Goal: Task Accomplishment & Management: Use online tool/utility

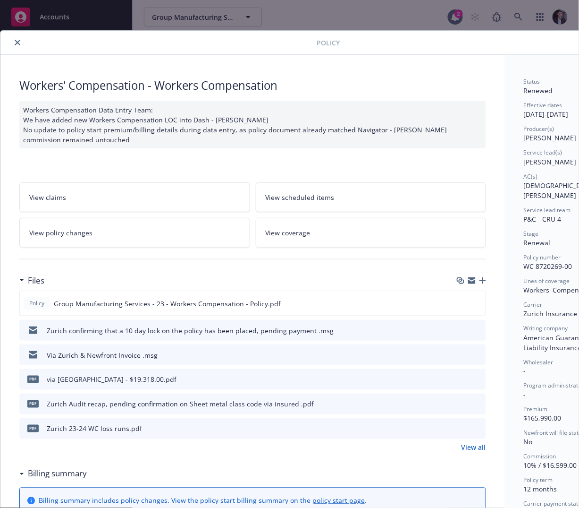
click at [21, 41] on button "close" at bounding box center [17, 42] width 11 height 11
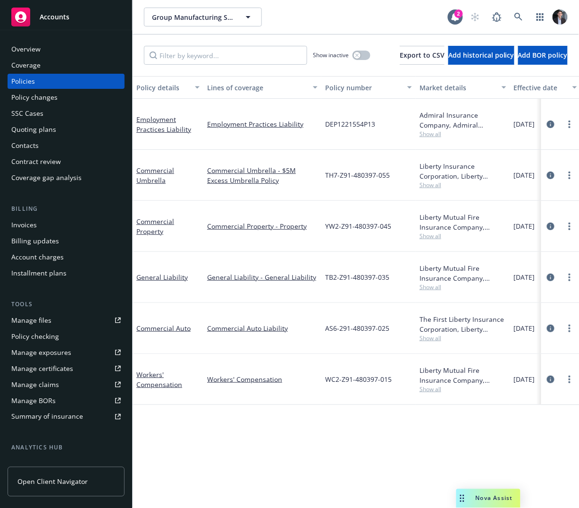
drag, startPoint x: 49, startPoint y: 24, endPoint x: 176, endPoint y: 13, distance: 127.5
click at [49, 24] on div "Accounts" at bounding box center [66, 17] width 110 height 19
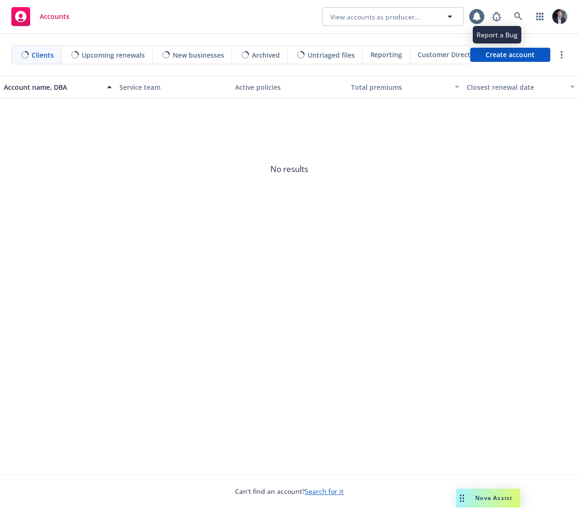
click at [529, 12] on div at bounding box center [528, 16] width 80 height 19
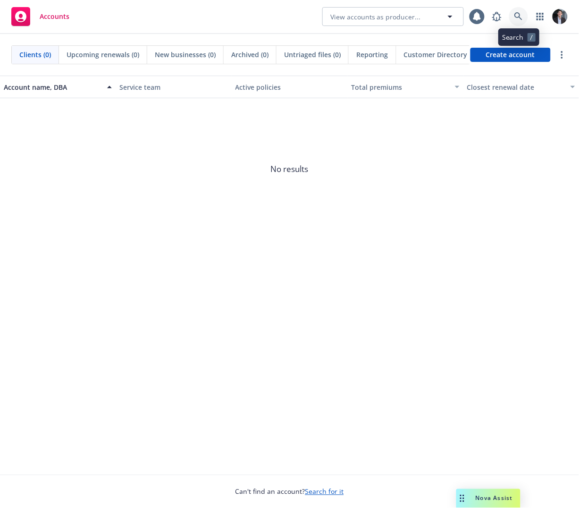
click at [520, 15] on icon at bounding box center [519, 16] width 8 height 8
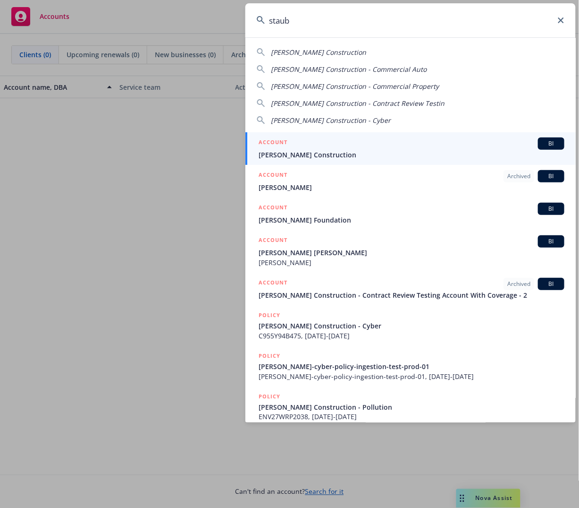
type input "staub"
click at [370, 148] on div "ACCOUNT BI" at bounding box center [412, 143] width 306 height 12
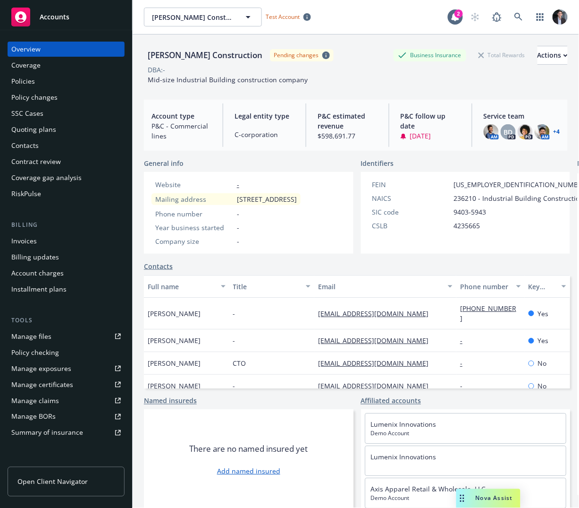
click at [46, 477] on span "Open Client Navigator" at bounding box center [52, 481] width 70 height 10
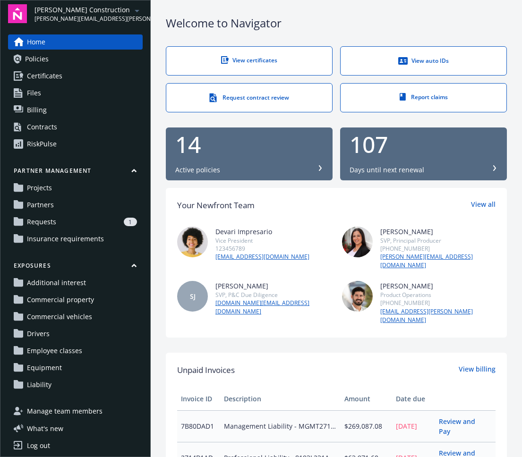
scroll to position [8, 0]
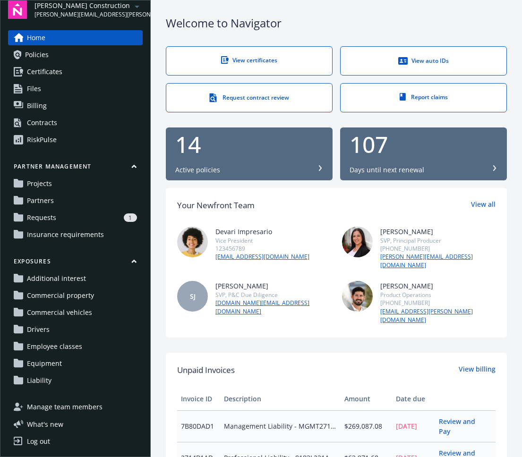
click at [79, 207] on link "Partners" at bounding box center [75, 200] width 135 height 15
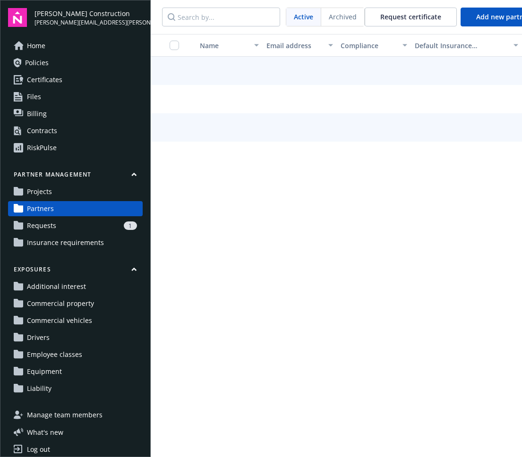
click at [80, 204] on link "Partners" at bounding box center [75, 208] width 135 height 15
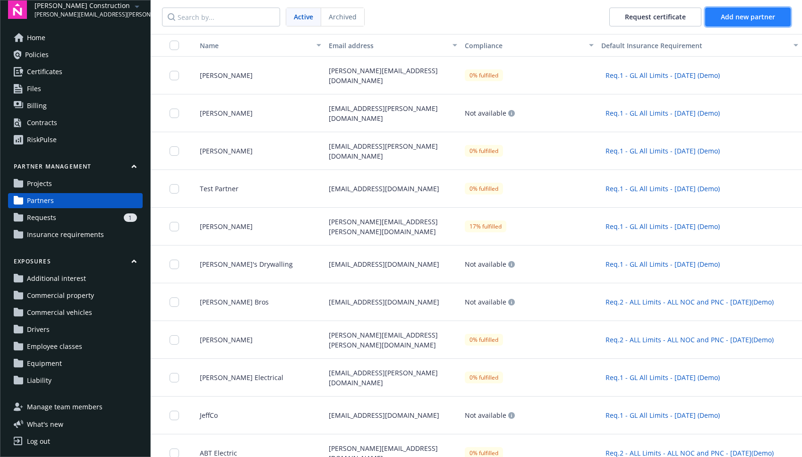
click at [521, 13] on span "Add new partner" at bounding box center [748, 16] width 54 height 9
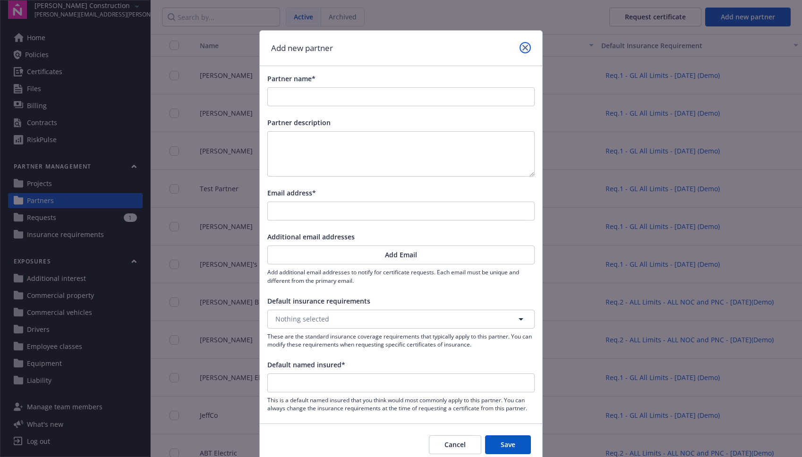
click at [521, 47] on link "close" at bounding box center [524, 47] width 11 height 11
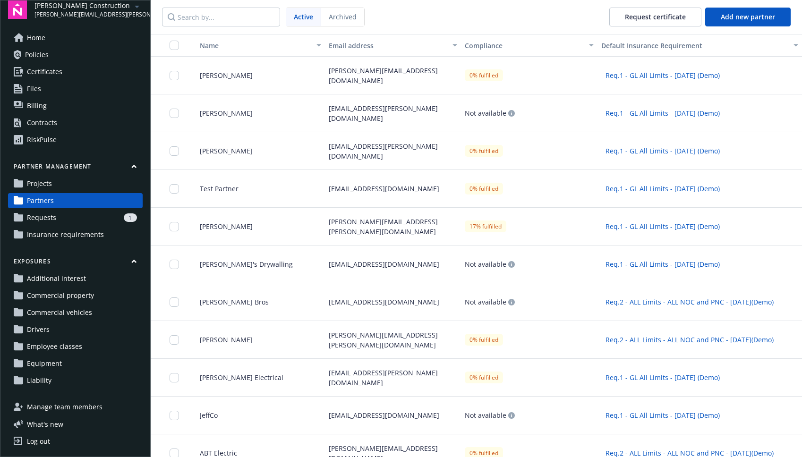
click at [424, 77] on div "aaron.forth@newfront.com" at bounding box center [393, 76] width 136 height 38
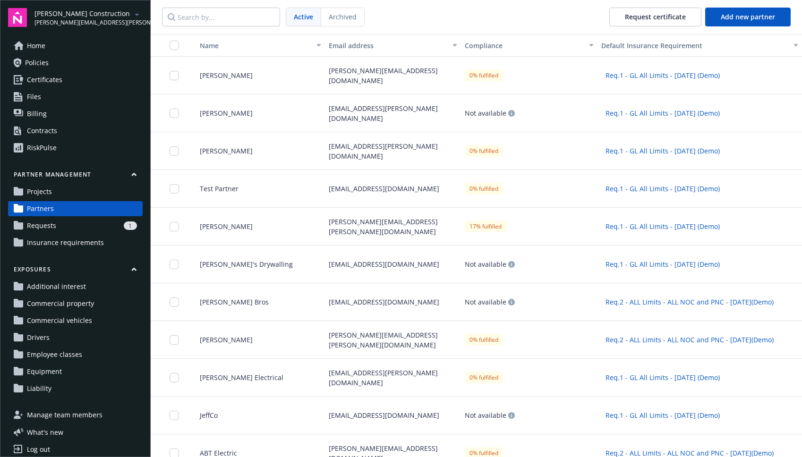
click at [521, 75] on span "Req.1 - GL All Limits - Apr28 (Demo)" at bounding box center [662, 75] width 114 height 10
click at [521, 15] on div "Request certificate" at bounding box center [655, 17] width 61 height 18
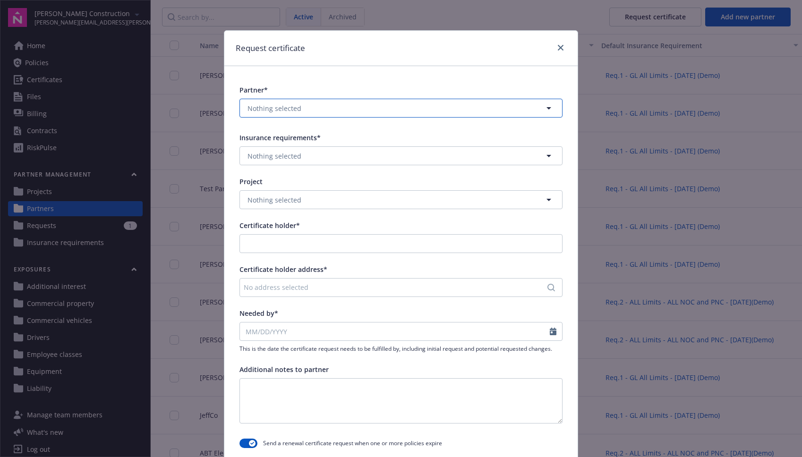
click at [340, 99] on button "Nothing selected" at bounding box center [400, 108] width 323 height 19
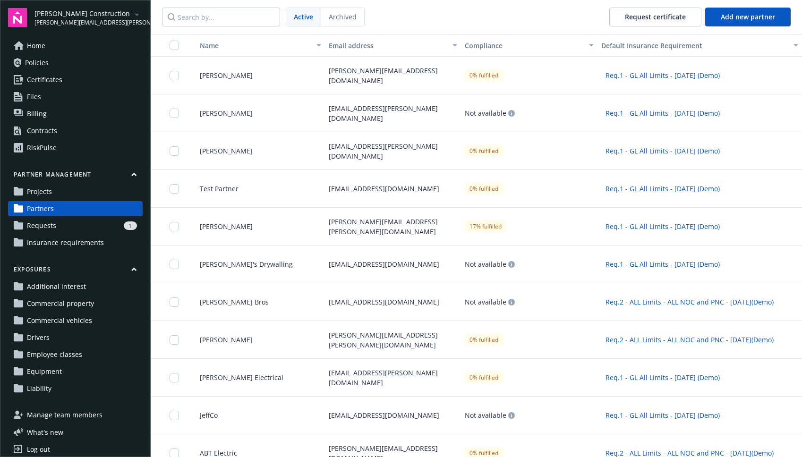
click at [33, 227] on span "Requests" at bounding box center [41, 225] width 29 height 15
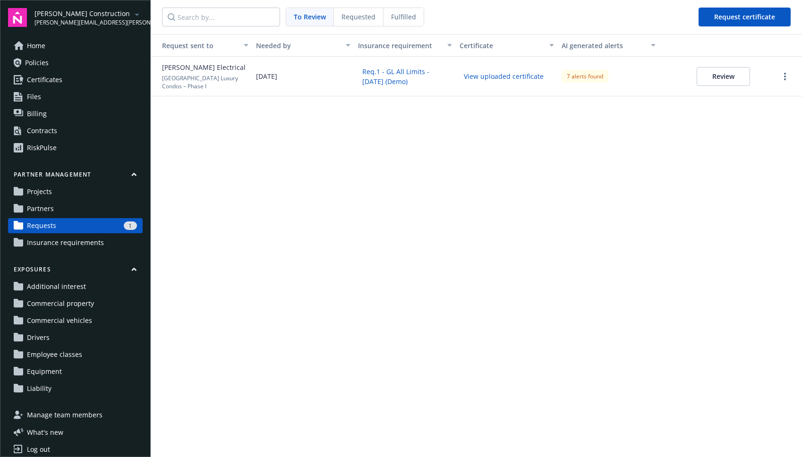
click at [66, 248] on span "Insurance requirements" at bounding box center [65, 242] width 77 height 15
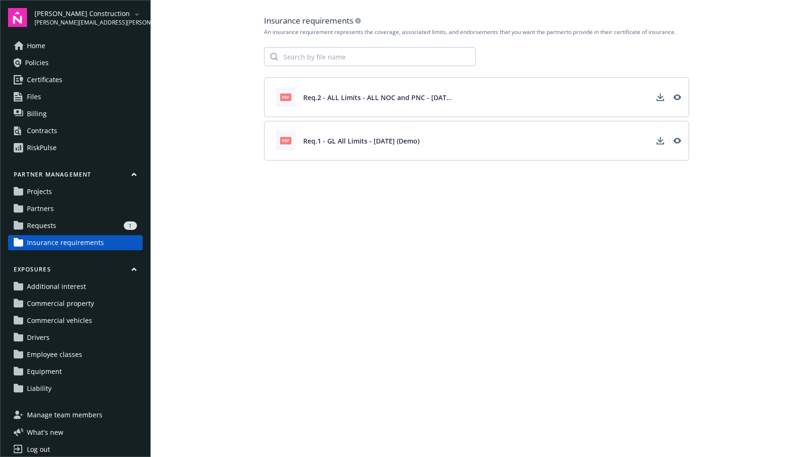
click at [58, 181] on button "Partner management" at bounding box center [75, 176] width 135 height 12
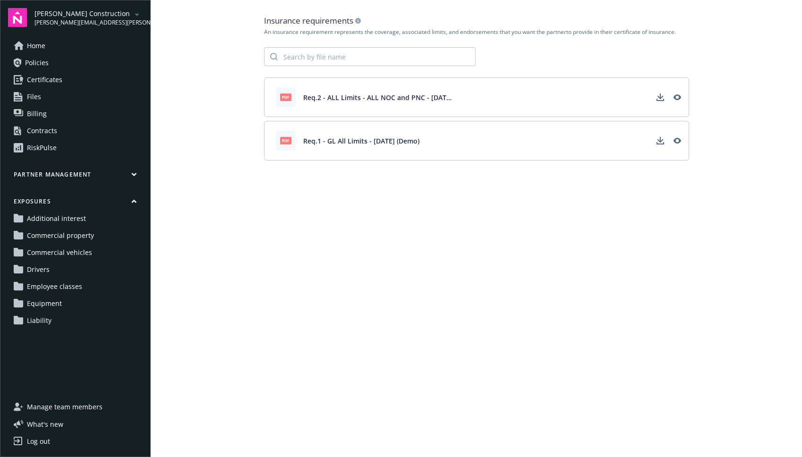
click at [65, 172] on button "Partner management" at bounding box center [75, 176] width 135 height 12
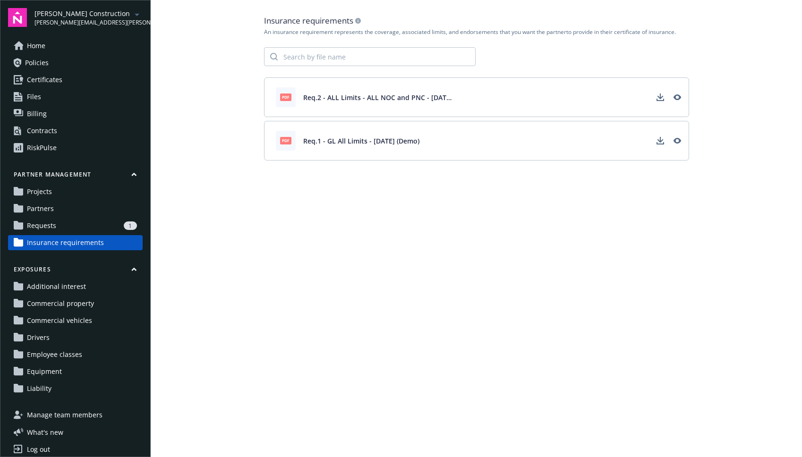
click at [62, 186] on link "Projects" at bounding box center [75, 191] width 135 height 15
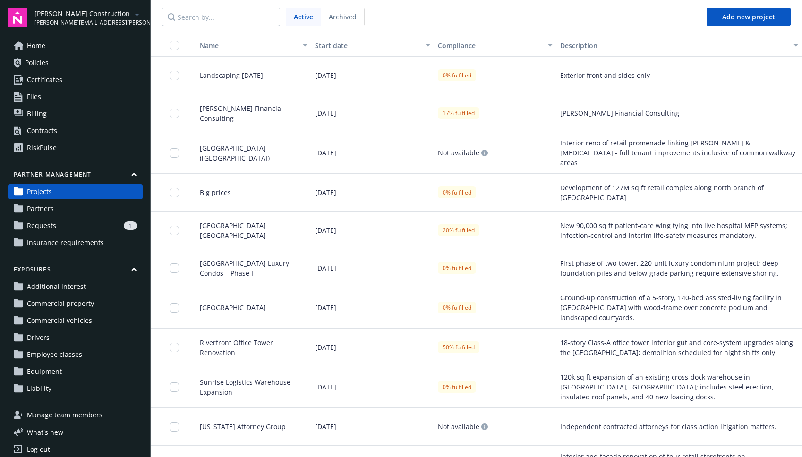
click at [49, 49] on link "Home" at bounding box center [75, 45] width 135 height 15
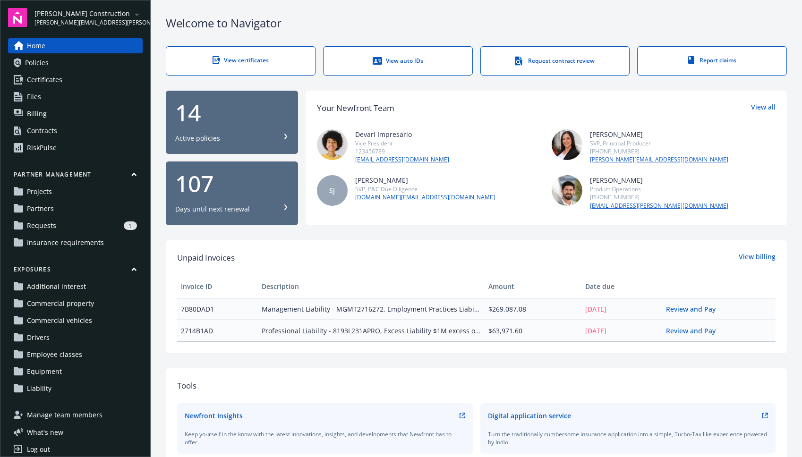
click at [62, 127] on link "Contracts" at bounding box center [75, 130] width 135 height 15
click at [65, 141] on link "RiskPulse" at bounding box center [75, 147] width 135 height 15
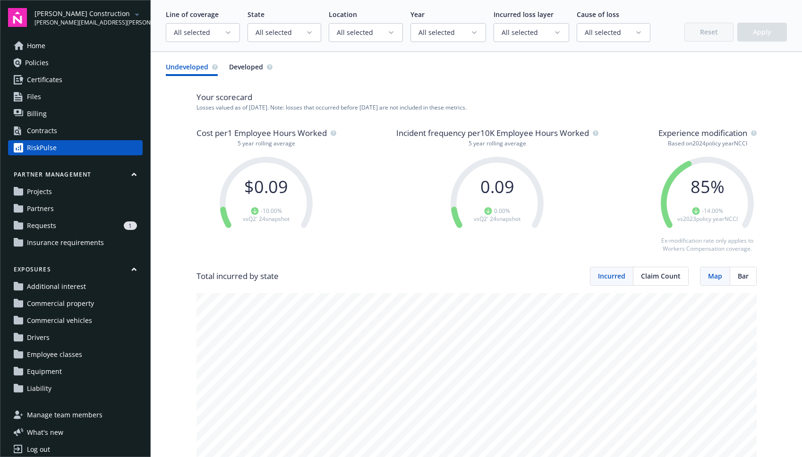
click at [82, 229] on div "1" at bounding box center [98, 225] width 77 height 8
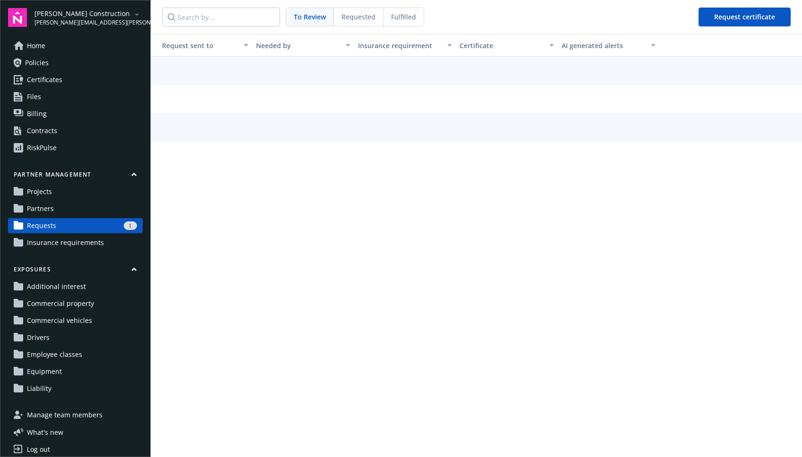
click at [61, 122] on div "Home Policies Certificates Files Billing Contracts RiskPulse" at bounding box center [75, 96] width 135 height 117
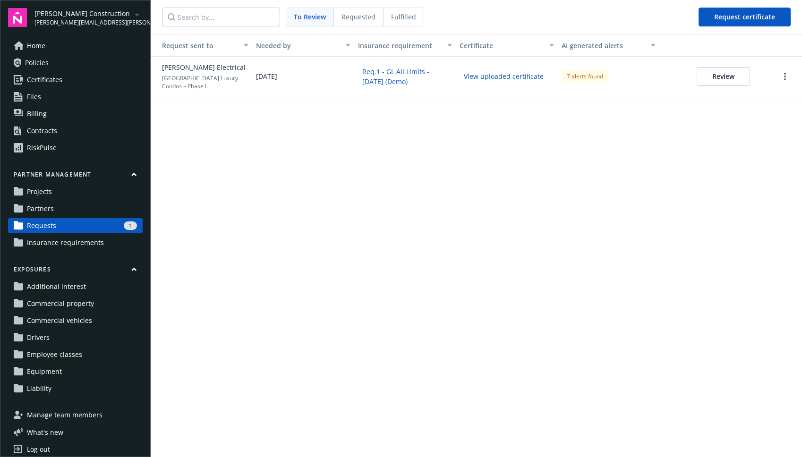
click at [59, 133] on link "Contracts" at bounding box center [75, 130] width 135 height 15
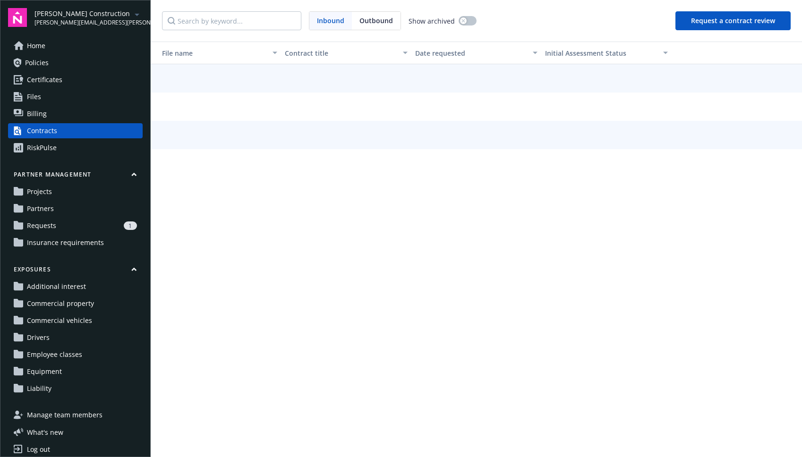
click at [49, 41] on link "Home" at bounding box center [75, 45] width 135 height 15
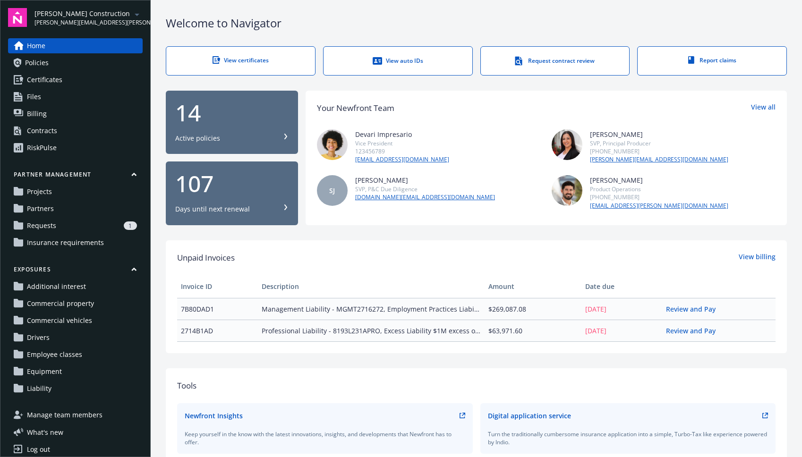
click at [33, 65] on span "Policies" at bounding box center [37, 62] width 24 height 15
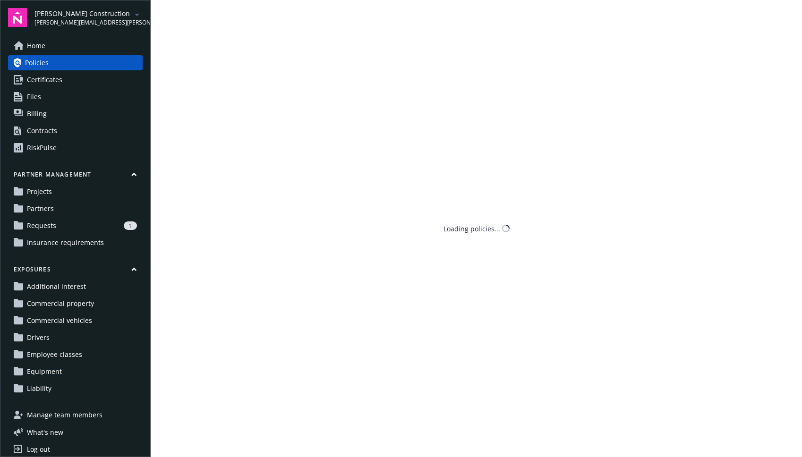
click at [43, 46] on span "Home" at bounding box center [36, 45] width 18 height 15
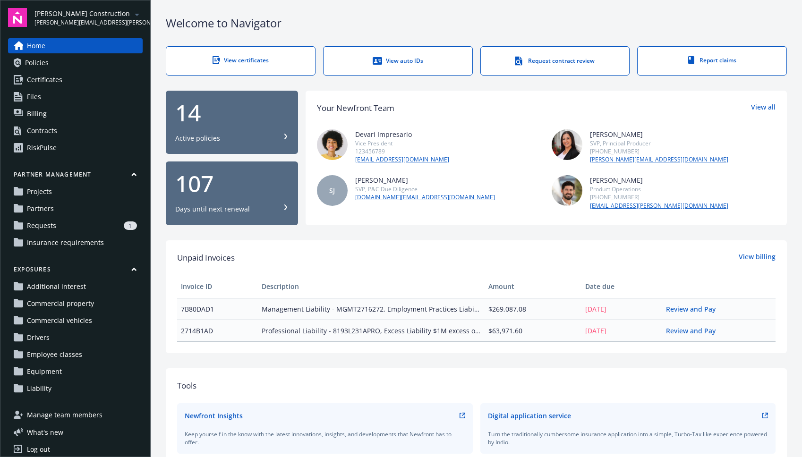
click at [32, 59] on span "Policies" at bounding box center [37, 62] width 24 height 15
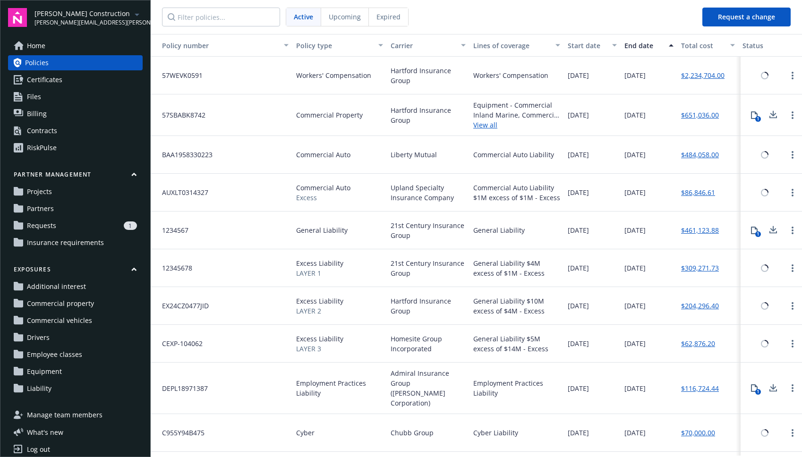
click at [38, 47] on span "Home" at bounding box center [36, 45] width 18 height 15
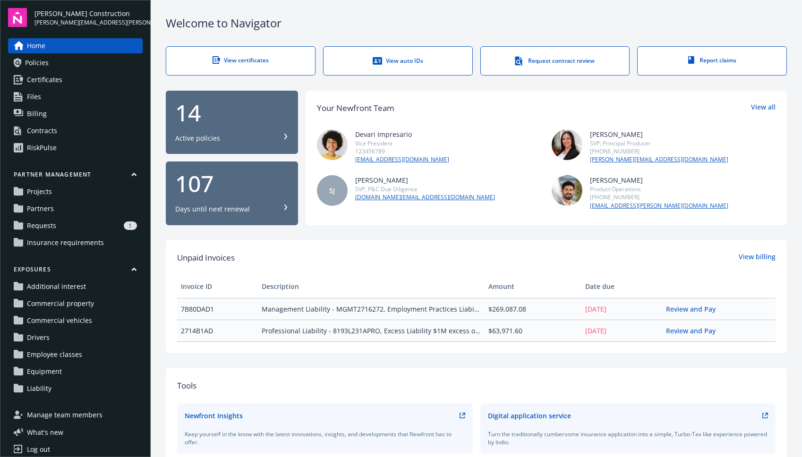
click at [40, 56] on span "Policies" at bounding box center [37, 62] width 24 height 15
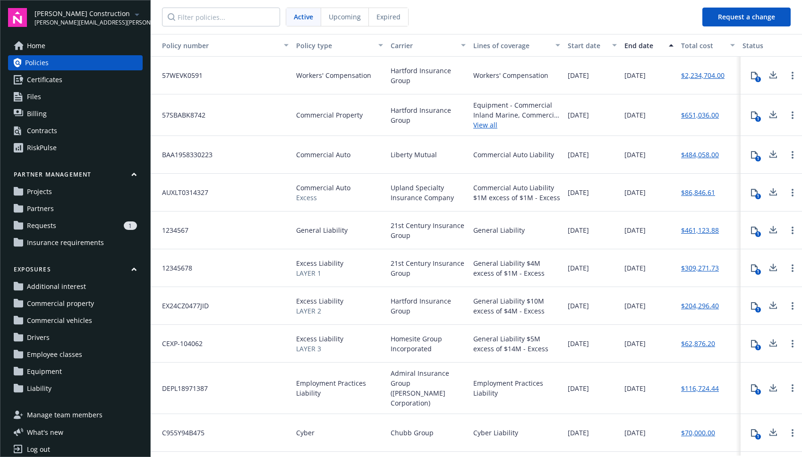
click at [56, 78] on span "Certificates" at bounding box center [44, 79] width 35 height 15
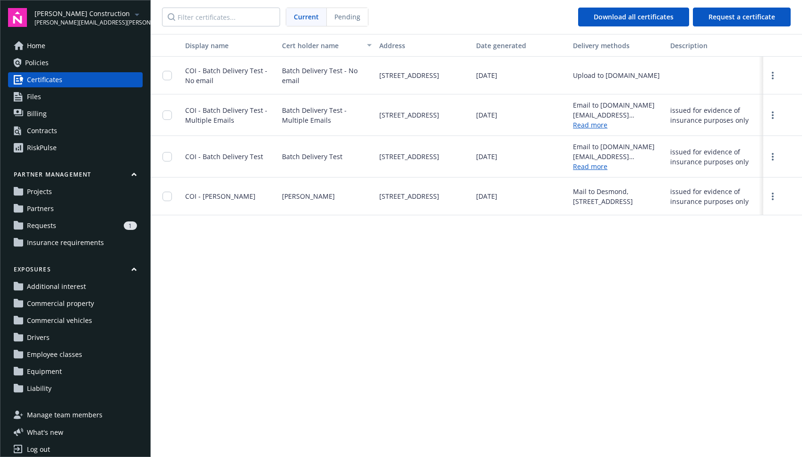
click at [60, 99] on link "Files" at bounding box center [75, 96] width 135 height 15
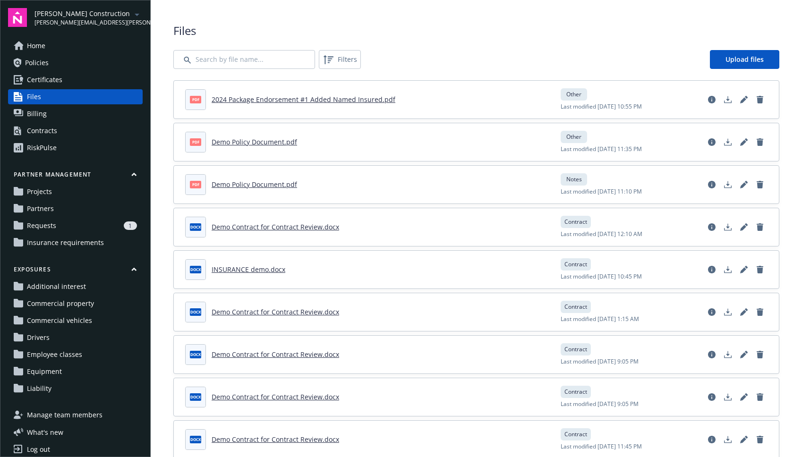
click at [54, 117] on link "Billing" at bounding box center [75, 113] width 135 height 15
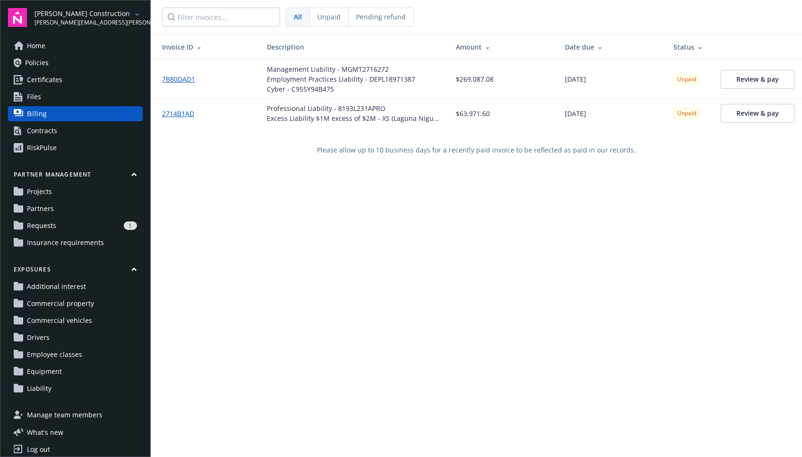
click at [56, 121] on link "Billing" at bounding box center [75, 113] width 135 height 15
click at [57, 125] on link "Contracts" at bounding box center [75, 130] width 135 height 15
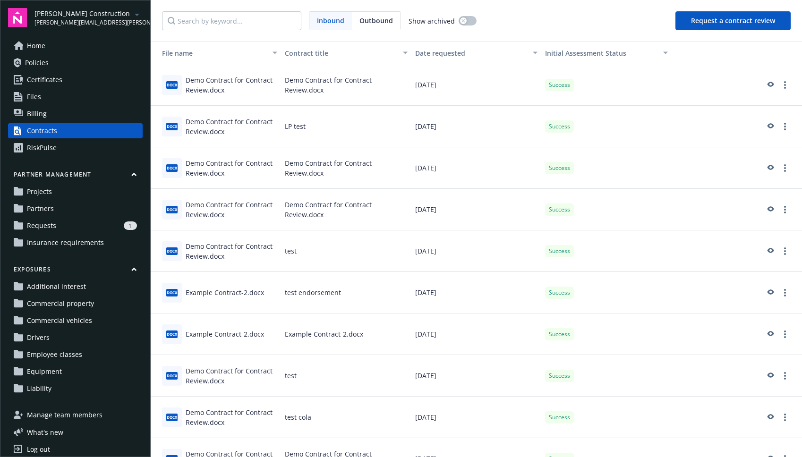
click at [51, 107] on link "Billing" at bounding box center [75, 113] width 135 height 15
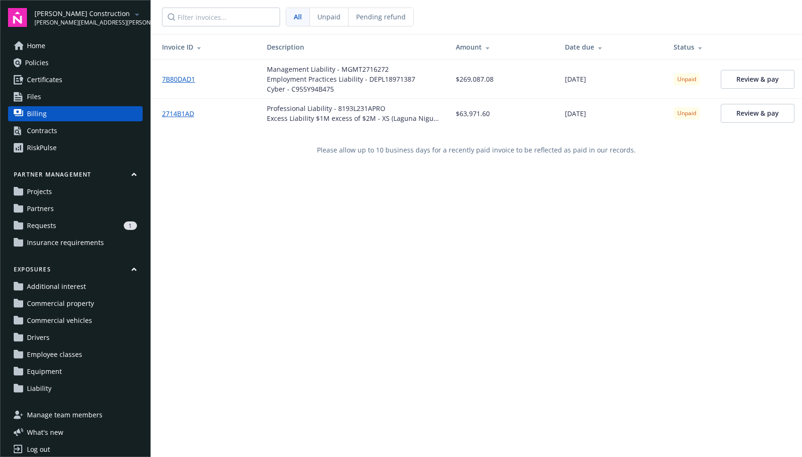
click at [51, 120] on link "Billing" at bounding box center [75, 113] width 135 height 15
click at [55, 126] on div "Contracts" at bounding box center [42, 130] width 30 height 15
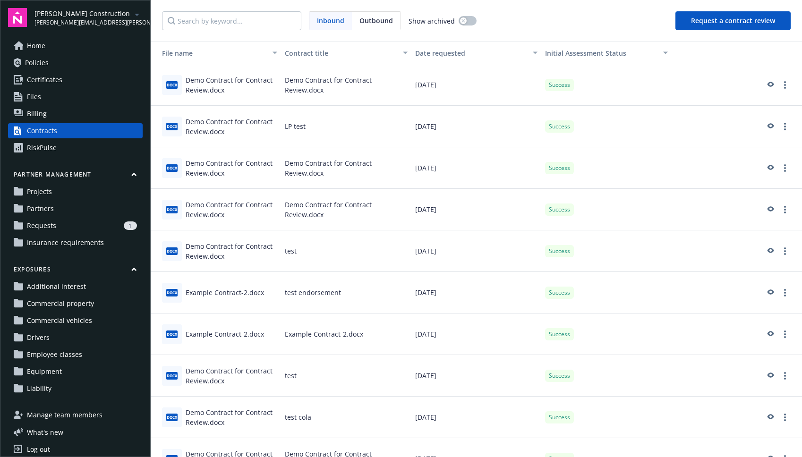
click at [521, 16] on button "Request a contract review" at bounding box center [732, 20] width 115 height 19
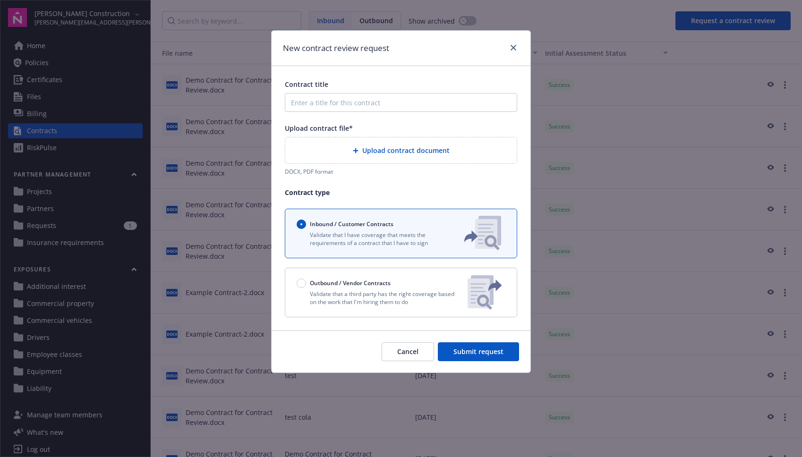
click at [387, 158] on div "Upload contract document" at bounding box center [400, 150] width 231 height 26
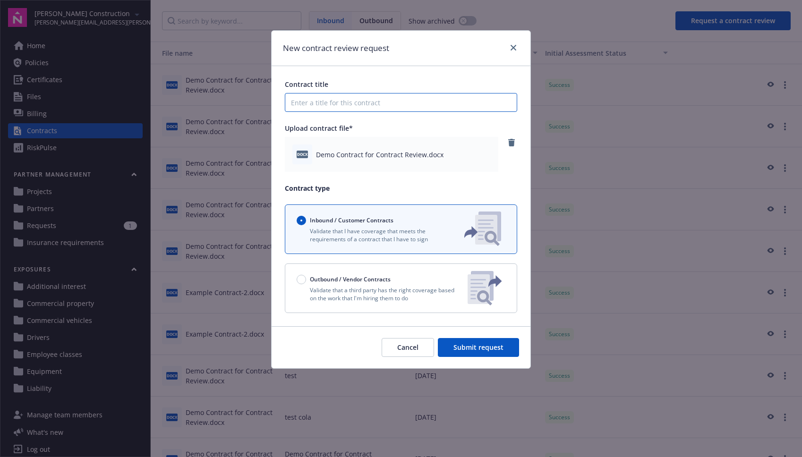
click at [390, 96] on input "Contract title" at bounding box center [401, 102] width 232 height 19
type input "Demo Contract"
click at [496, 355] on button "Submit request" at bounding box center [478, 347] width 81 height 19
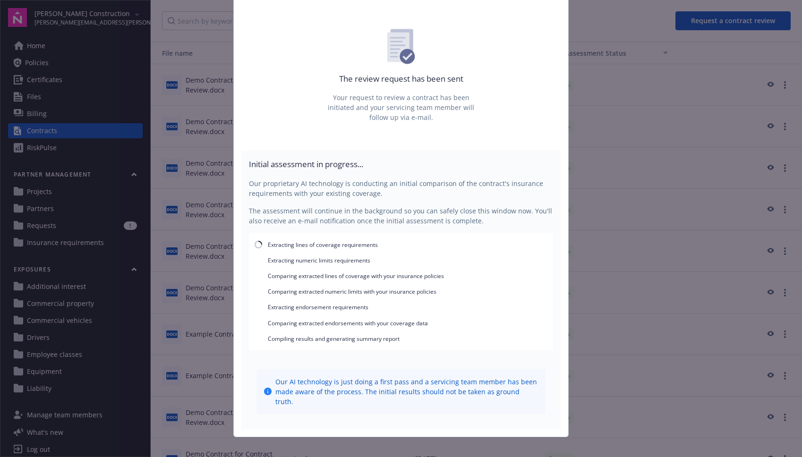
scroll to position [75, 0]
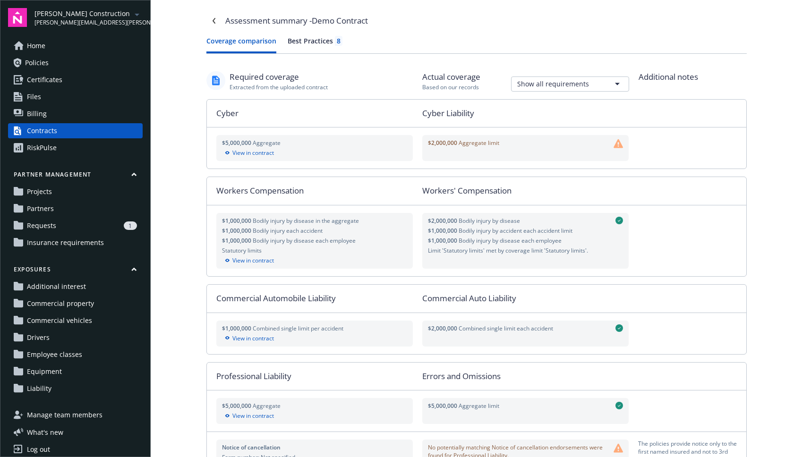
click at [521, 143] on div "$2,000,000 Aggregate limit" at bounding box center [525, 148] width 206 height 26
click at [521, 144] on icon at bounding box center [617, 143] width 9 height 9
click at [263, 156] on div "View in contract" at bounding box center [315, 153] width 186 height 8
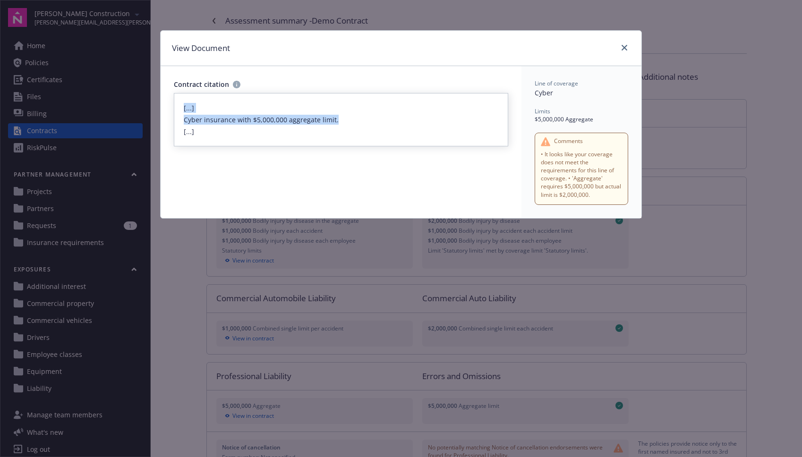
drag, startPoint x: 331, startPoint y: 119, endPoint x: 186, endPoint y: 105, distance: 146.5
click at [184, 103] on div "[...] Cyber insurance with $5,000,000 aggregate limit. [...]" at bounding box center [341, 119] width 334 height 53
click at [190, 106] on div "[...] Cyber insurance with $5,000,000 aggregate limit. [...]" at bounding box center [341, 119] width 334 height 53
drag, startPoint x: 190, startPoint y: 106, endPoint x: 213, endPoint y: 120, distance: 27.5
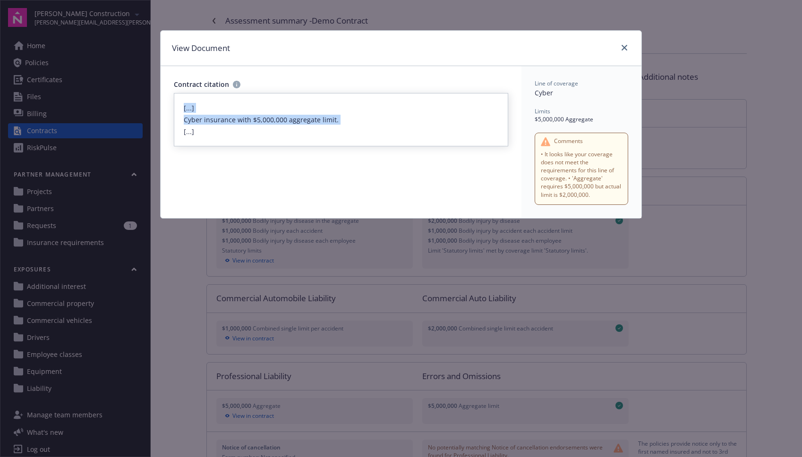
click at [213, 120] on div "[...] Cyber insurance with $5,000,000 aggregate limit. [...]" at bounding box center [341, 119] width 334 height 53
click at [521, 49] on link "close" at bounding box center [624, 47] width 11 height 11
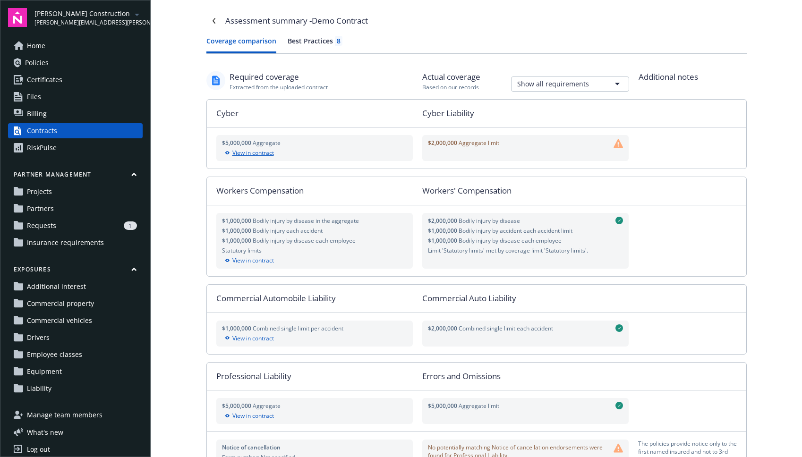
click at [265, 154] on div "View in contract" at bounding box center [315, 153] width 186 height 8
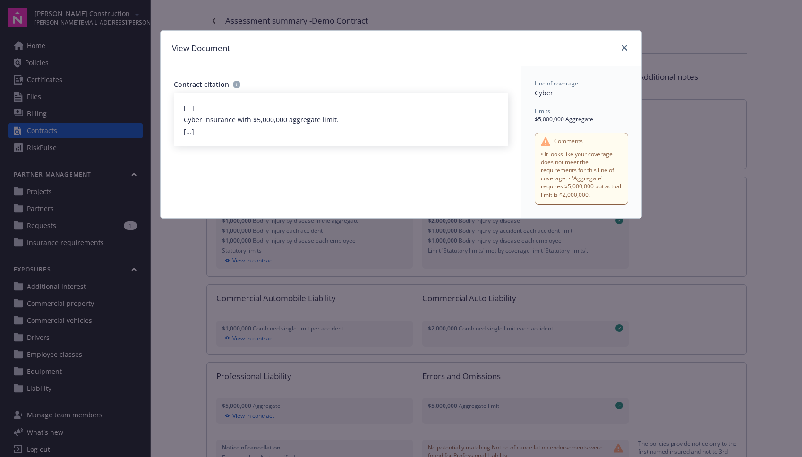
click at [194, 104] on div "[...] Cyber insurance with $5,000,000 aggregate limit. [...]" at bounding box center [341, 119] width 334 height 53
drag, startPoint x: 194, startPoint y: 104, endPoint x: 235, endPoint y: 139, distance: 53.9
click at [235, 139] on div "[...] Cyber insurance with $5,000,000 aggregate limit. [...]" at bounding box center [341, 119] width 334 height 53
click at [233, 81] on icon at bounding box center [237, 85] width 8 height 8
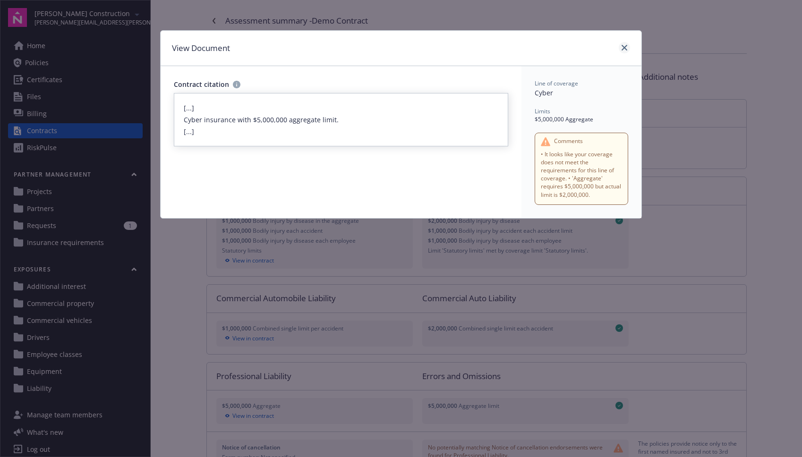
click at [521, 46] on div at bounding box center [622, 48] width 15 height 12
click at [521, 46] on link "close" at bounding box center [624, 47] width 11 height 11
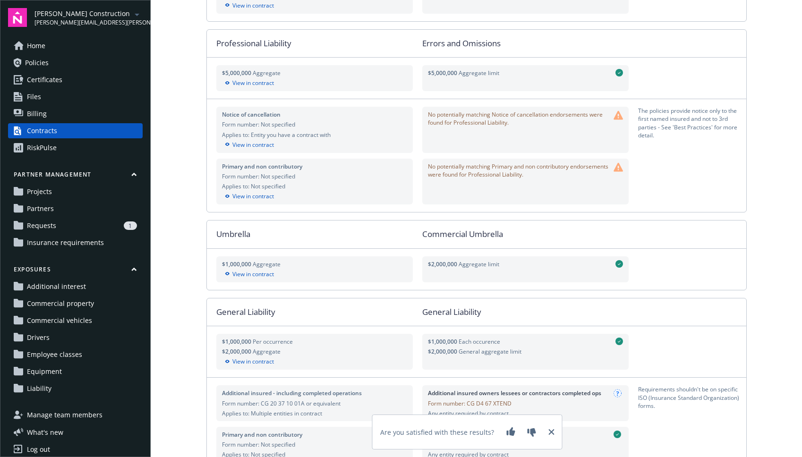
scroll to position [442, 0]
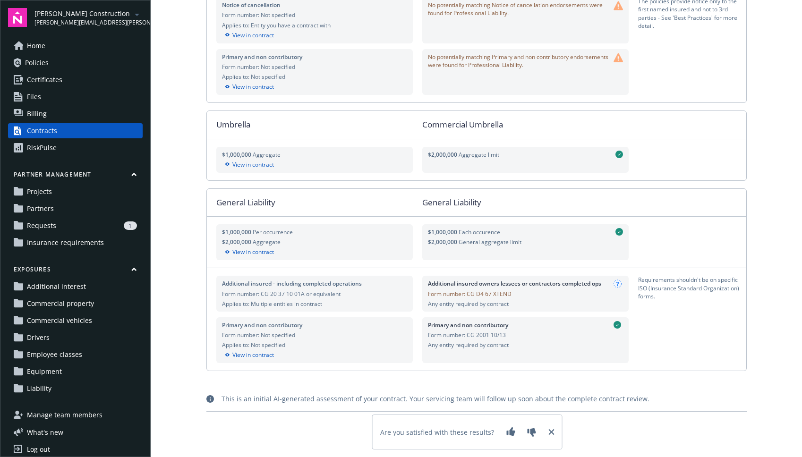
click at [521, 431] on div "Are you satisfied with these results?" at bounding box center [467, 432] width 189 height 34
click at [521, 431] on icon at bounding box center [552, 432] width 6 height 6
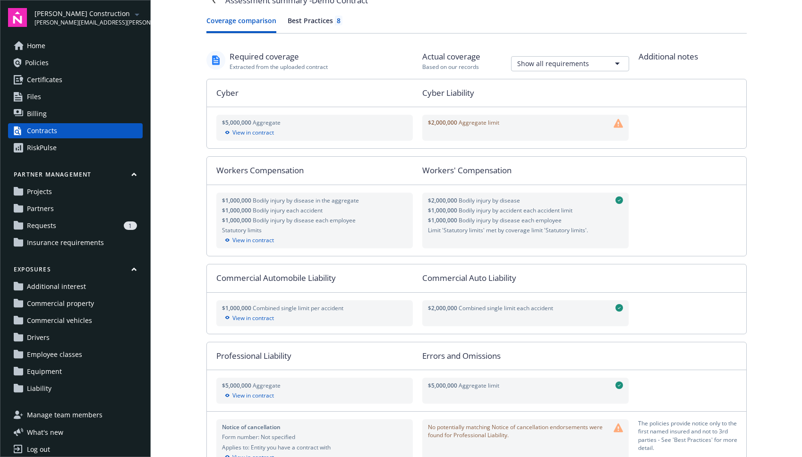
scroll to position [0, 0]
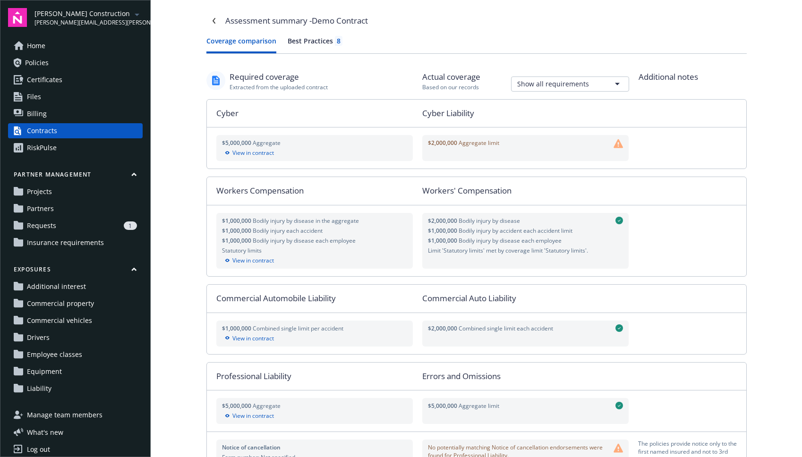
click at [521, 85] on html "Staub-Eckert Construction patrick.miller@newfront.com Home Policies Certificate…" at bounding box center [401, 228] width 802 height 457
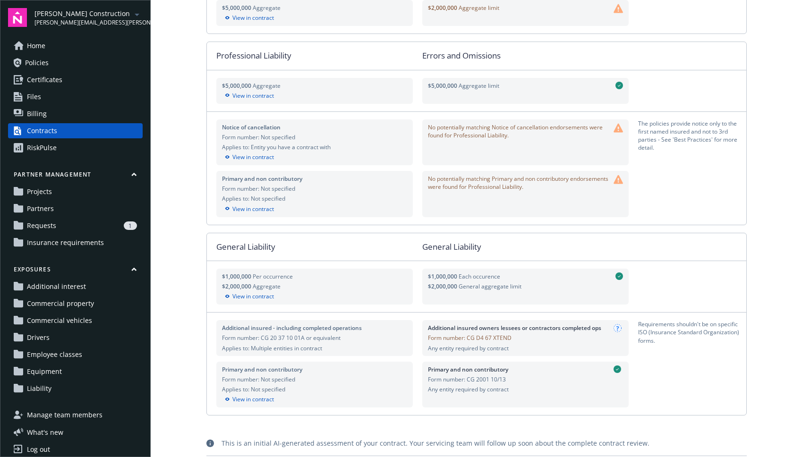
scroll to position [133, 0]
click at [521, 132] on div "The policies provide notice only to the first named insured and not to 3rd part…" at bounding box center [692, 144] width 108 height 46
drag, startPoint x: 698, startPoint y: 133, endPoint x: 683, endPoint y: 171, distance: 41.6
click at [521, 171] on div "Notice of cancellation Form number: Not specified Applies to: Entity you have a…" at bounding box center [476, 170] width 539 height 113
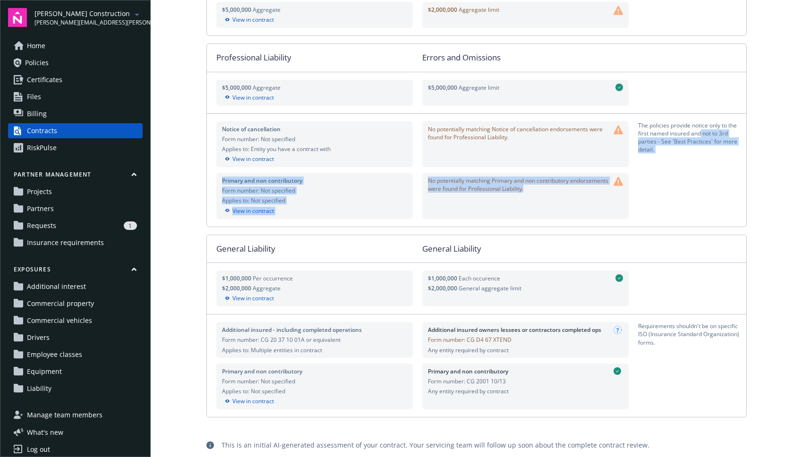
click at [521, 171] on div "Notice of cancellation Form number: Not specified Applies to: Entity you have a…" at bounding box center [476, 170] width 539 height 113
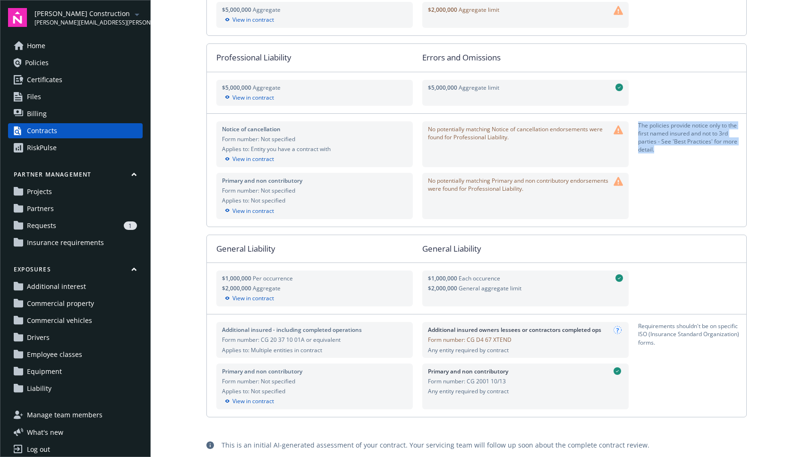
drag, startPoint x: 682, startPoint y: 159, endPoint x: 685, endPoint y: 116, distance: 43.5
click at [521, 116] on div "Notice of cancellation Form number: Not specified Applies to: Entity you have a…" at bounding box center [476, 170] width 539 height 113
drag, startPoint x: 685, startPoint y: 116, endPoint x: 686, endPoint y: 157, distance: 41.6
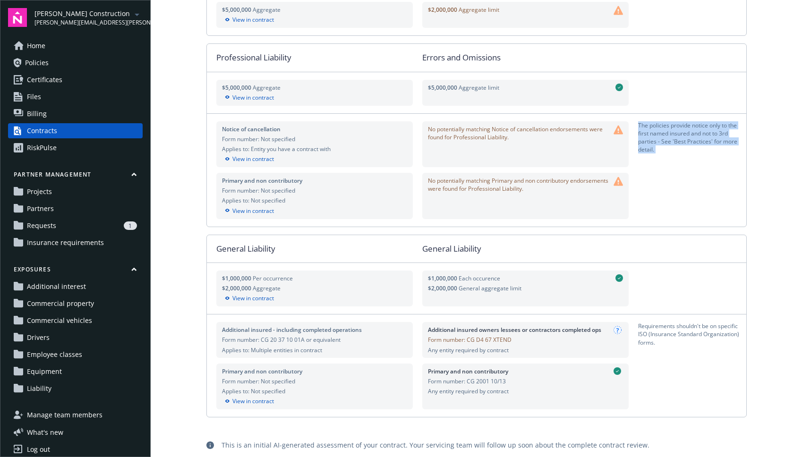
click at [521, 157] on div "Notice of cancellation Form number: Not specified Applies to: Entity you have a…" at bounding box center [476, 170] width 539 height 113
click at [521, 157] on div "The policies provide notice only to the first named insured and not to 3rd part…" at bounding box center [692, 144] width 108 height 46
drag, startPoint x: 686, startPoint y: 157, endPoint x: 669, endPoint y: 126, distance: 35.7
click at [521, 127] on div "The policies provide notice only to the first named insured and not to 3rd part…" at bounding box center [692, 144] width 108 height 46
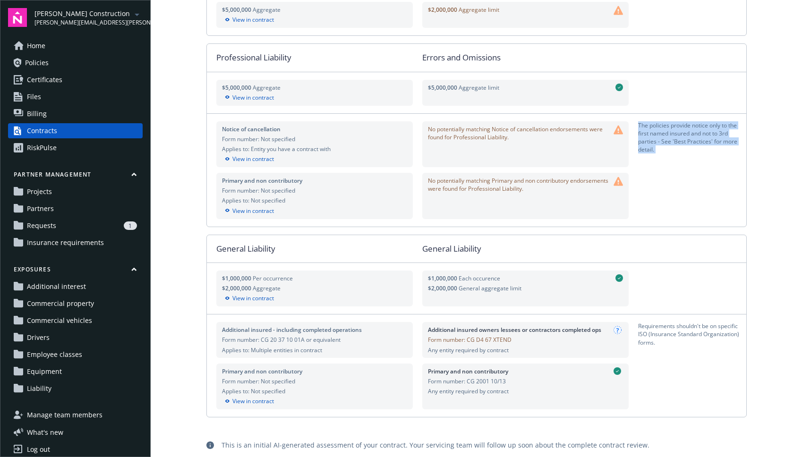
click at [521, 126] on div "The policies provide notice only to the first named insured and not to 3rd part…" at bounding box center [692, 144] width 108 height 46
click at [246, 159] on div "View in contract" at bounding box center [315, 159] width 186 height 8
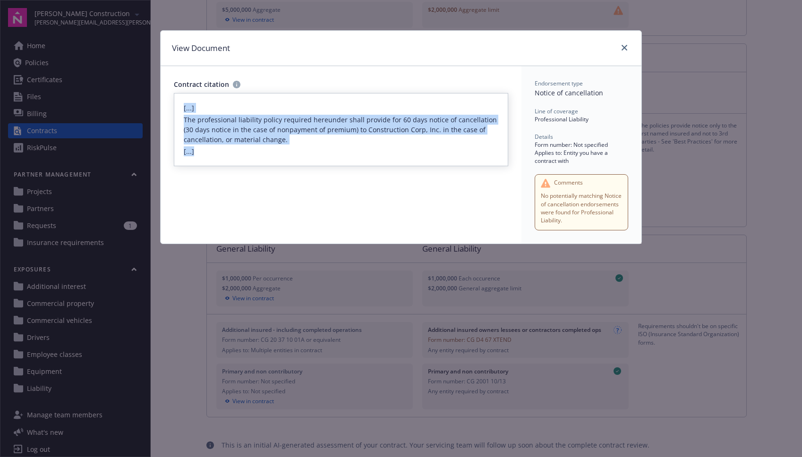
drag, startPoint x: 312, startPoint y: 102, endPoint x: 372, endPoint y: 150, distance: 77.3
click at [371, 148] on div "[...] The professional liability policy required hereunder shall provide for 60…" at bounding box center [341, 129] width 334 height 73
click at [373, 151] on div "[...] The professional liability policy required hereunder shall provide for 60…" at bounding box center [341, 129] width 334 height 73
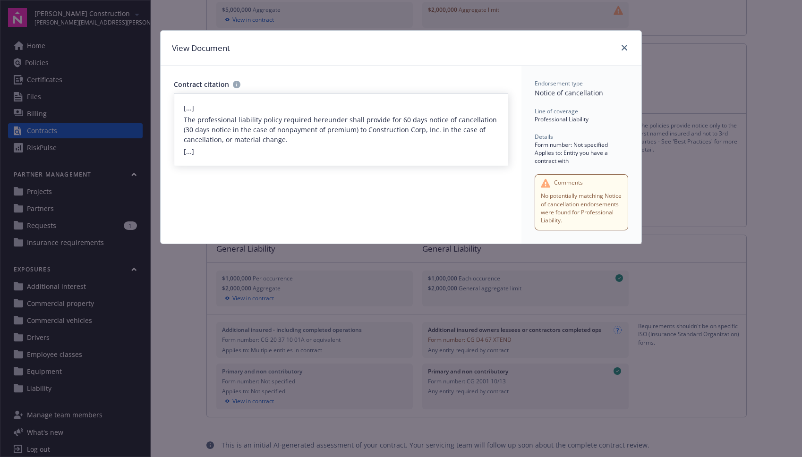
click at [373, 151] on div "[...] The professional liability policy required hereunder shall provide for 60…" at bounding box center [341, 129] width 334 height 73
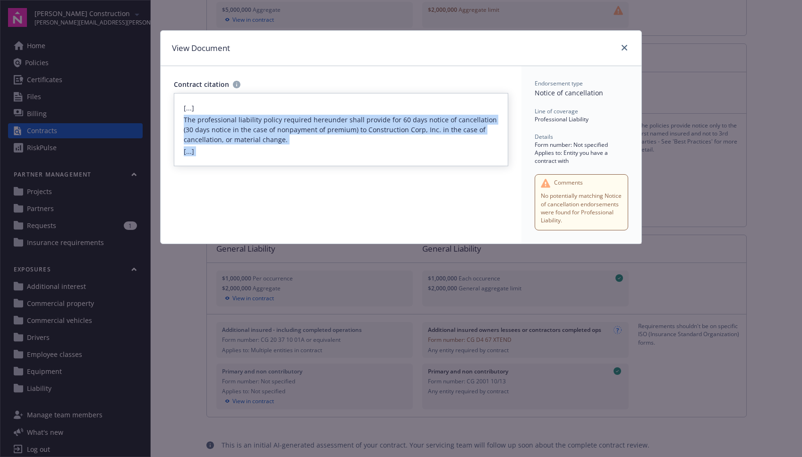
drag, startPoint x: 373, startPoint y: 151, endPoint x: 351, endPoint y: 115, distance: 41.3
click at [351, 116] on div "[...] The professional liability policy required hereunder shall provide for 60…" at bounding box center [341, 129] width 334 height 73
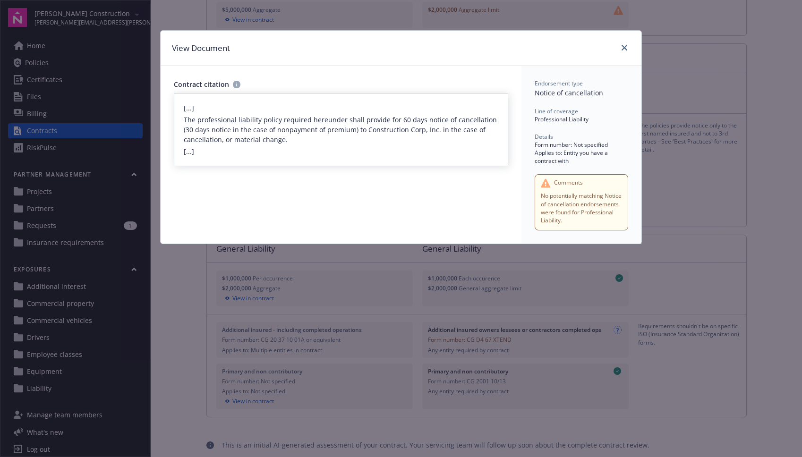
click at [351, 112] on div "[...] The professional liability policy required hereunder shall provide for 60…" at bounding box center [341, 129] width 334 height 73
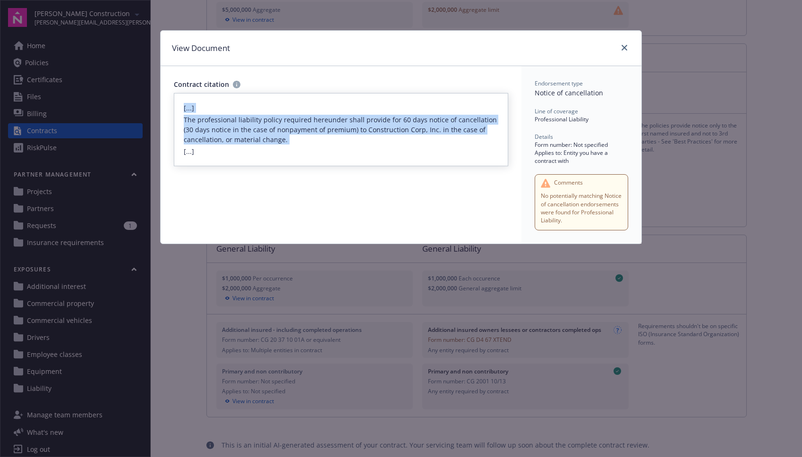
drag, startPoint x: 351, startPoint y: 112, endPoint x: 370, endPoint y: 140, distance: 33.9
click at [369, 138] on div "[...] The professional liability policy required hereunder shall provide for 60…" at bounding box center [341, 129] width 334 height 73
click at [373, 144] on p "The professional liability policy required hereunder shall provide for 60 days …" at bounding box center [341, 130] width 314 height 30
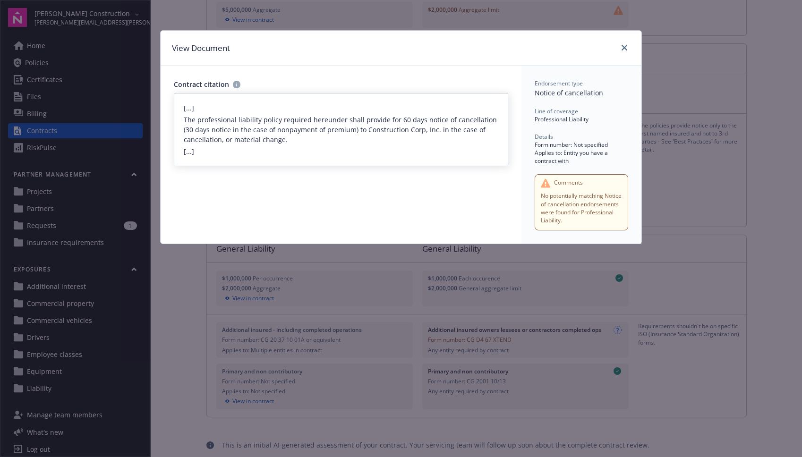
click at [373, 144] on p "The professional liability policy required hereunder shall provide for 60 days …" at bounding box center [341, 130] width 314 height 30
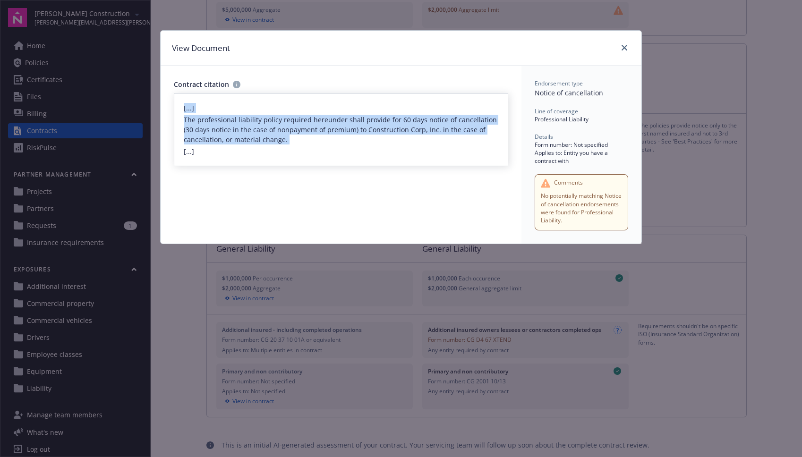
drag, startPoint x: 373, startPoint y: 144, endPoint x: 362, endPoint y: 110, distance: 35.7
click at [362, 110] on div "[...] The professional liability policy required hereunder shall provide for 60…" at bounding box center [341, 129] width 334 height 73
click at [361, 109] on div "[...] The professional liability policy required hereunder shall provide for 60…" at bounding box center [341, 129] width 334 height 73
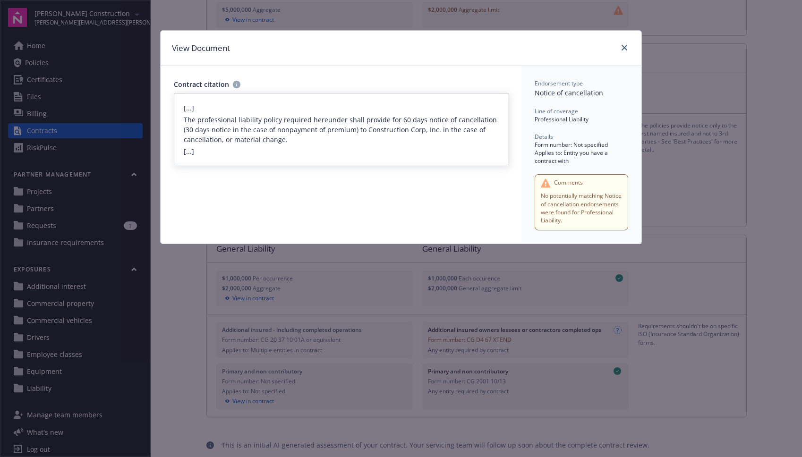
click at [361, 109] on div "[...] The professional liability policy required hereunder shall provide for 60…" at bounding box center [341, 129] width 334 height 73
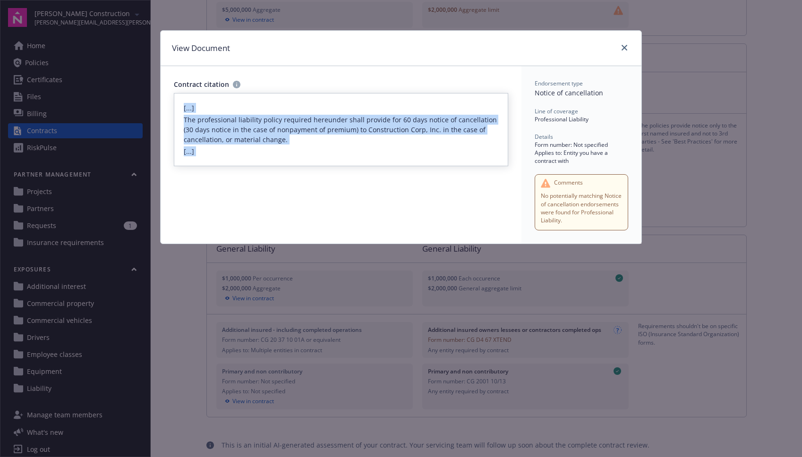
drag, startPoint x: 361, startPoint y: 109, endPoint x: 379, endPoint y: 158, distance: 52.0
click at [379, 158] on div "[...] The professional liability policy required hereunder shall provide for 60…" at bounding box center [341, 129] width 334 height 73
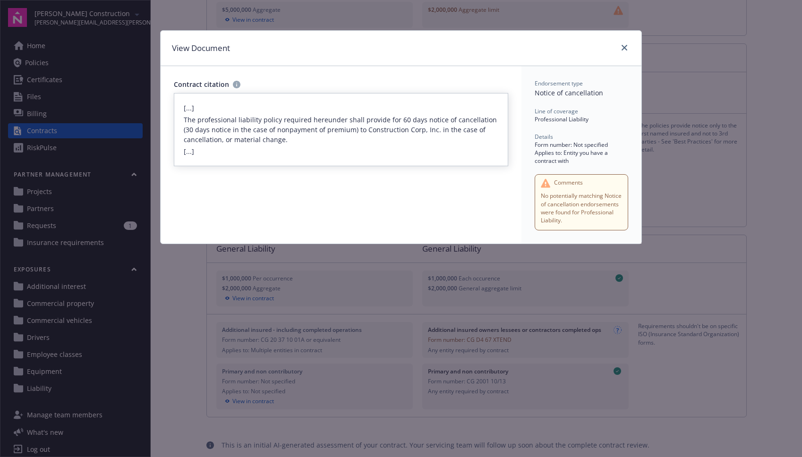
click at [379, 158] on div "[...] The professional liability policy required hereunder shall provide for 60…" at bounding box center [341, 129] width 334 height 73
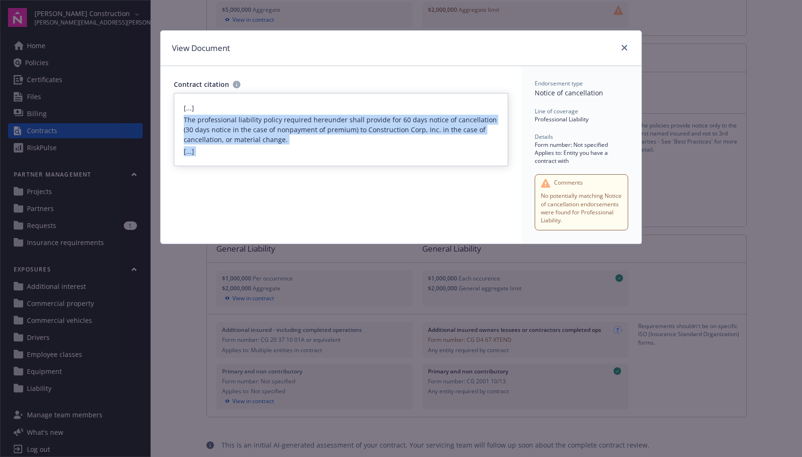
drag, startPoint x: 379, startPoint y: 158, endPoint x: 384, endPoint y: 113, distance: 44.6
click at [384, 114] on div "[...] The professional liability policy required hereunder shall provide for 60…" at bounding box center [341, 129] width 334 height 73
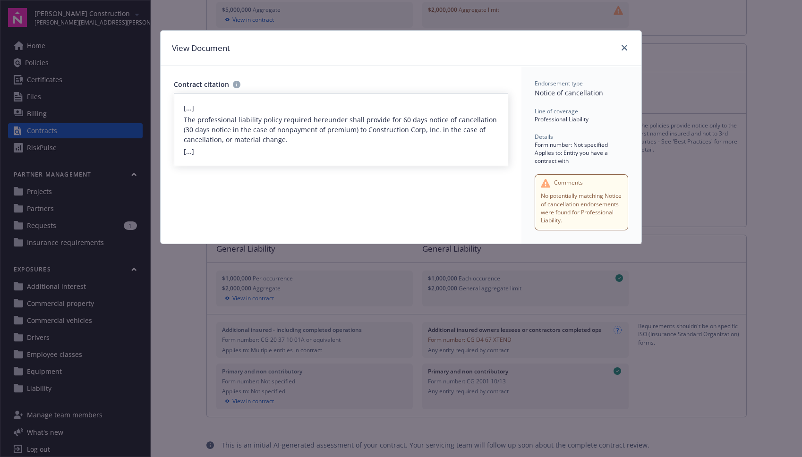
click at [384, 113] on div "[...] The professional liability policy required hereunder shall provide for 60…" at bounding box center [341, 129] width 334 height 73
click at [521, 48] on icon "close" at bounding box center [624, 48] width 6 height 6
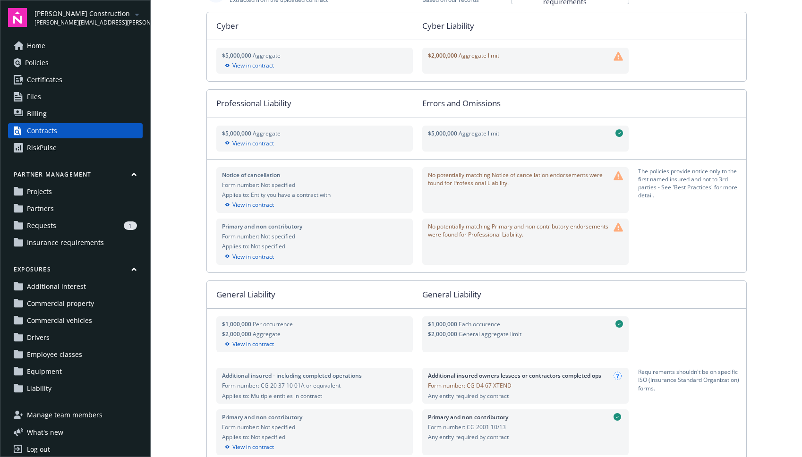
scroll to position [0, 0]
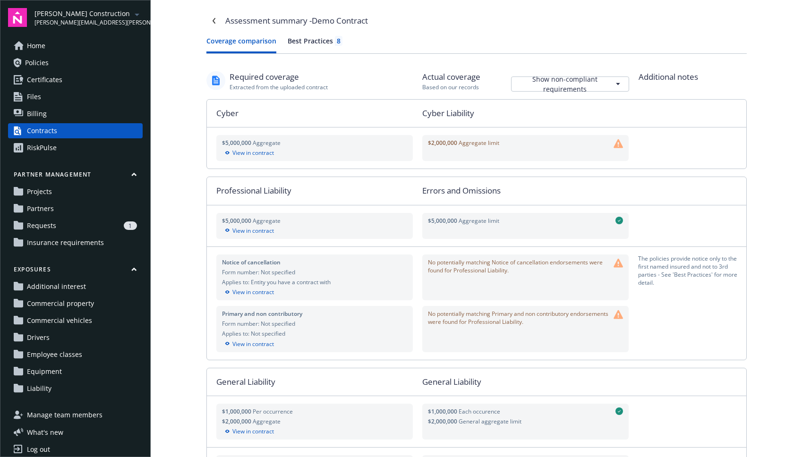
click at [264, 287] on div "Notice of cancellation Form number: Not specified Applies to: Entity you have a…" at bounding box center [314, 278] width 197 height 46
click at [264, 293] on div "View in contract" at bounding box center [315, 292] width 186 height 8
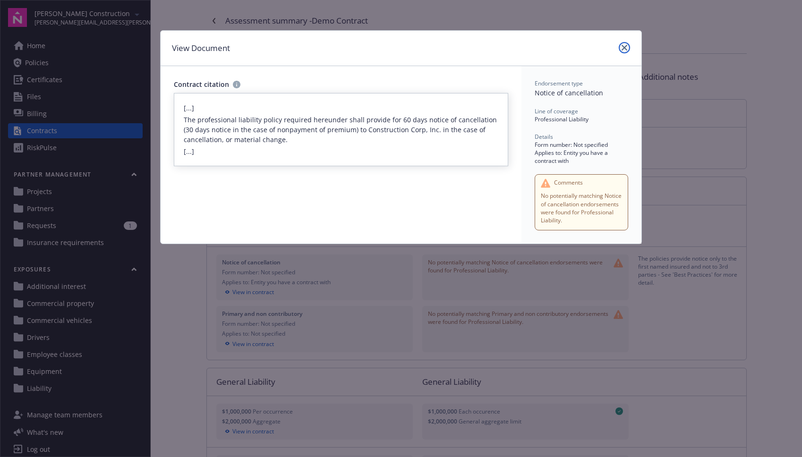
click at [521, 47] on link "close" at bounding box center [624, 47] width 11 height 11
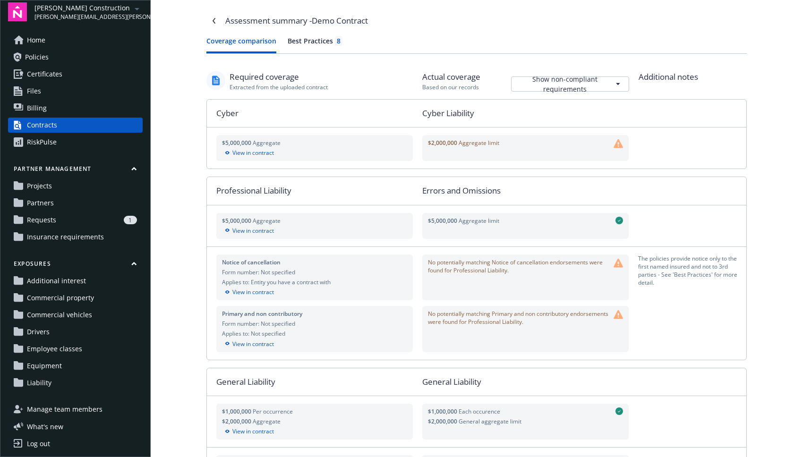
scroll to position [8, 0]
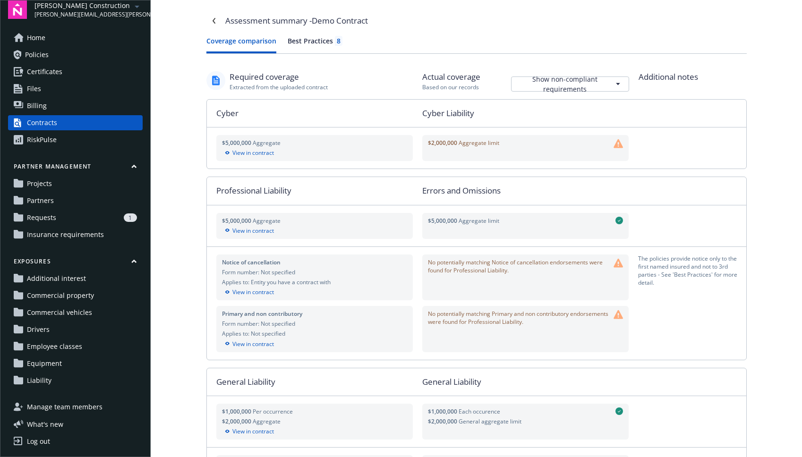
click at [129, 258] on button "Exposures" at bounding box center [75, 263] width 135 height 12
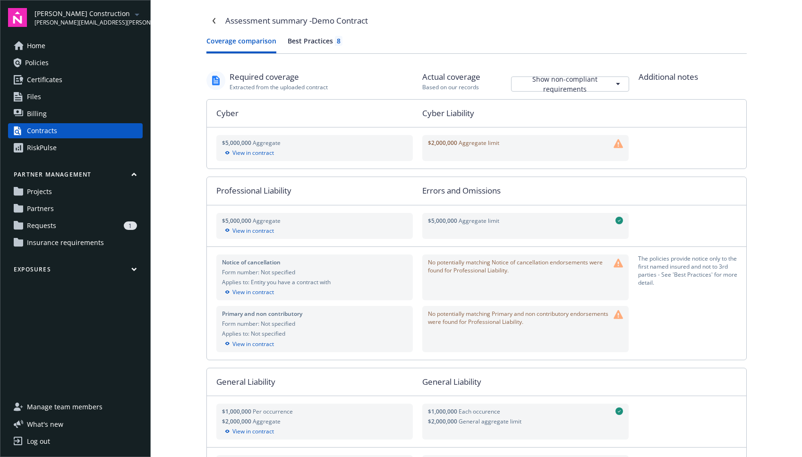
scroll to position [0, 0]
click at [81, 403] on span "Manage team members" at bounding box center [65, 406] width 76 height 15
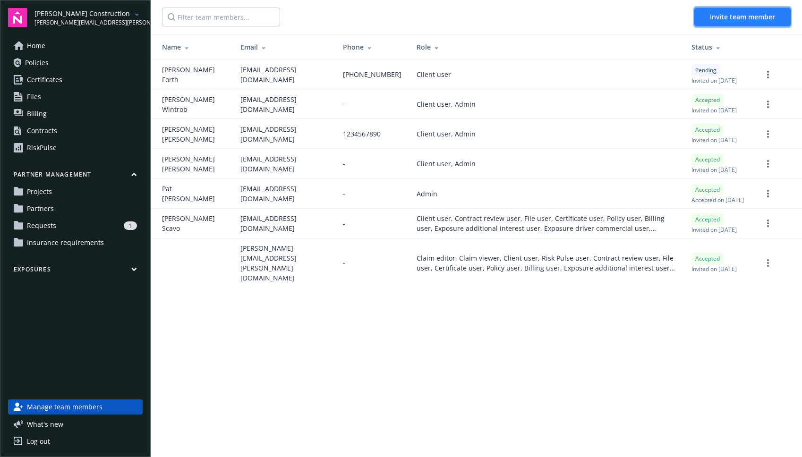
click at [521, 25] on button "Invite team member" at bounding box center [742, 17] width 96 height 19
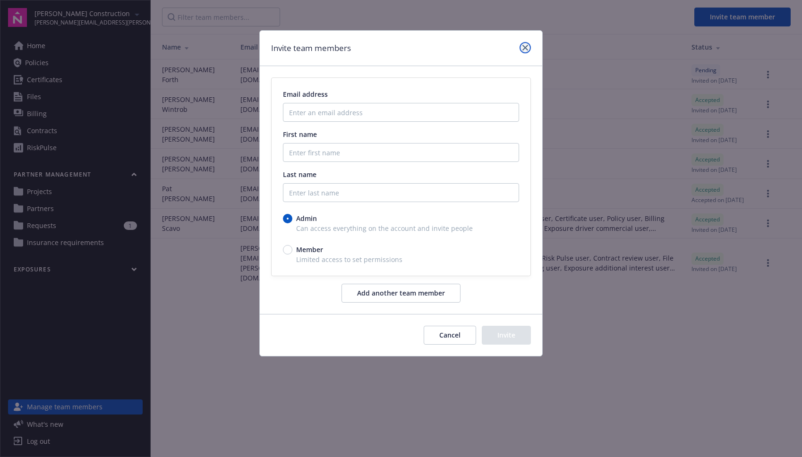
click at [521, 46] on icon "close" at bounding box center [525, 48] width 6 height 6
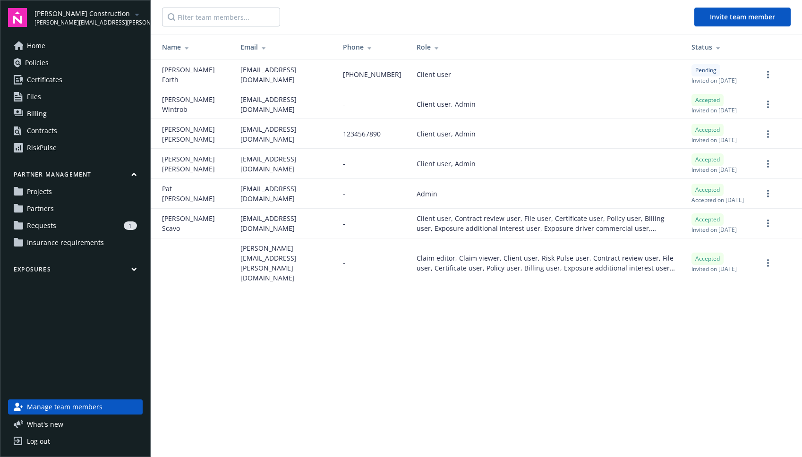
click at [70, 230] on link "Requests 1" at bounding box center [75, 225] width 135 height 15
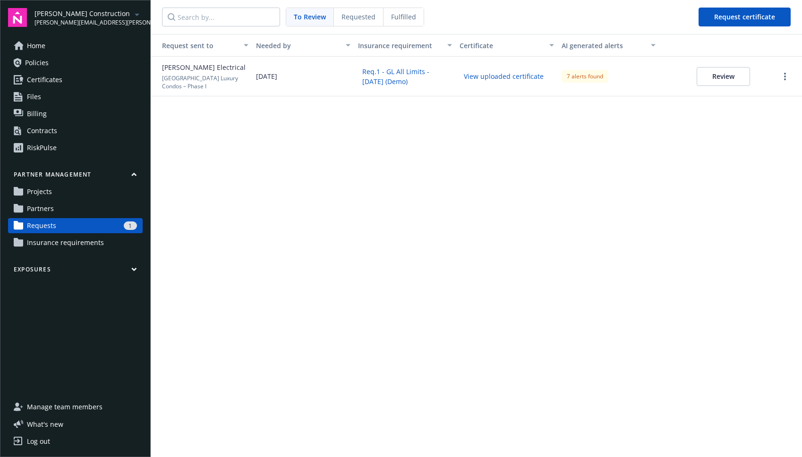
click at [71, 194] on link "Projects" at bounding box center [75, 191] width 135 height 15
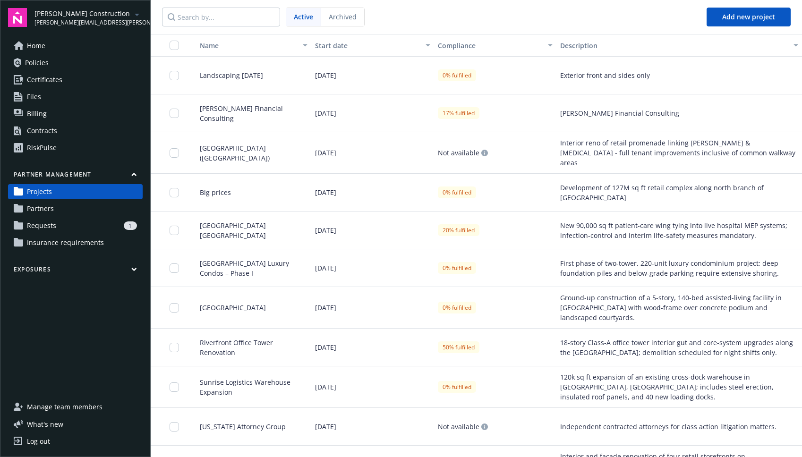
click at [68, 139] on div "Home Policies Certificates Files Billing Contracts RiskPulse" at bounding box center [75, 96] width 135 height 117
click at [68, 134] on link "Contracts" at bounding box center [75, 130] width 135 height 15
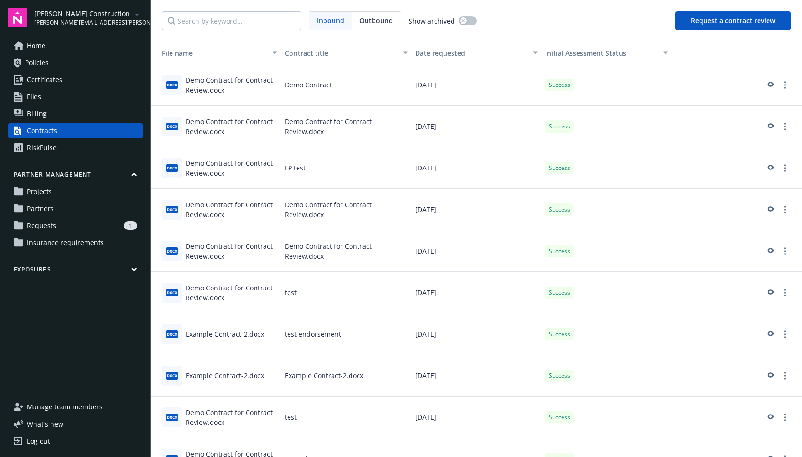
click at [521, 81] on div at bounding box center [736, 84] width 123 height 11
click at [521, 82] on div at bounding box center [736, 84] width 123 height 11
click at [521, 84] on icon "preview" at bounding box center [770, 84] width 7 height 5
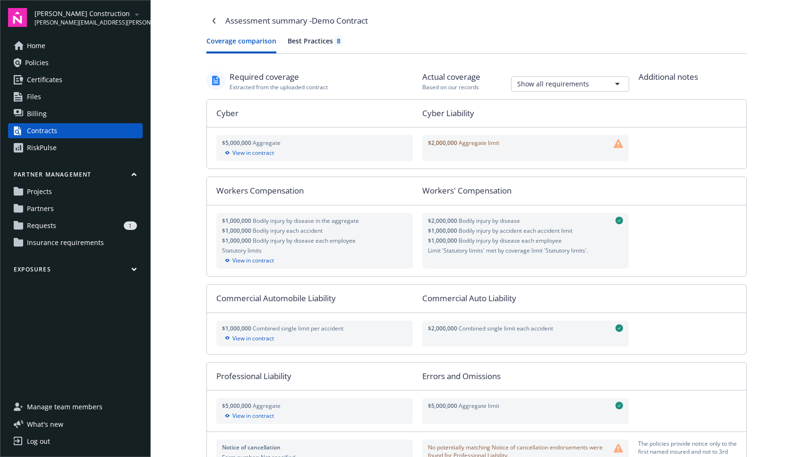
click at [327, 54] on div "Coverage comparison Best Practices 8 Required coverage Extracted from the uploa…" at bounding box center [476, 441] width 540 height 810
click at [325, 44] on div "Best Practices 8" at bounding box center [315, 41] width 55 height 10
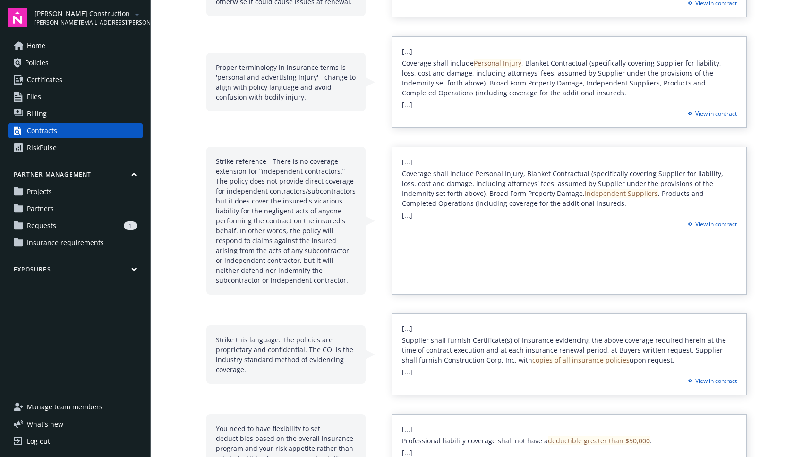
scroll to position [139, 0]
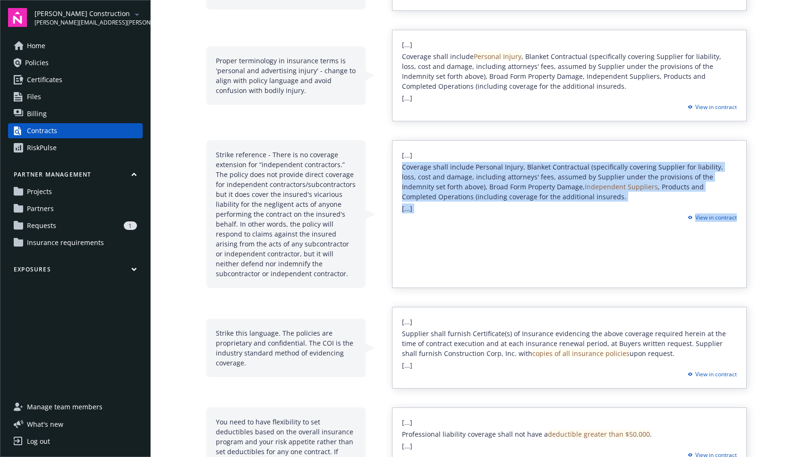
drag, startPoint x: 504, startPoint y: 153, endPoint x: 549, endPoint y: 234, distance: 92.8
click at [521, 234] on div "[...] Coverage shall include Personal Injury, Blanket Contractual (specifically…" at bounding box center [569, 214] width 355 height 148
drag, startPoint x: 549, startPoint y: 234, endPoint x: 502, endPoint y: 152, distance: 95.2
click at [505, 158] on div "[...] Coverage shall include Personal Injury, Blanket Contractual (specifically…" at bounding box center [569, 214] width 355 height 148
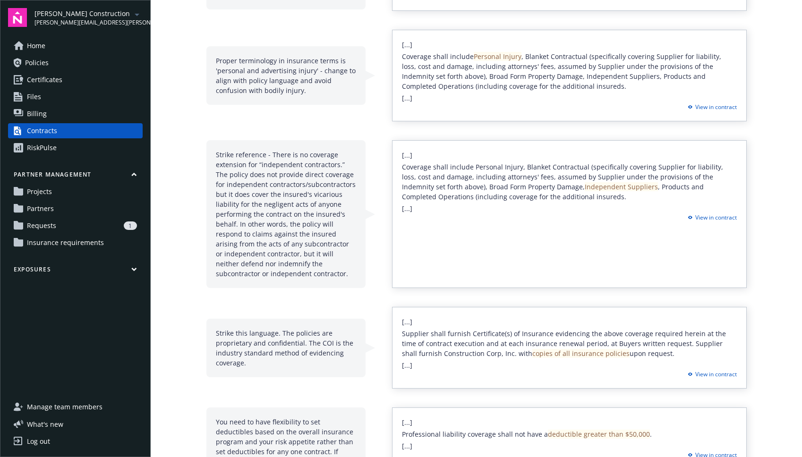
click at [499, 145] on div "[...] Coverage shall include Personal Injury, Blanket Contractual (specifically…" at bounding box center [569, 214] width 355 height 148
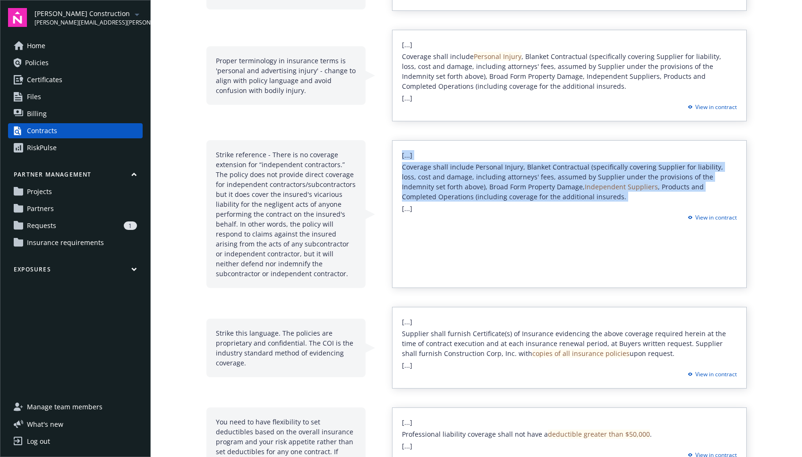
drag, startPoint x: 499, startPoint y: 145, endPoint x: 465, endPoint y: 197, distance: 61.8
click at [466, 196] on div "[...] Coverage shall include Personal Injury, Blanket Contractual (specifically…" at bounding box center [569, 214] width 355 height 148
click at [465, 199] on span "Coverage shall include Personal Injury, Blanket Contractual (specifically cover…" at bounding box center [562, 181] width 321 height 39
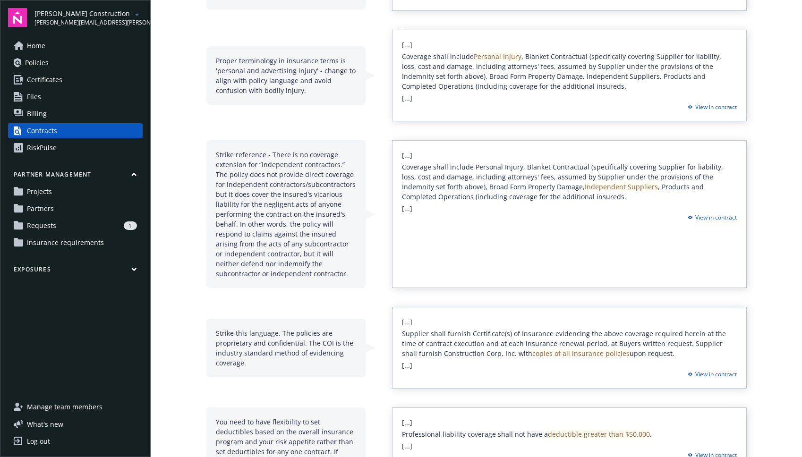
scroll to position [221, 0]
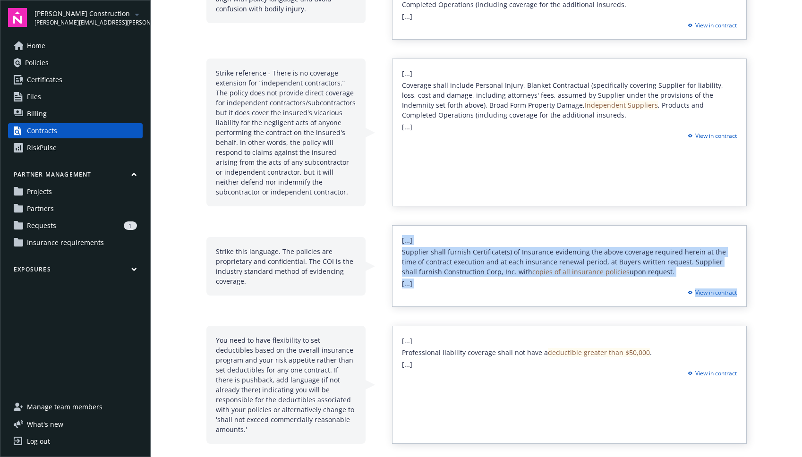
drag, startPoint x: 452, startPoint y: 228, endPoint x: 457, endPoint y: 306, distance: 79.0
click at [457, 306] on div "[...] Supplier shall furnish Certificate(s) of Insurance evidencing the above c…" at bounding box center [569, 266] width 355 height 82
click at [457, 307] on div "A-VII is the industry standard - - - slightly higher is ok, but significantly h…" at bounding box center [476, 397] width 540 height 1060
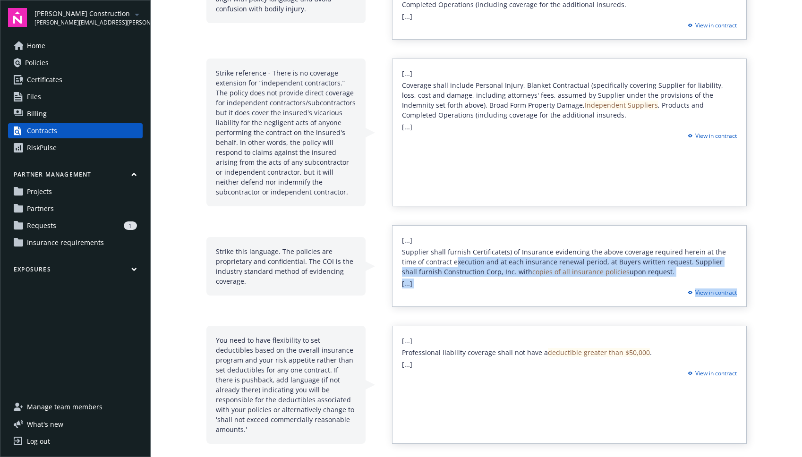
drag, startPoint x: 450, startPoint y: 298, endPoint x: 434, endPoint y: 225, distance: 74.8
click at [437, 247] on div "[...] Supplier shall furnish Certificate(s) of Insurance evidencing the above c…" at bounding box center [569, 266] width 355 height 82
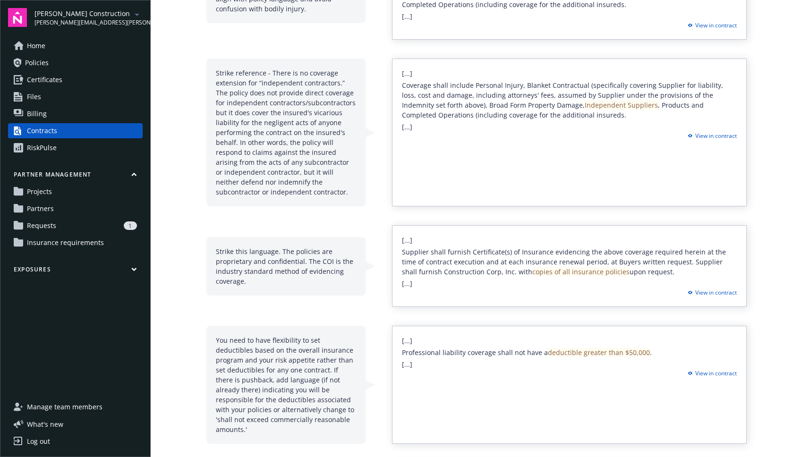
click at [436, 223] on div "A-VII is the industry standard - - - slightly higher is ok, but significantly h…" at bounding box center [476, 397] width 540 height 1060
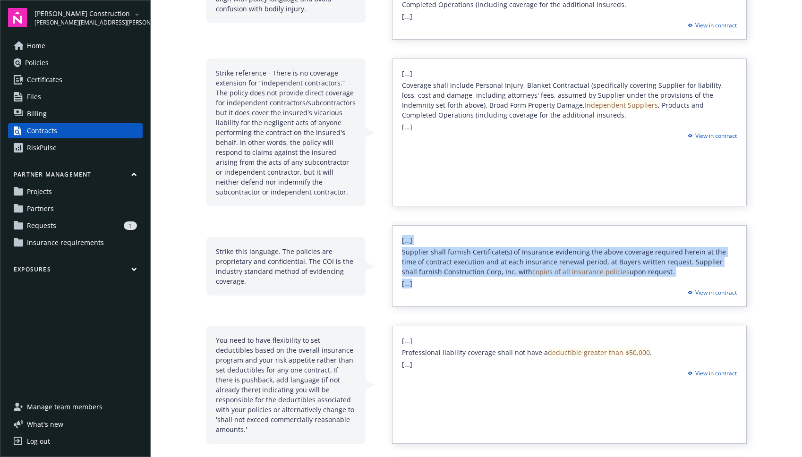
drag, startPoint x: 436, startPoint y: 223, endPoint x: 457, endPoint y: 282, distance: 62.6
click at [457, 282] on div "A-VII is the industry standard - - - slightly higher is ok, but significantly h…" at bounding box center [476, 397] width 540 height 1060
click at [457, 283] on div "[...] Supplier shall furnish Certificate(s) of Insurance evidencing the above c…" at bounding box center [569, 266] width 355 height 82
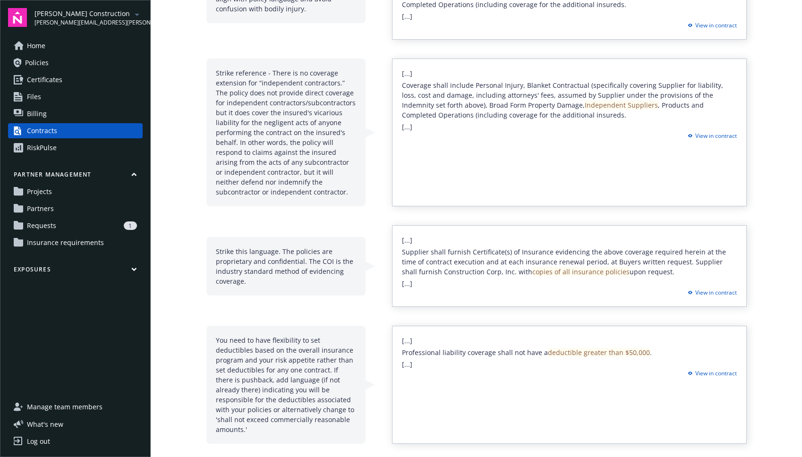
click at [457, 283] on div "[...] Supplier shall furnish Certificate(s) of Insurance evidencing the above c…" at bounding box center [569, 266] width 355 height 82
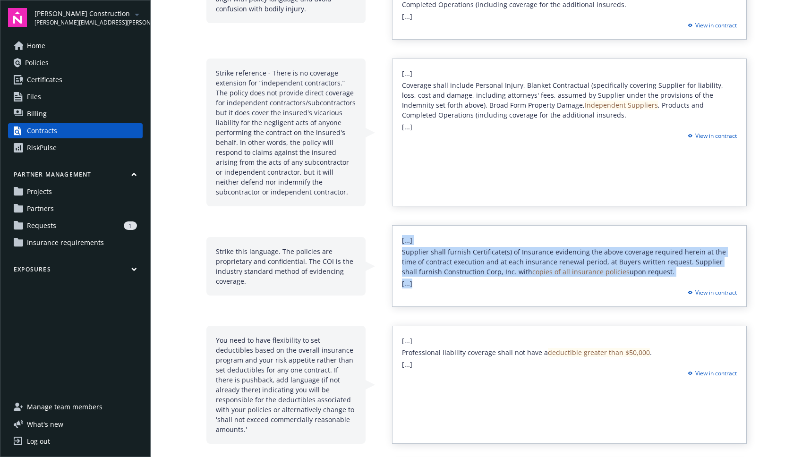
drag, startPoint x: 457, startPoint y: 283, endPoint x: 445, endPoint y: 239, distance: 45.5
click at [445, 239] on div "[...] Supplier shall furnish Certificate(s) of Insurance evidencing the above c…" at bounding box center [569, 266] width 355 height 82
click at [445, 238] on div "[...] Supplier shall furnish Certificate(s) of Insurance evidencing the above c…" at bounding box center [569, 266] width 355 height 82
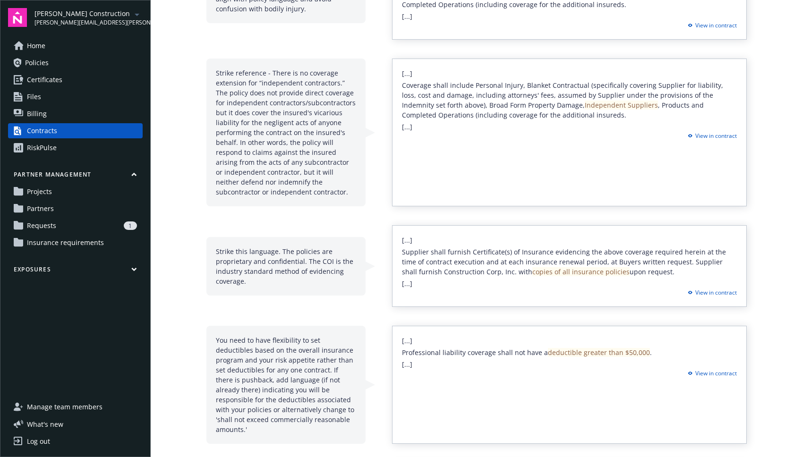
click at [445, 238] on div "[...] Supplier shall furnish Certificate(s) of Insurance evidencing the above c…" at bounding box center [569, 266] width 355 height 82
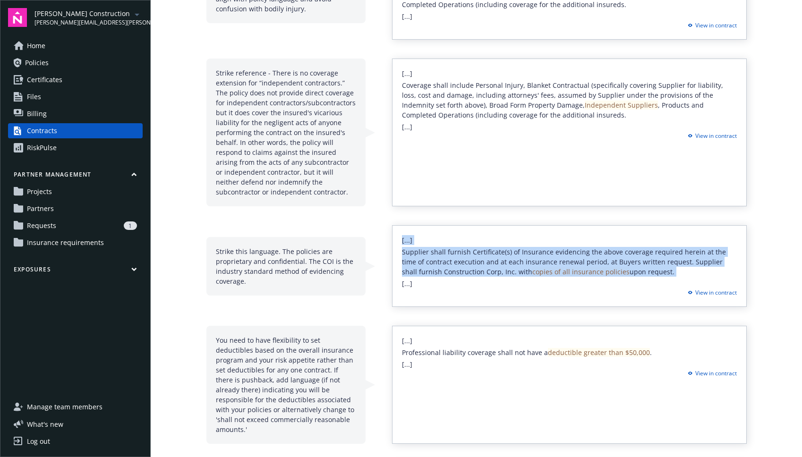
drag, startPoint x: 446, startPoint y: 240, endPoint x: 455, endPoint y: 274, distance: 35.3
click at [455, 273] on div "[...] Supplier shall furnish Certificate(s) of Insurance evidencing the above c…" at bounding box center [569, 266] width 355 height 82
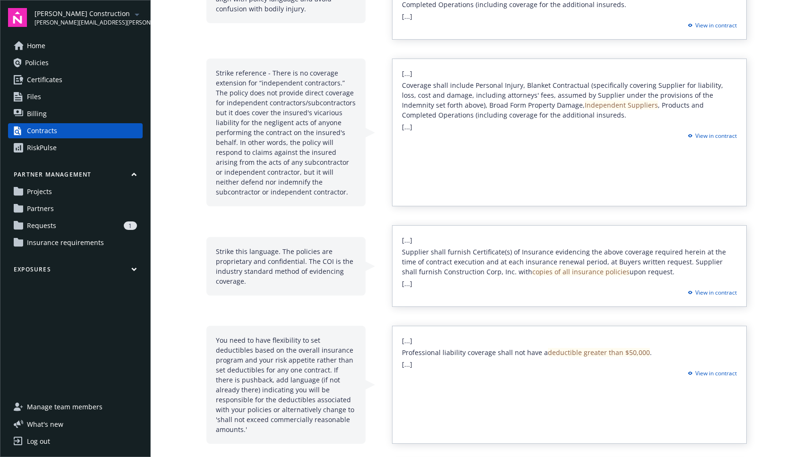
click at [458, 287] on div "[...] Supplier shall furnish Certificate(s) of Insurance evidencing the above c…" at bounding box center [569, 266] width 355 height 82
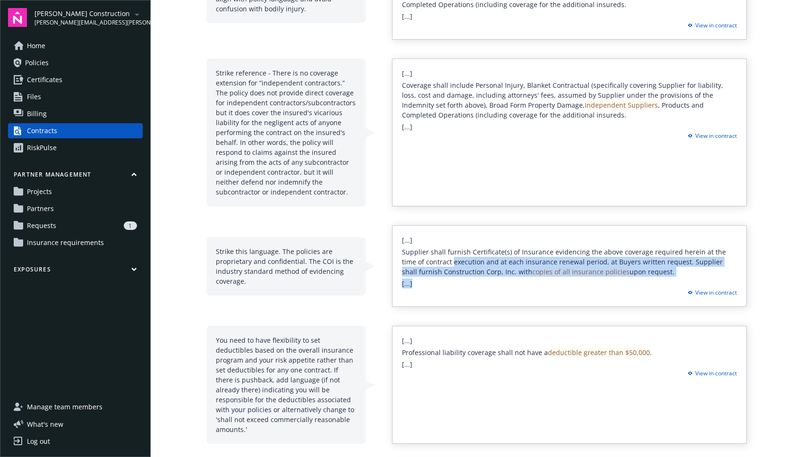
drag, startPoint x: 458, startPoint y: 287, endPoint x: 441, endPoint y: 253, distance: 37.8
click at [441, 253] on div "[...] Supplier shall furnish Certificate(s) of Insurance evidencing the above c…" at bounding box center [569, 266] width 355 height 82
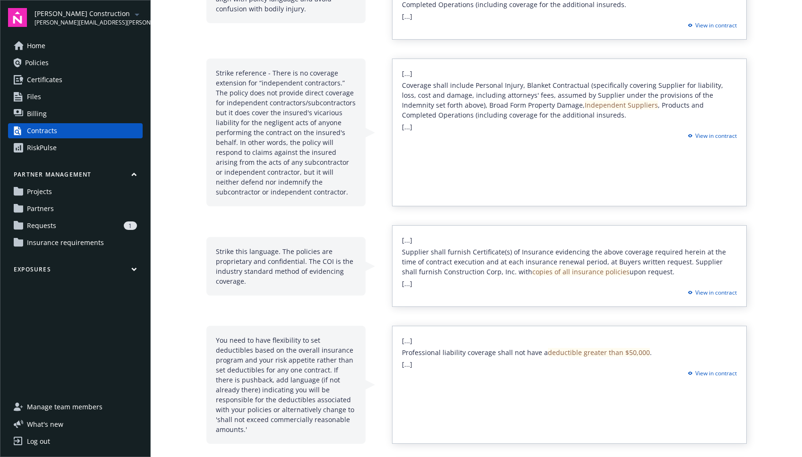
click at [431, 241] on div "[...] Supplier shall furnish Certificate(s) of Insurance evidencing the above c…" at bounding box center [569, 266] width 355 height 82
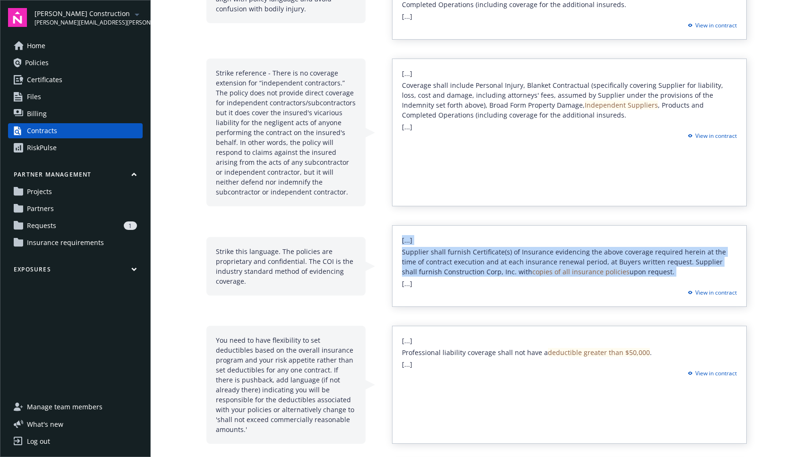
drag, startPoint x: 431, startPoint y: 241, endPoint x: 439, endPoint y: 278, distance: 37.6
click at [439, 278] on div "[...] Supplier shall furnish Certificate(s) of Insurance evidencing the above c…" at bounding box center [569, 266] width 355 height 82
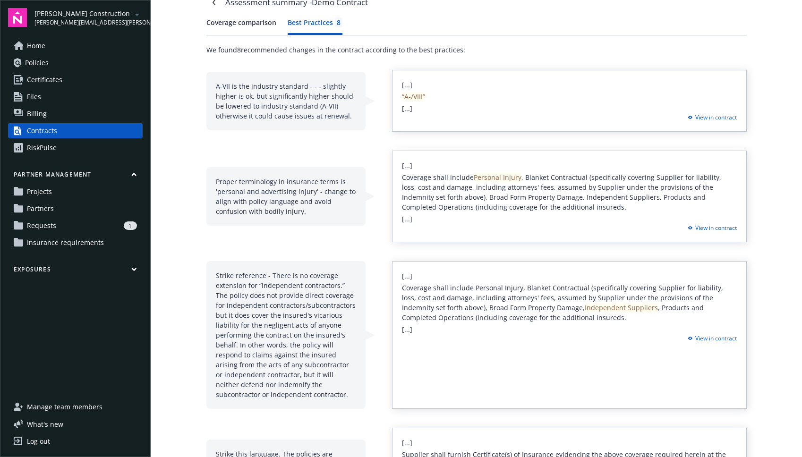
scroll to position [0, 0]
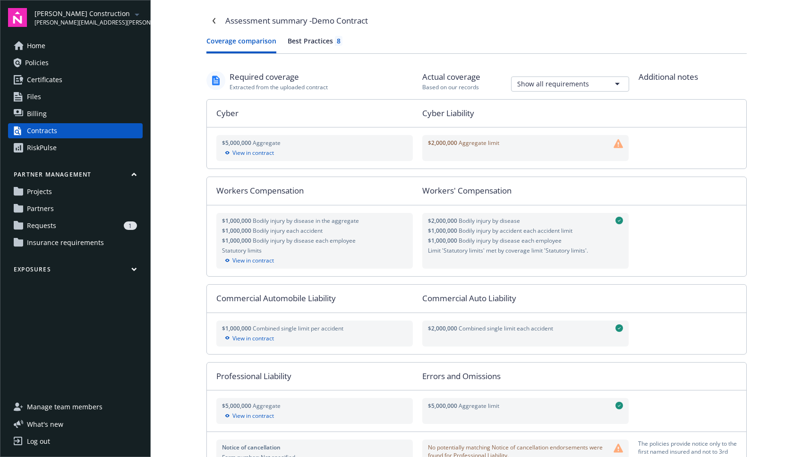
click at [237, 52] on button "Coverage comparison" at bounding box center [241, 44] width 70 height 17
click at [521, 87] on html "Staub-Eckert Construction patrick.miller@newfront.com Home Policies Certificate…" at bounding box center [401, 228] width 802 height 457
click at [521, 86] on html "Staub-Eckert Construction patrick.miller@newfront.com Home Policies Certificate…" at bounding box center [401, 228] width 802 height 457
click at [29, 51] on span "Home" at bounding box center [36, 45] width 18 height 15
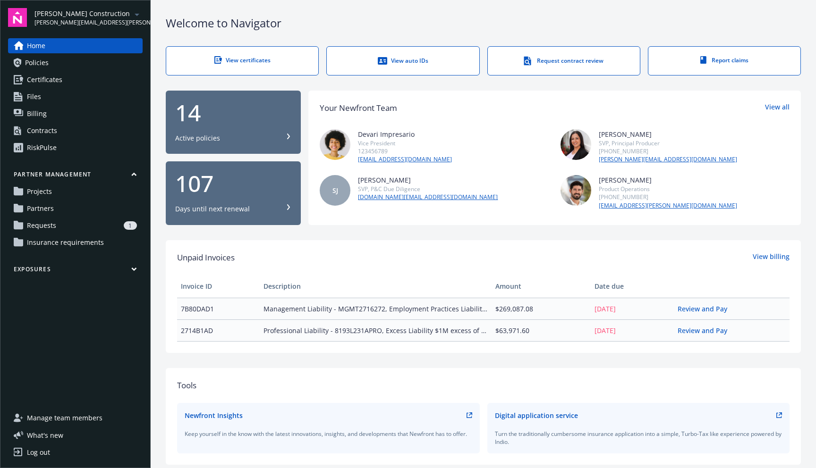
click at [62, 143] on link "RiskPulse" at bounding box center [75, 147] width 135 height 15
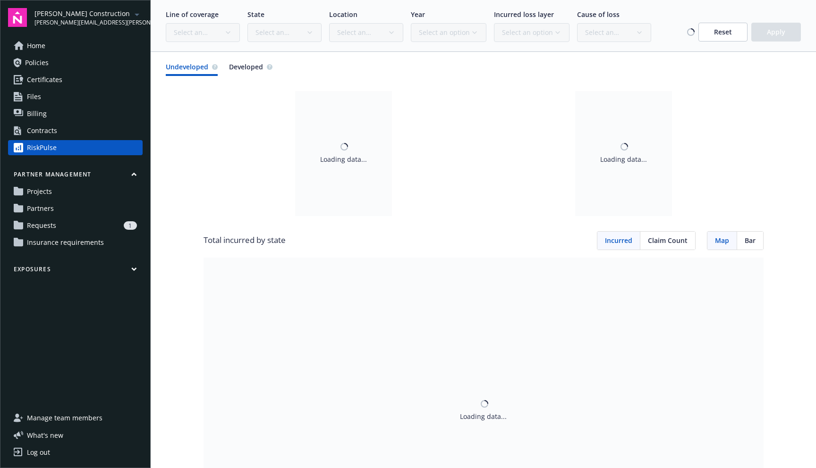
click at [60, 209] on link "Partners" at bounding box center [75, 208] width 135 height 15
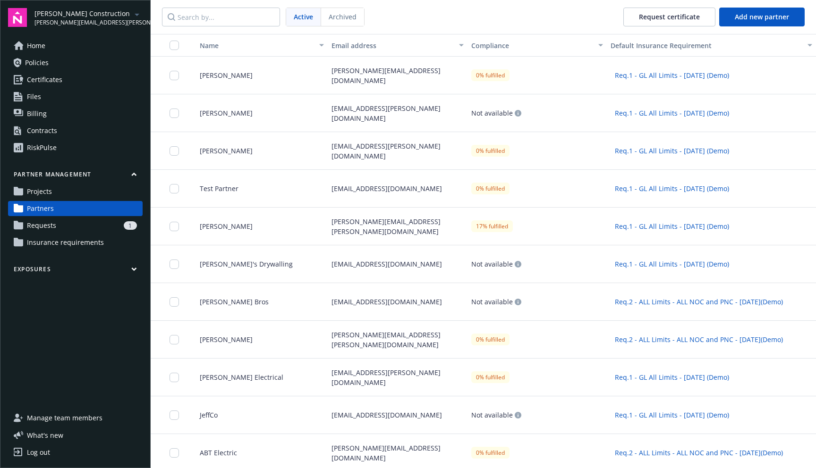
click at [43, 202] on span "Partners" at bounding box center [40, 208] width 27 height 15
click at [44, 197] on span "Projects" at bounding box center [39, 191] width 25 height 15
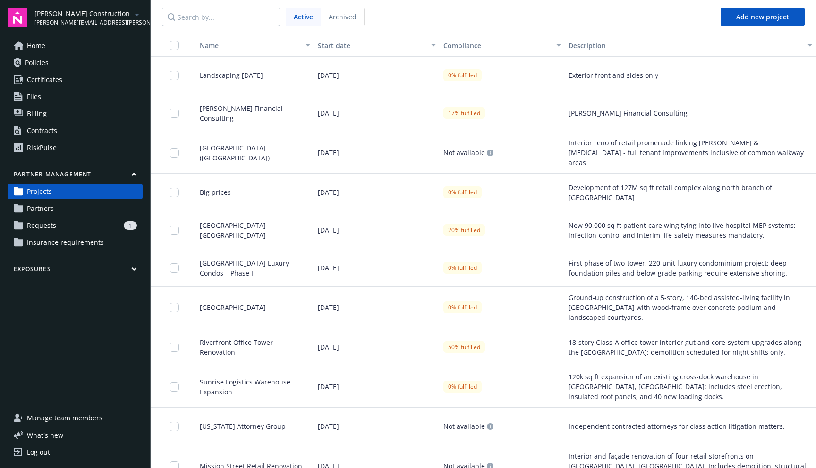
click at [69, 246] on span "Insurance requirements" at bounding box center [65, 242] width 77 height 15
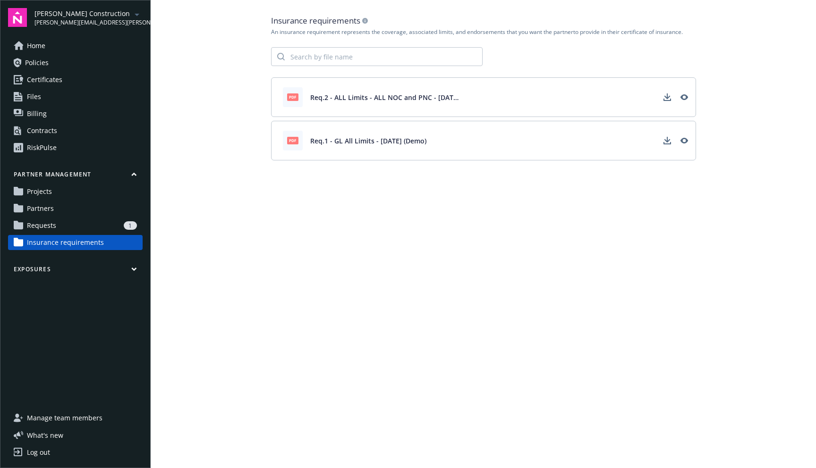
click at [71, 233] on link "Requests 1" at bounding box center [75, 225] width 135 height 15
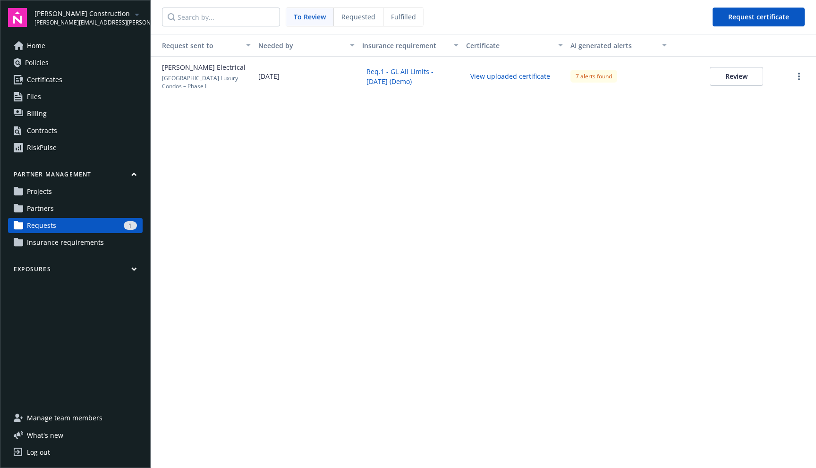
click at [521, 74] on button "Review" at bounding box center [736, 76] width 53 height 19
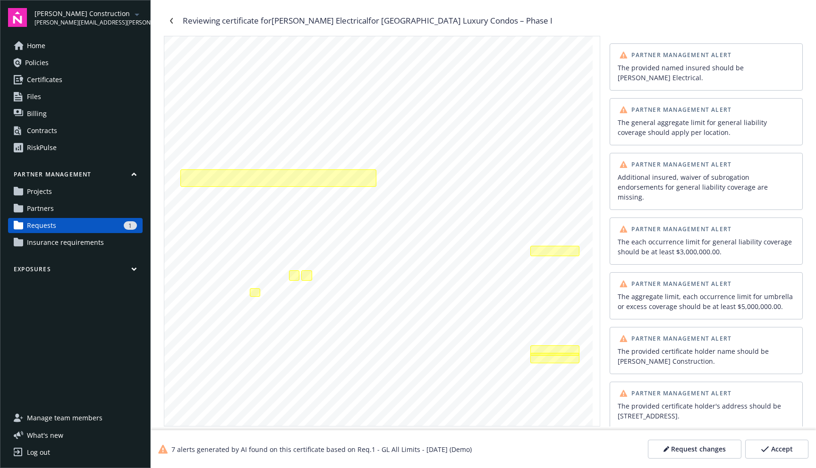
click at [94, 189] on link "Projects" at bounding box center [75, 191] width 135 height 15
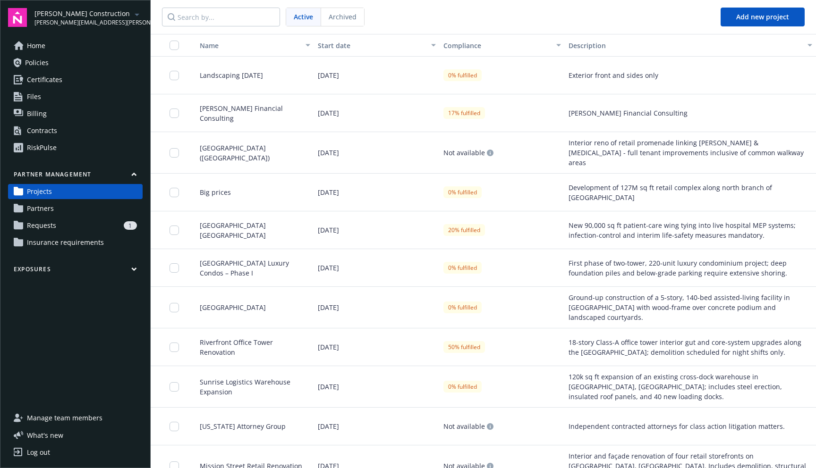
click at [75, 150] on link "RiskPulse" at bounding box center [75, 147] width 135 height 15
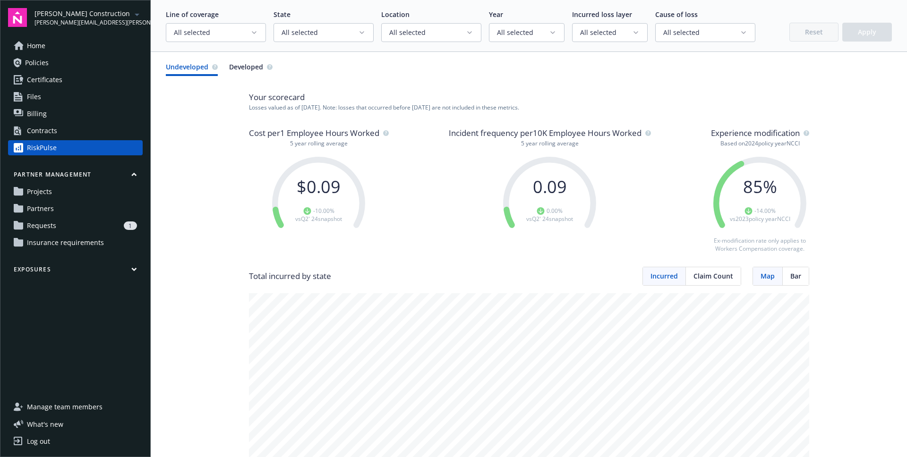
click at [42, 52] on span "Home" at bounding box center [36, 45] width 18 height 15
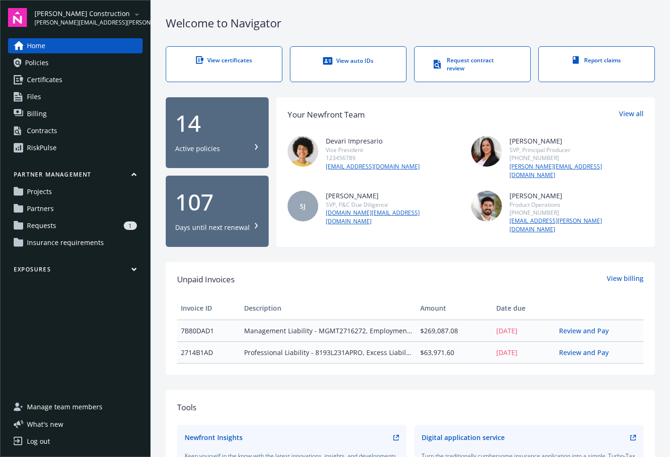
click at [36, 135] on div "Contracts" at bounding box center [42, 130] width 30 height 15
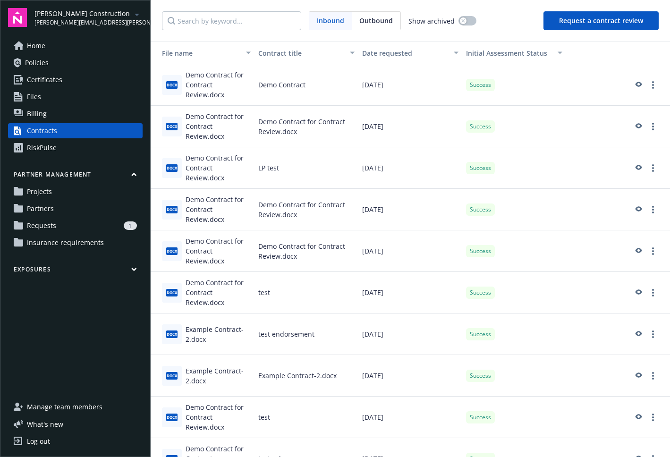
click at [54, 148] on div "RiskPulse" at bounding box center [42, 147] width 30 height 15
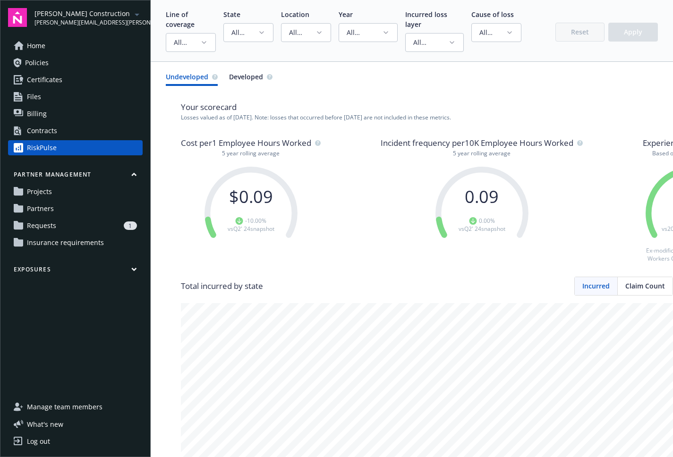
click at [62, 62] on link "Policies" at bounding box center [75, 62] width 135 height 15
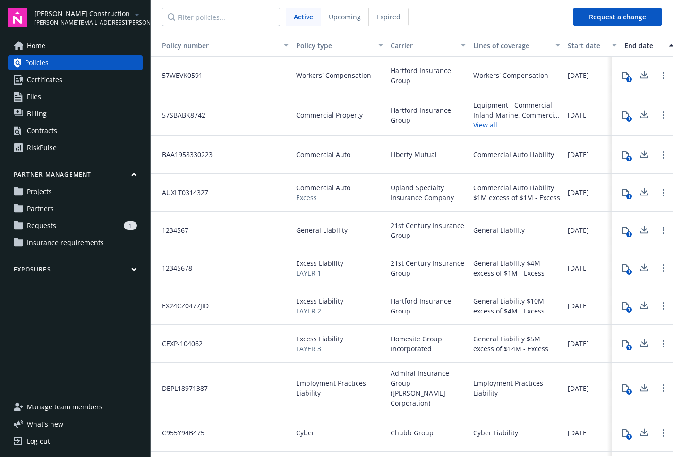
click at [40, 112] on span "Billing" at bounding box center [37, 113] width 20 height 15
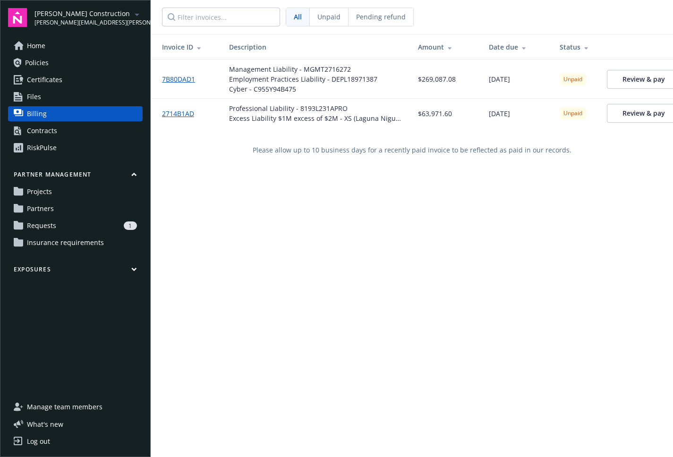
click at [48, 77] on span "Certificates" at bounding box center [44, 79] width 35 height 15
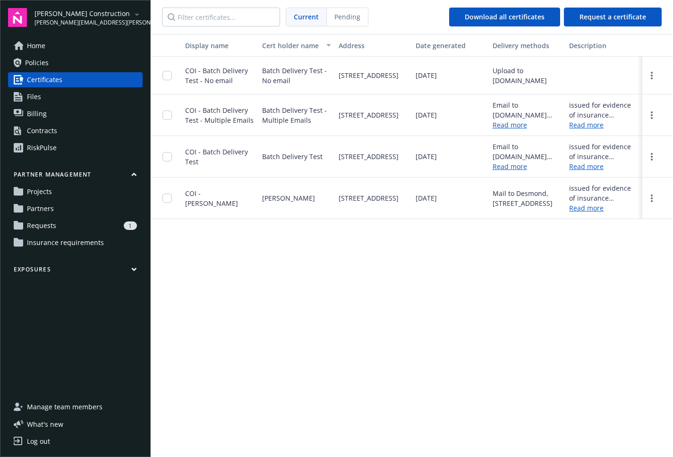
click at [51, 264] on div "Home Policies Certificates Files Billing Contracts RiskPulse Partner management…" at bounding box center [75, 213] width 135 height 350
click at [54, 267] on button "Exposures" at bounding box center [75, 271] width 135 height 12
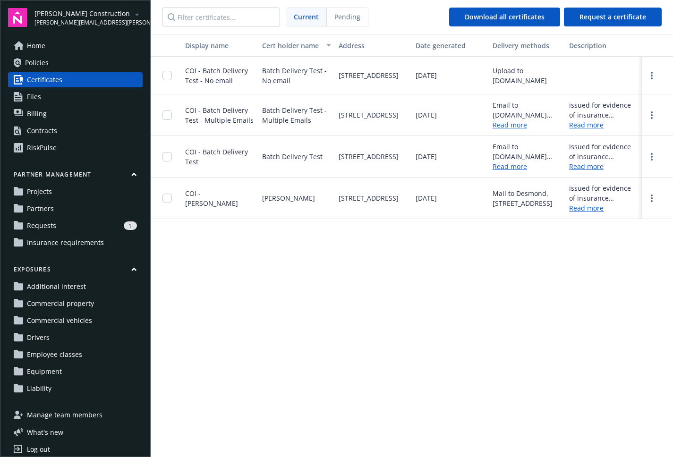
scroll to position [8, 0]
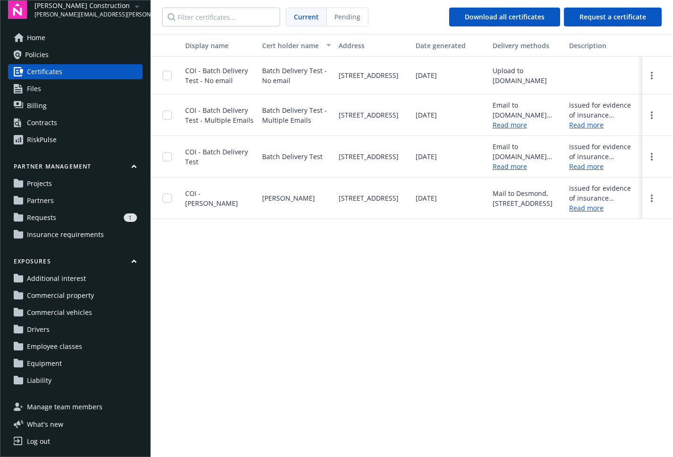
click at [51, 37] on link "Home" at bounding box center [75, 37] width 135 height 15
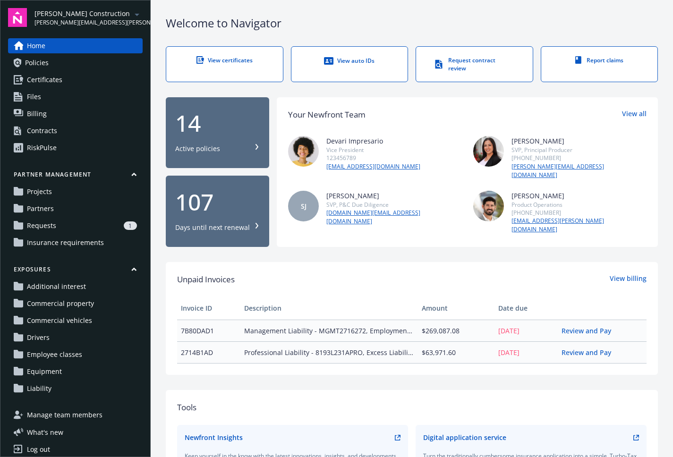
click at [364, 58] on div "View auto IDs" at bounding box center [349, 60] width 79 height 9
click at [521, 65] on link "Report claims" at bounding box center [600, 64] width 118 height 36
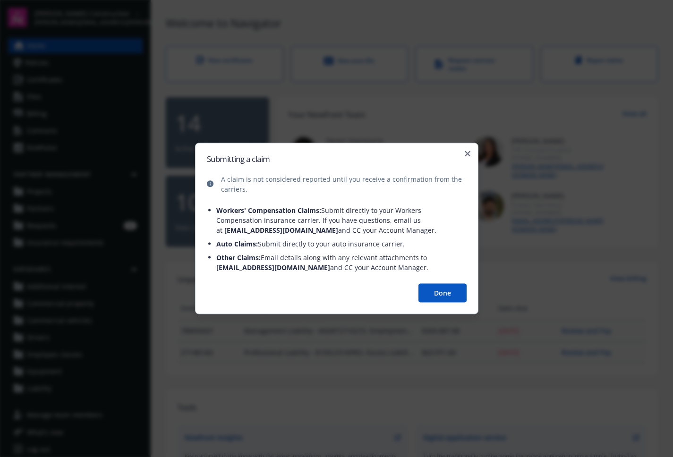
click at [471, 153] on div "Submitting a claim A claim is not considered reported until you receive a confi…" at bounding box center [336, 228] width 283 height 171
click at [467, 153] on icon "button" at bounding box center [468, 154] width 6 height 6
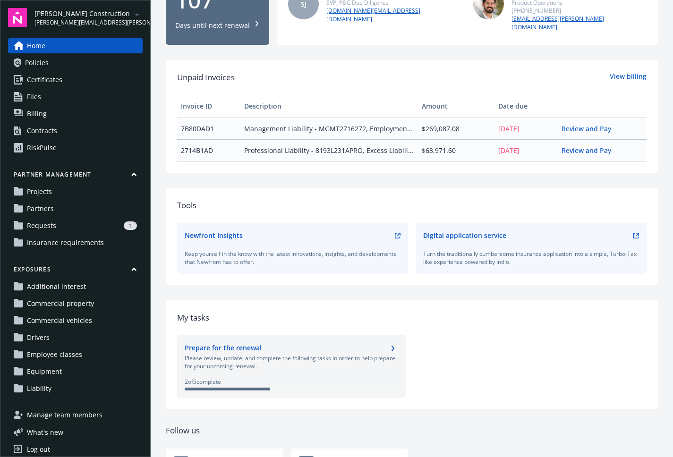
scroll to position [206, 0]
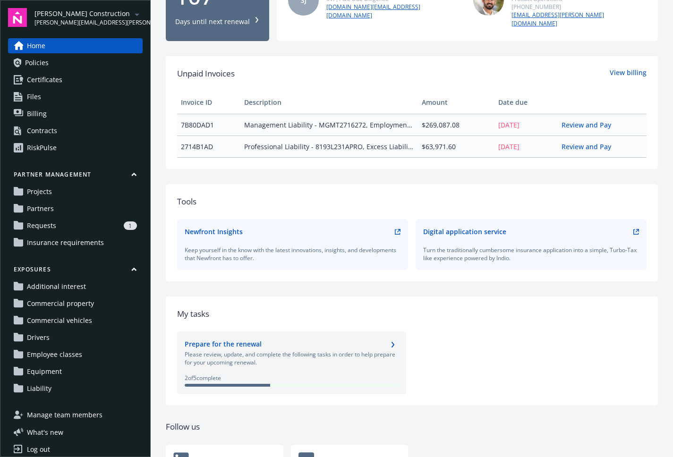
click at [456, 227] on div "Digital application service" at bounding box center [464, 232] width 83 height 10
click at [472, 227] on div "Digital application service" at bounding box center [464, 232] width 83 height 10
click at [387, 339] on link "chevronRight" at bounding box center [392, 344] width 11 height 11
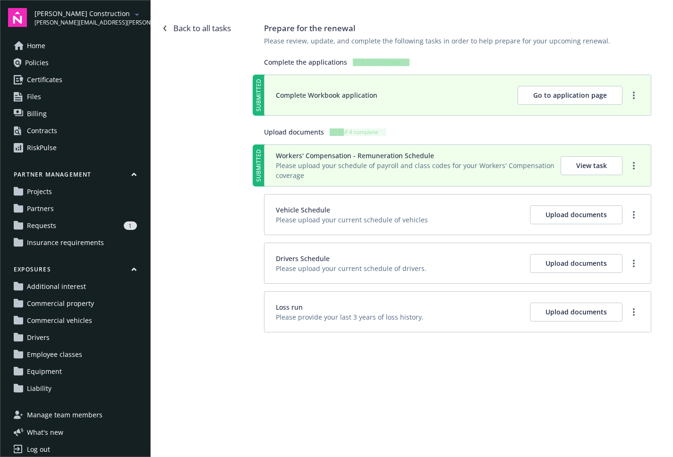
click at [40, 148] on div "RiskPulse" at bounding box center [42, 147] width 30 height 15
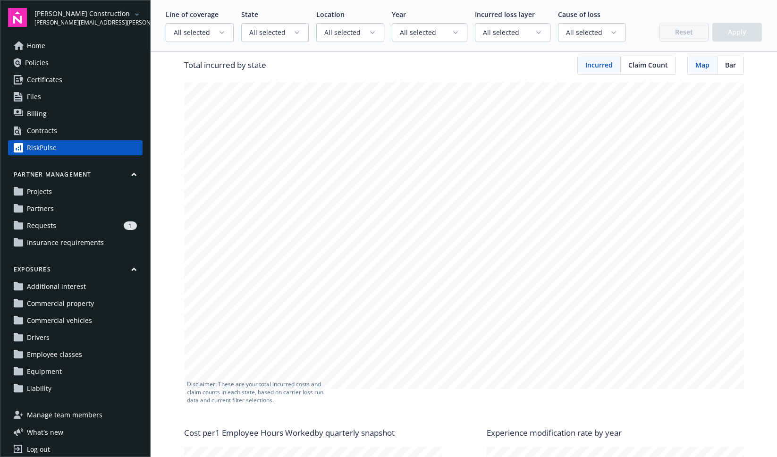
scroll to position [202, 0]
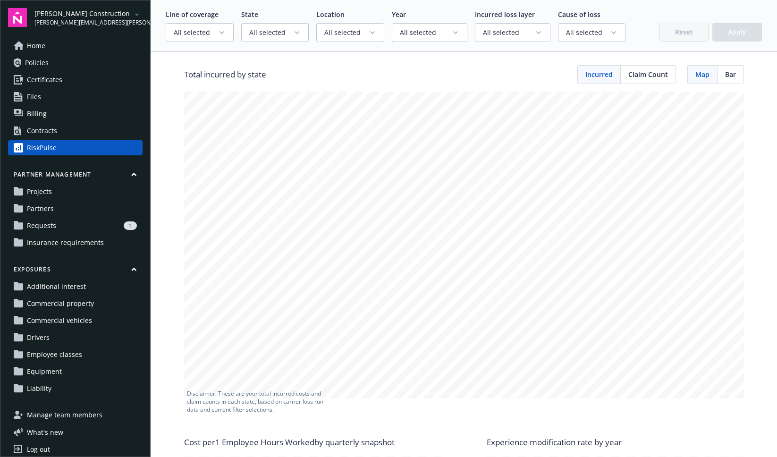
click at [47, 192] on span "Projects" at bounding box center [39, 191] width 25 height 15
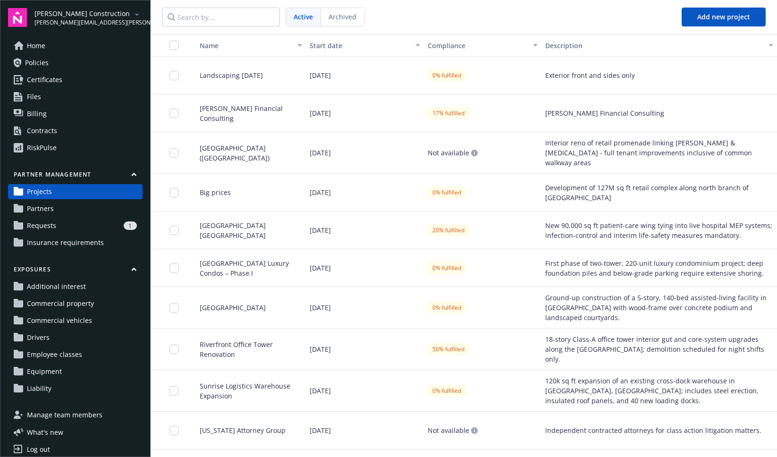
click at [76, 241] on span "Insurance requirements" at bounding box center [65, 242] width 77 height 15
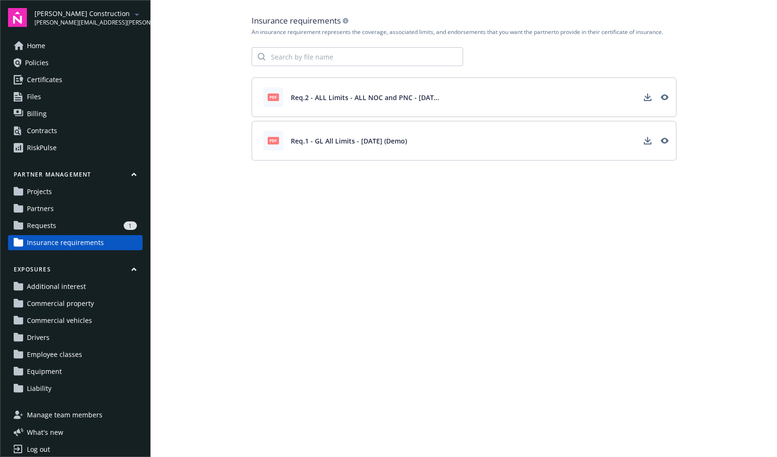
click at [45, 191] on span "Projects" at bounding box center [39, 191] width 25 height 15
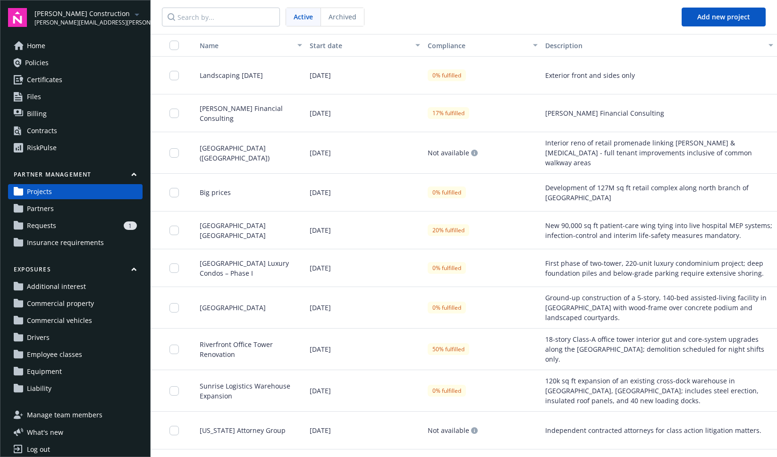
click at [59, 205] on link "Partners" at bounding box center [75, 208] width 135 height 15
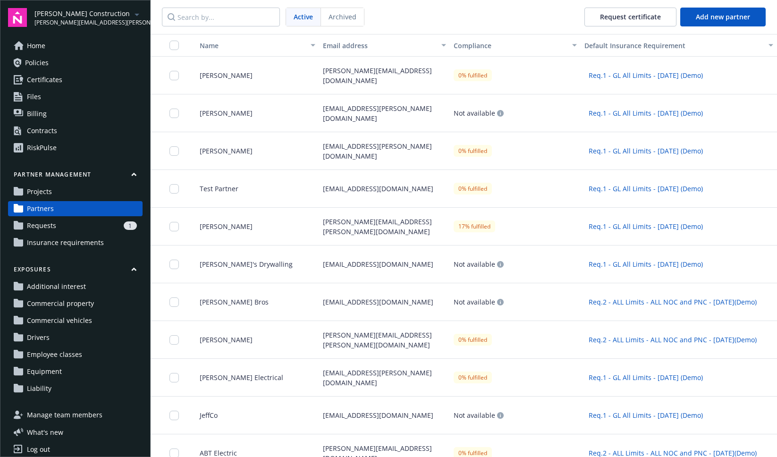
click at [59, 245] on span "Insurance requirements" at bounding box center [65, 242] width 77 height 15
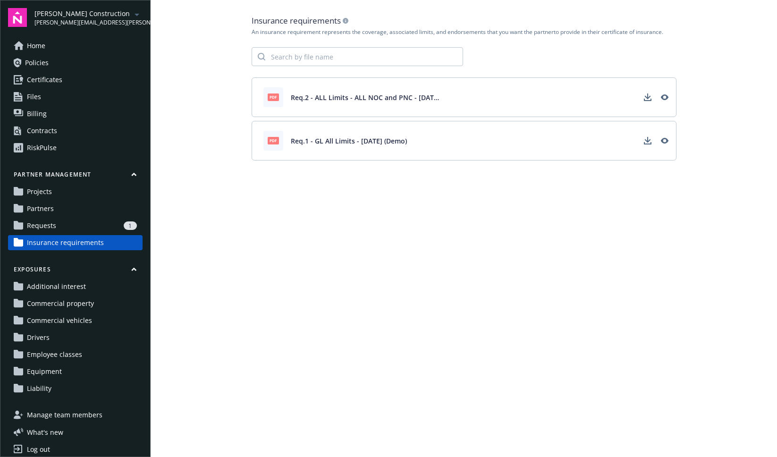
click at [82, 231] on link "Requests 1" at bounding box center [75, 225] width 135 height 15
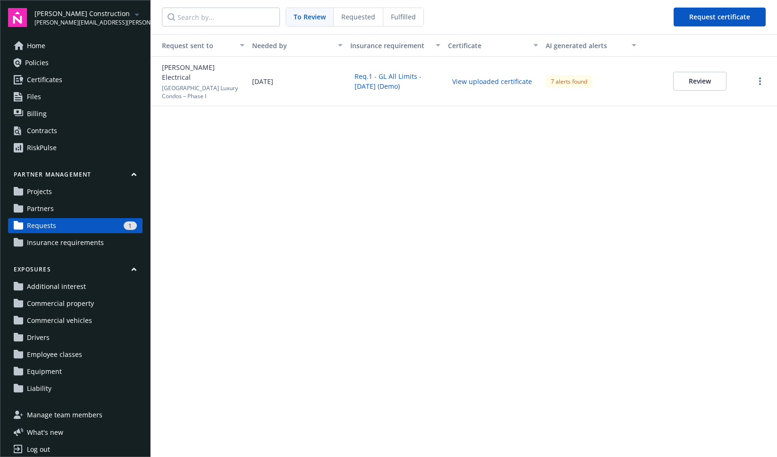
click at [49, 135] on div "Contracts" at bounding box center [42, 130] width 30 height 15
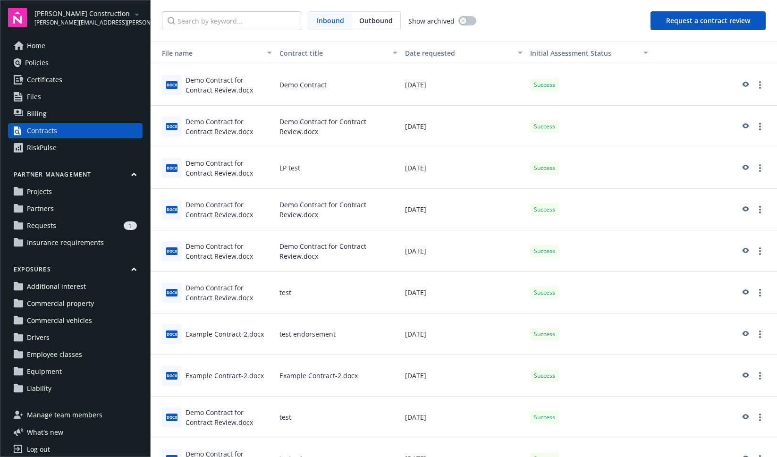
click at [54, 132] on div "Contracts" at bounding box center [42, 130] width 30 height 15
click at [672, 22] on button "Request a contract review" at bounding box center [708, 20] width 115 height 19
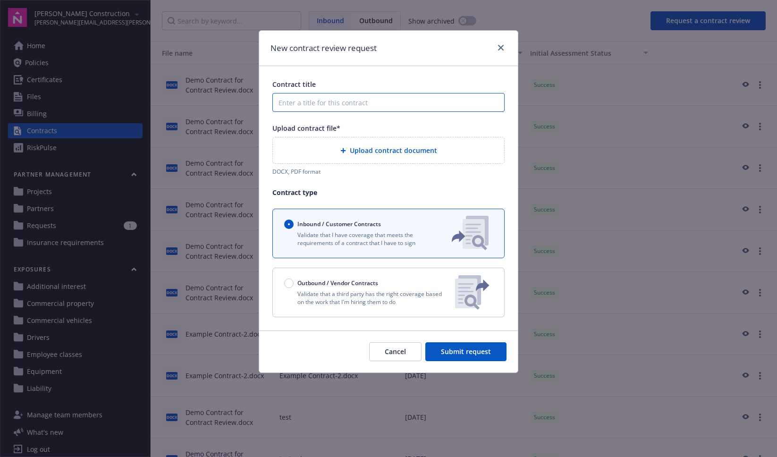
click at [358, 105] on input "Contract title" at bounding box center [388, 102] width 232 height 19
type input "D"
type input "L Suite"
click at [380, 149] on span "Upload contract document" at bounding box center [393, 150] width 87 height 10
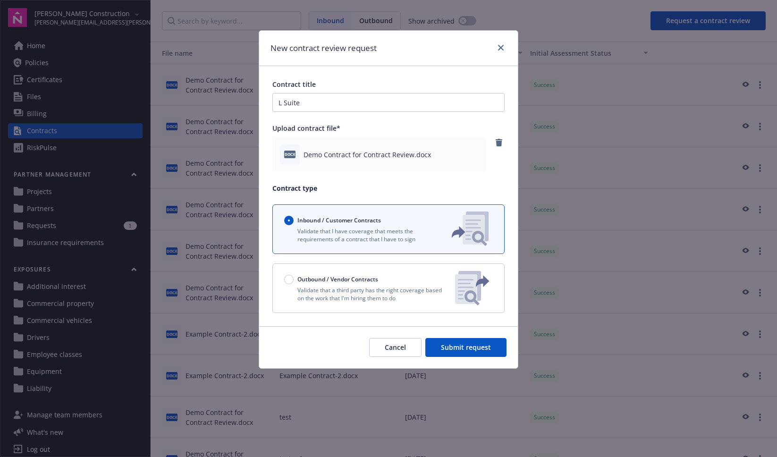
click at [4, 260] on body "Staub-Eckert Construction patrick.miller@newfront.com Home Policies Certificate…" at bounding box center [388, 228] width 777 height 457
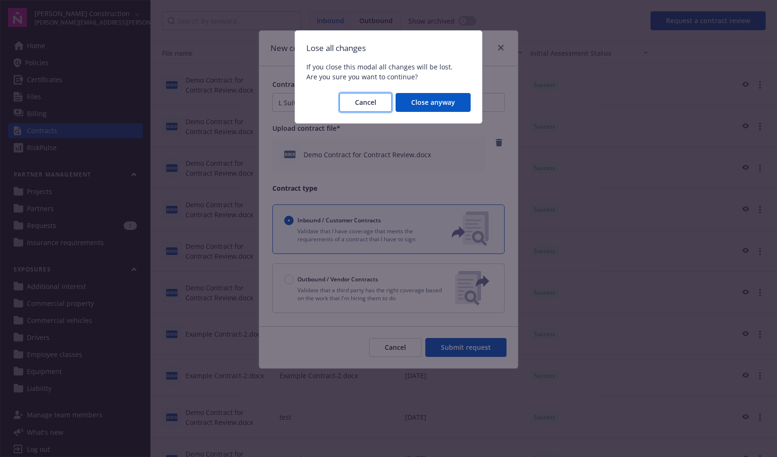
click at [377, 105] on button "Cancel" at bounding box center [366, 102] width 52 height 19
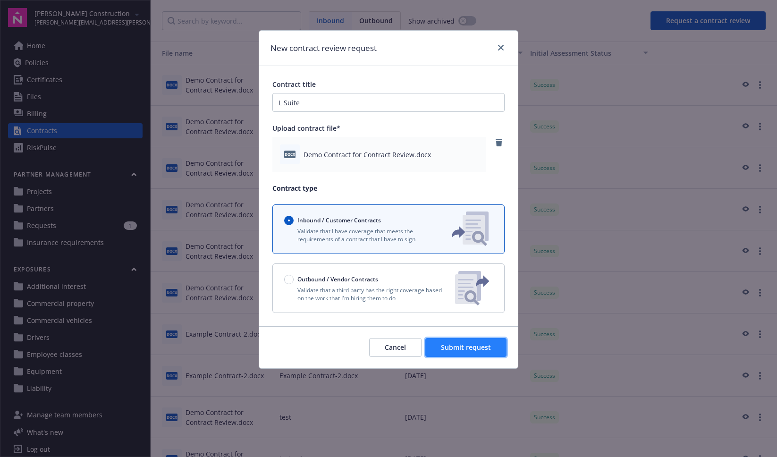
click at [458, 338] on button "Submit request" at bounding box center [465, 347] width 81 height 19
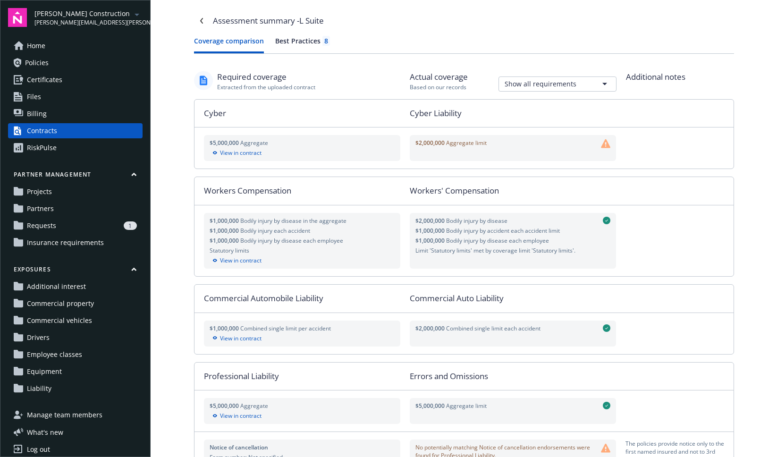
drag, startPoint x: 429, startPoint y: 236, endPoint x: 447, endPoint y: 207, distance: 34.3
click at [431, 233] on div "$2,000,000 Bodily injury by disease $1,000,000 Bodily injury by accident each a…" at bounding box center [496, 236] width 160 height 38
click at [520, 83] on html "Staub-Eckert Construction patrick.miller@newfront.com Home Policies Certificate…" at bounding box center [388, 228] width 777 height 457
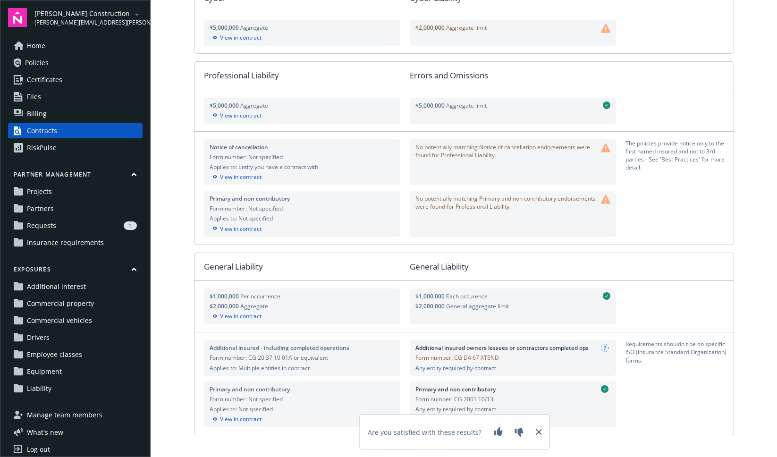
scroll to position [12, 0]
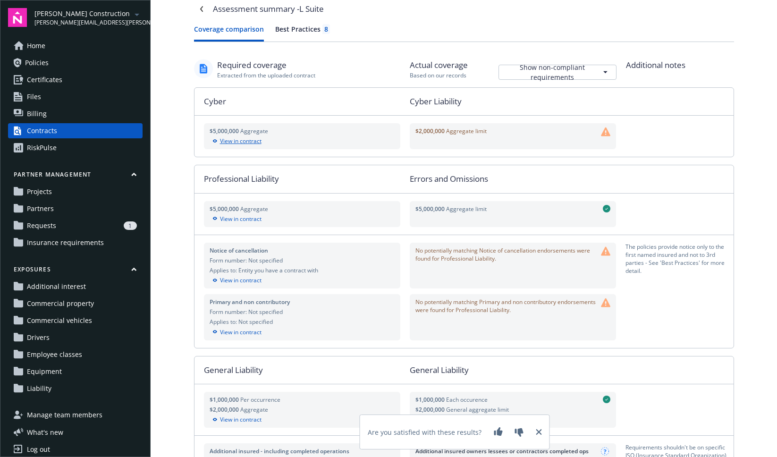
click at [241, 143] on div "View in contract" at bounding box center [303, 141] width 186 height 8
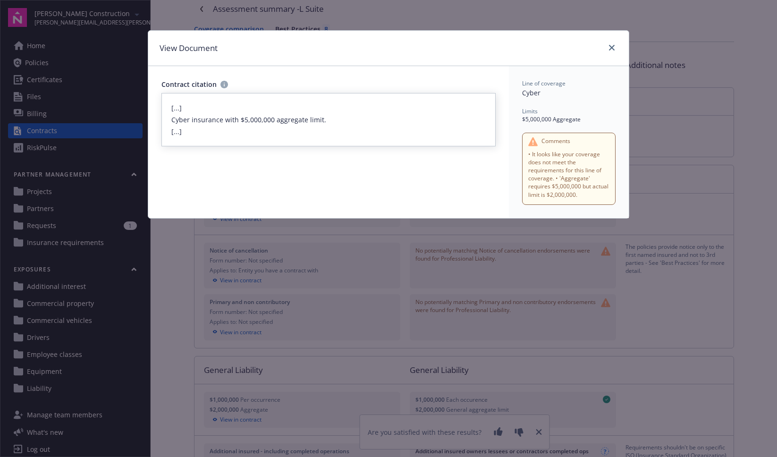
click at [348, 118] on p "Cyber insurance with $5,000,000 aggregate limit." at bounding box center [328, 120] width 314 height 10
click at [358, 130] on div "[...] Cyber insurance with $5,000,000 aggregate limit. [...]" at bounding box center [328, 119] width 334 height 53
click at [614, 45] on icon "close" at bounding box center [612, 48] width 6 height 6
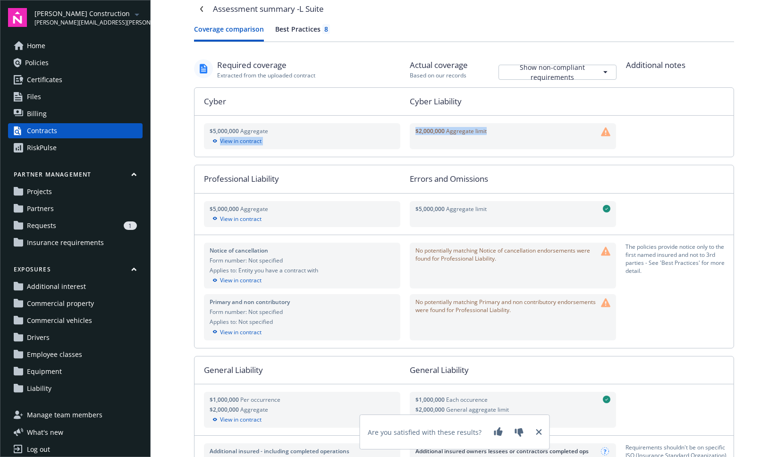
drag, startPoint x: 519, startPoint y: 138, endPoint x: 362, endPoint y: 130, distance: 156.9
click at [362, 130] on div "$5,000,000 Aggregate View in contract $2,000,000 Aggregate limit" at bounding box center [464, 136] width 539 height 41
click at [441, 134] on span "$2,000,000 Aggregate limit" at bounding box center [451, 131] width 71 height 8
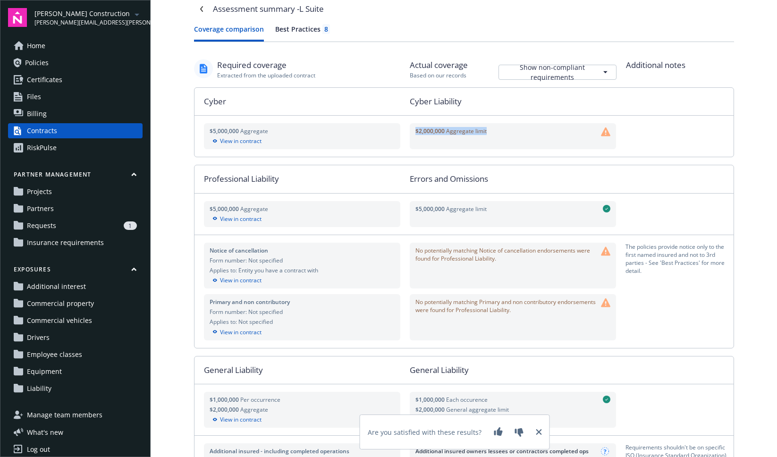
click at [444, 140] on div "$2,000,000 Aggregate limit" at bounding box center [513, 136] width 195 height 18
click at [449, 132] on span "Aggregate limit" at bounding box center [466, 131] width 41 height 8
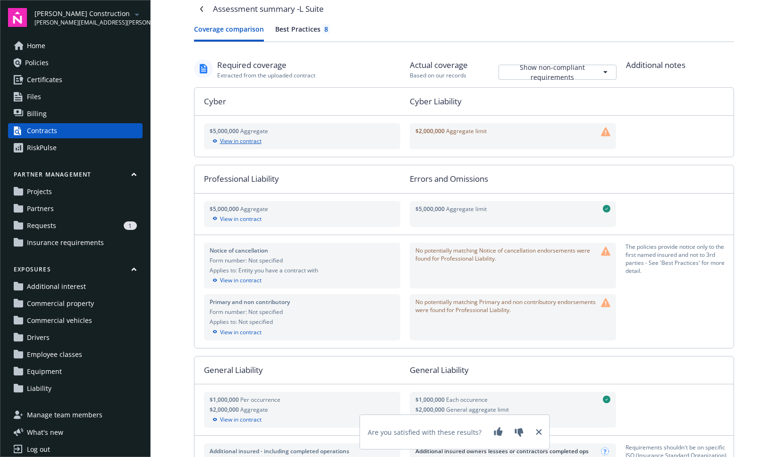
click at [315, 137] on div "View in contract" at bounding box center [303, 141] width 186 height 8
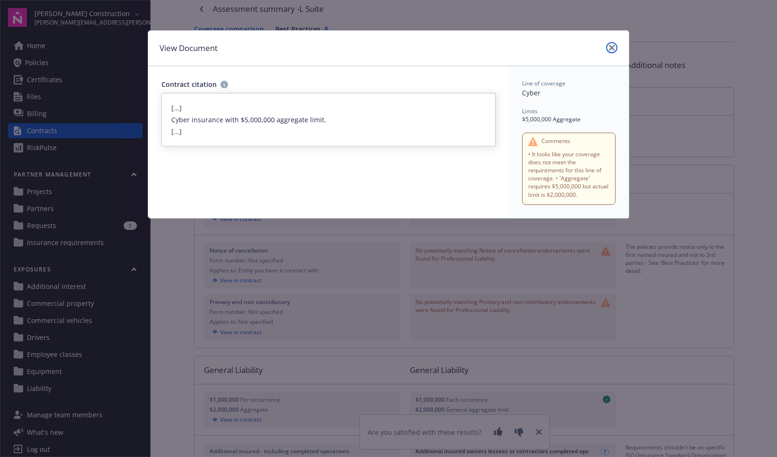
click at [616, 47] on link "close" at bounding box center [611, 47] width 11 height 11
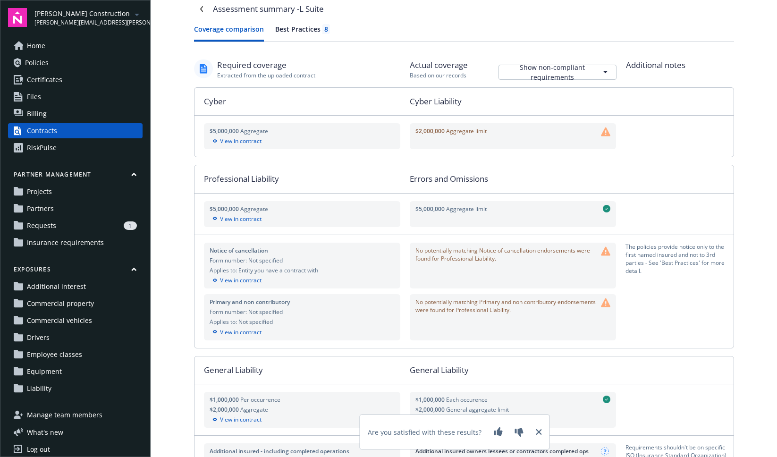
click at [569, 132] on div "$2,000,000 Aggregate limit" at bounding box center [513, 136] width 195 height 18
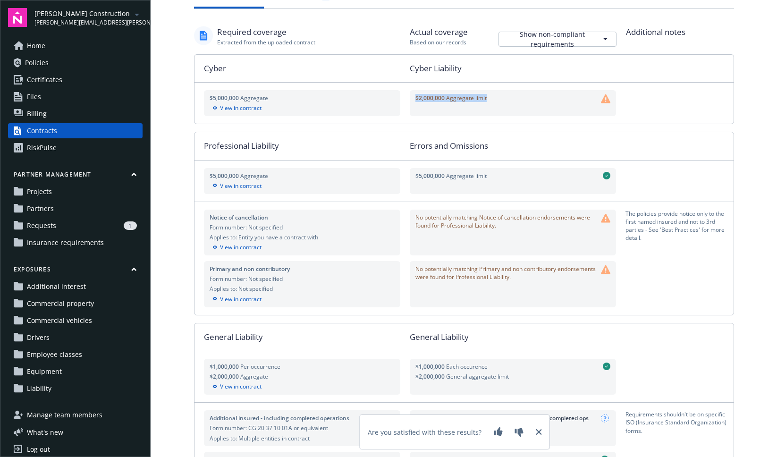
scroll to position [13, 0]
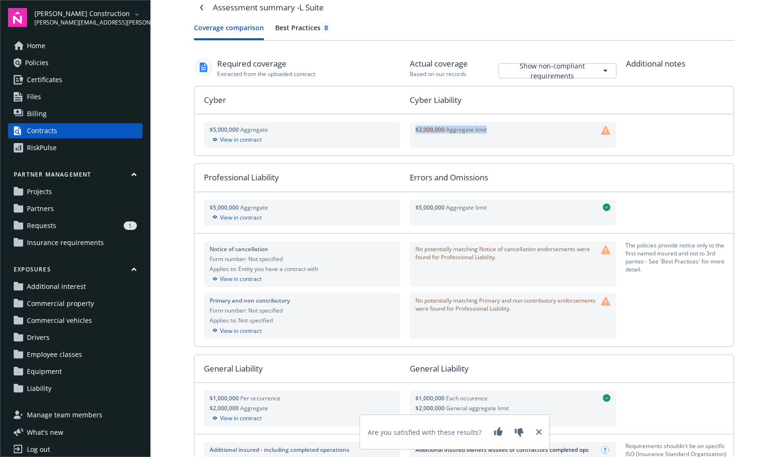
click at [304, 27] on div "Assessment summary - L Suite Coverage comparison Best Practices 8 Required cove…" at bounding box center [464, 282] width 567 height 591
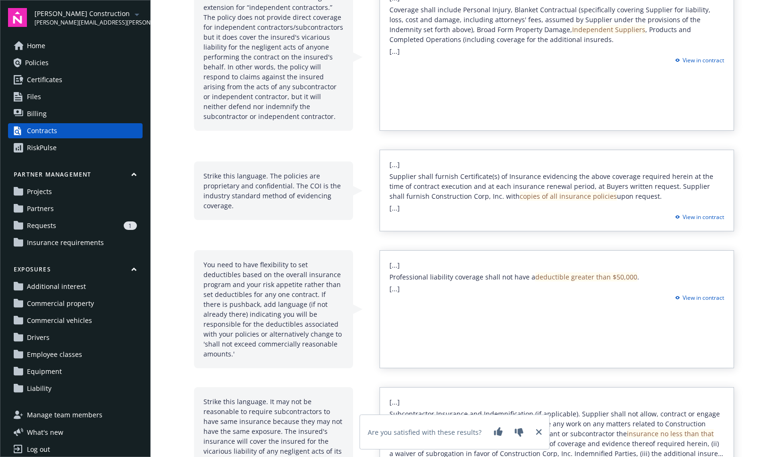
scroll to position [336, 0]
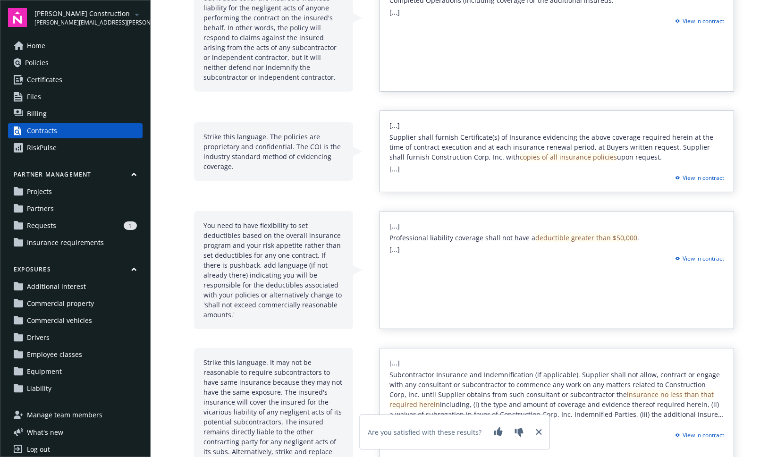
click at [644, 245] on div "[...] Professional liability coverage shall not have a deductible greater than …" at bounding box center [557, 270] width 355 height 118
click at [644, 238] on p "Professional liability coverage shall not have a deductible greater than $50,00…" at bounding box center [557, 238] width 335 height 10
click at [672, 259] on div "View in contract" at bounding box center [698, 259] width 52 height 8
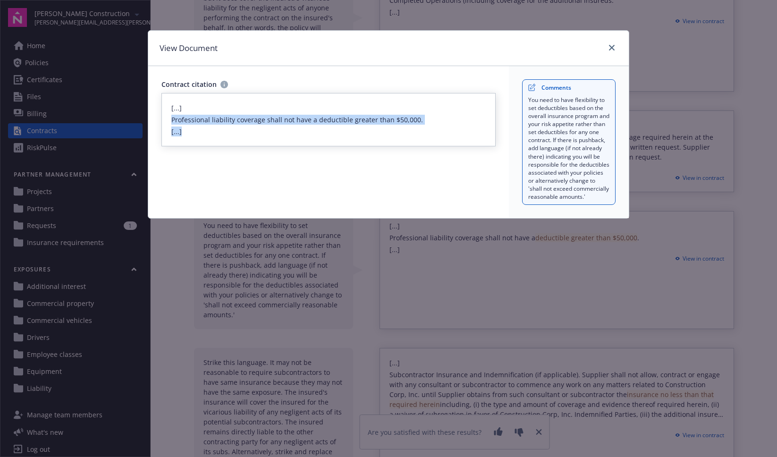
drag, startPoint x: 423, startPoint y: 128, endPoint x: 204, endPoint y: 111, distance: 219.3
click at [204, 111] on div "[...] Professional liability coverage shall not have a deductible greater than …" at bounding box center [328, 119] width 334 height 53
click at [205, 110] on div "[...] Professional liability coverage shall not have a deductible greater than …" at bounding box center [328, 119] width 334 height 53
drag, startPoint x: 205, startPoint y: 110, endPoint x: 226, endPoint y: 132, distance: 30.4
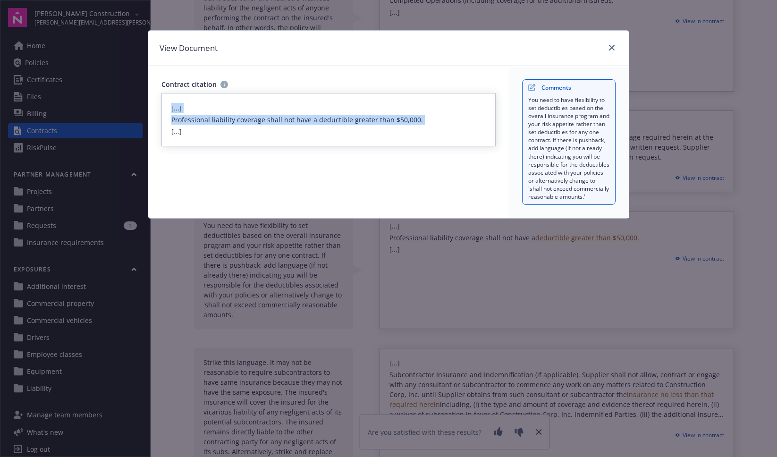
click at [226, 132] on div "[...] Professional liability coverage shall not have a deductible greater than …" at bounding box center [328, 119] width 334 height 53
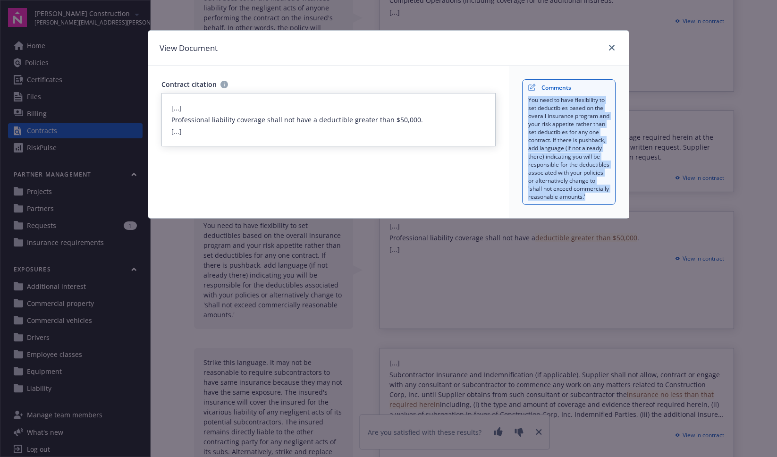
drag, startPoint x: 522, startPoint y: 101, endPoint x: 587, endPoint y: 205, distance: 123.4
click at [587, 205] on div "Comments You need to have flexibility to set deductibles based on the overall i…" at bounding box center [569, 142] width 94 height 126
click at [587, 201] on div "You need to have flexibility to set deductibles based on the overall insurance …" at bounding box center [569, 148] width 82 height 105
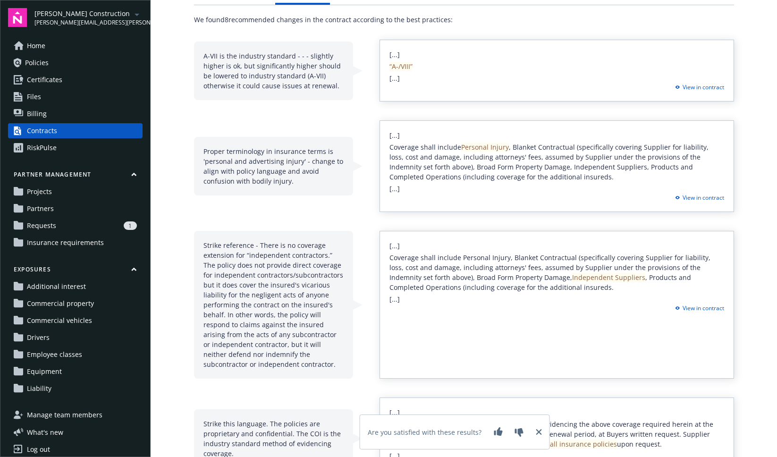
scroll to position [0, 0]
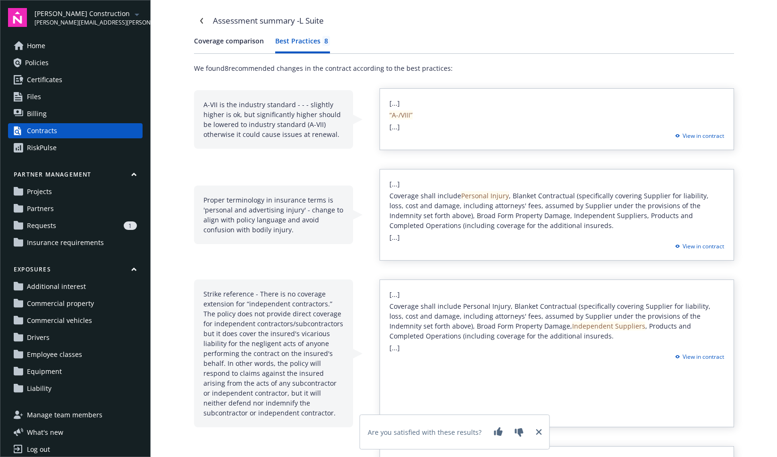
click at [223, 43] on button "Coverage comparison" at bounding box center [229, 44] width 70 height 17
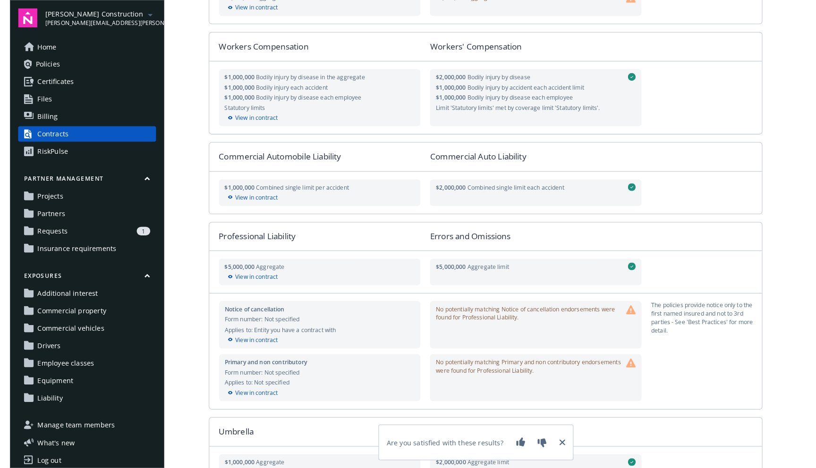
scroll to position [234, 0]
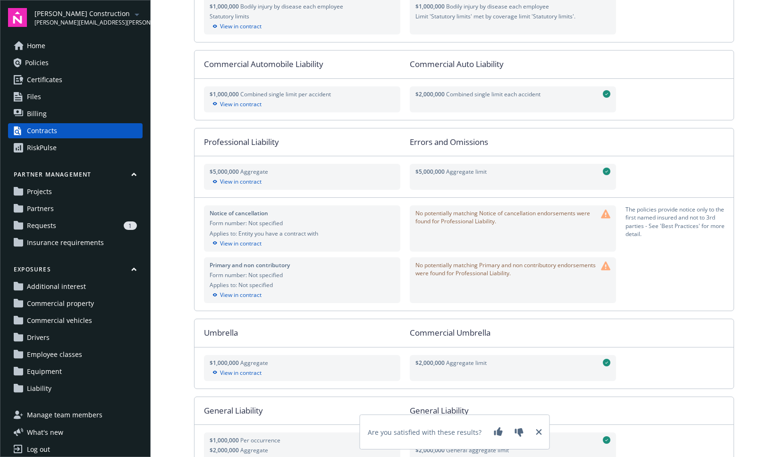
click at [529, 431] on div "Are you satisfied with these results?" at bounding box center [455, 432] width 174 height 26
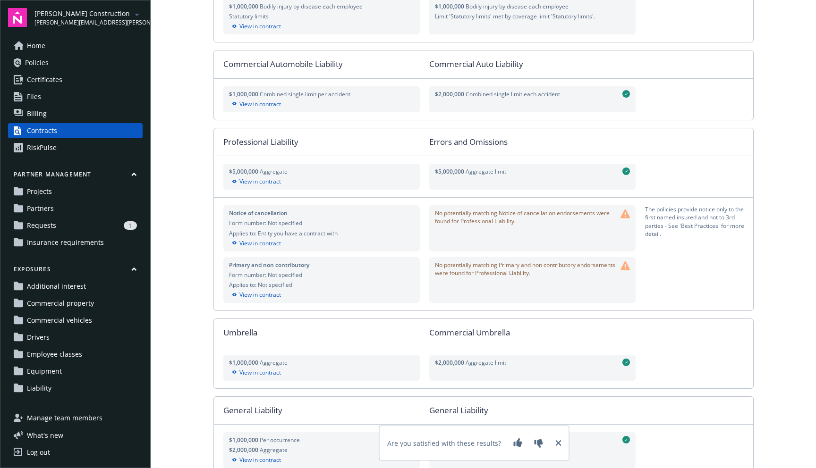
scroll to position [0, 0]
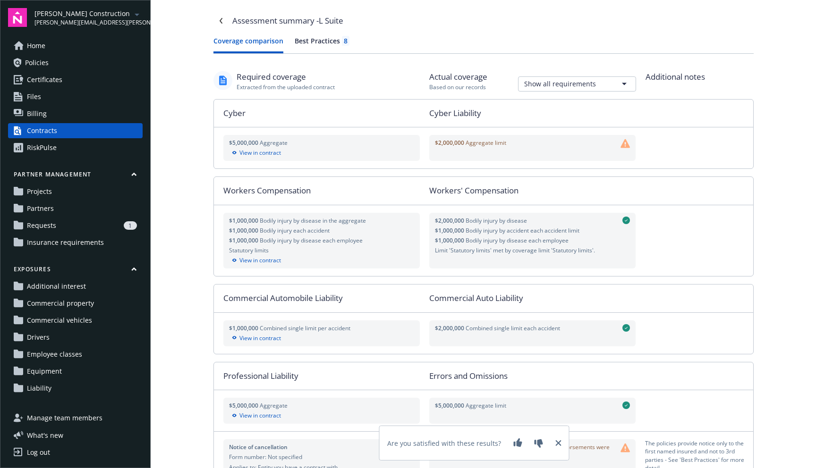
click at [72, 46] on link "Home" at bounding box center [75, 45] width 135 height 15
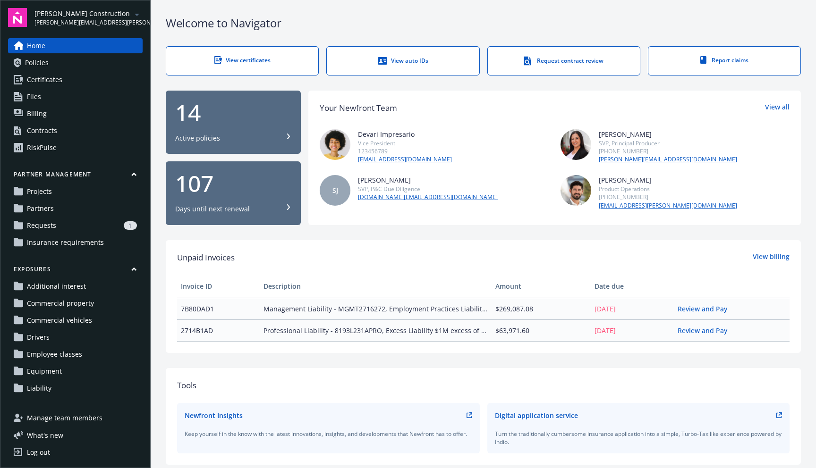
click at [42, 42] on span "Home" at bounding box center [36, 45] width 18 height 15
click at [52, 433] on span "What ' s new" at bounding box center [45, 436] width 36 height 10
click at [60, 416] on span "Manage team members" at bounding box center [65, 418] width 76 height 15
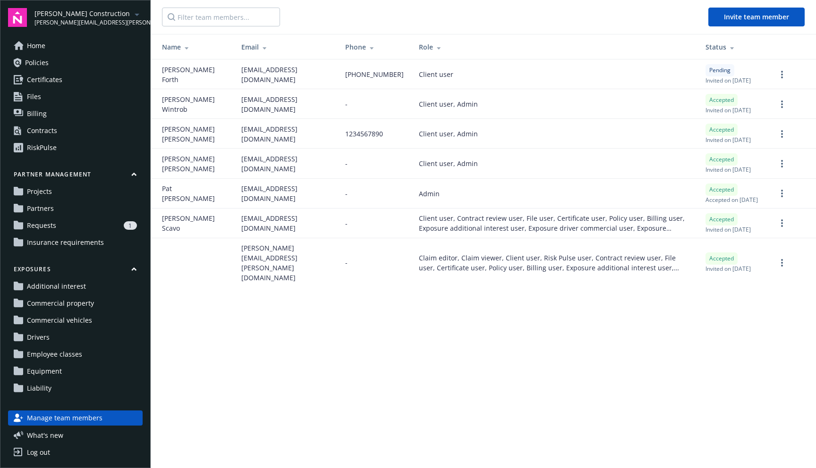
click at [37, 46] on span "Home" at bounding box center [36, 45] width 18 height 15
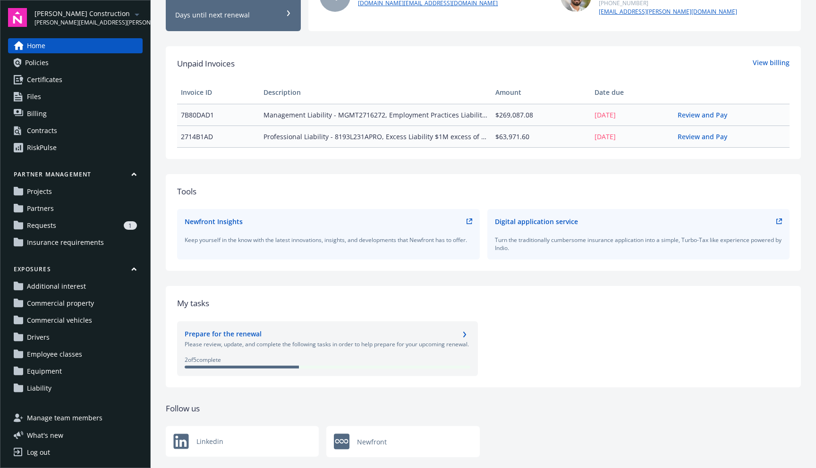
scroll to position [196, 0]
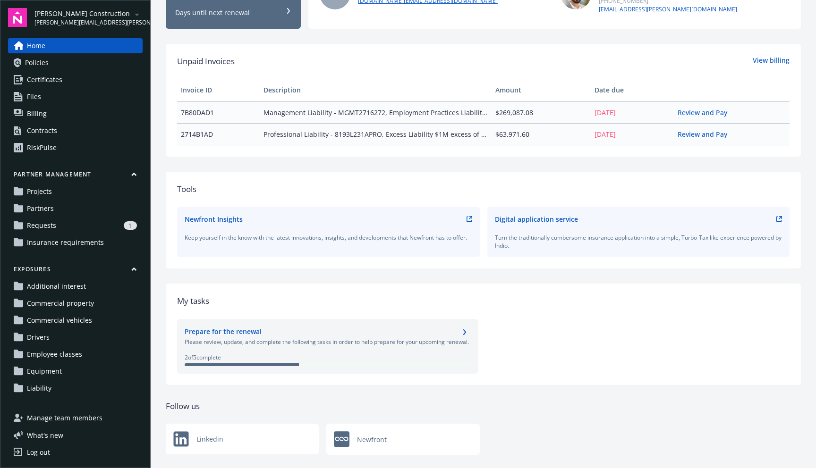
click at [225, 333] on div "Prepare for the renewal" at bounding box center [223, 332] width 77 height 11
click at [464, 330] on link "chevronRight" at bounding box center [464, 332] width 11 height 11
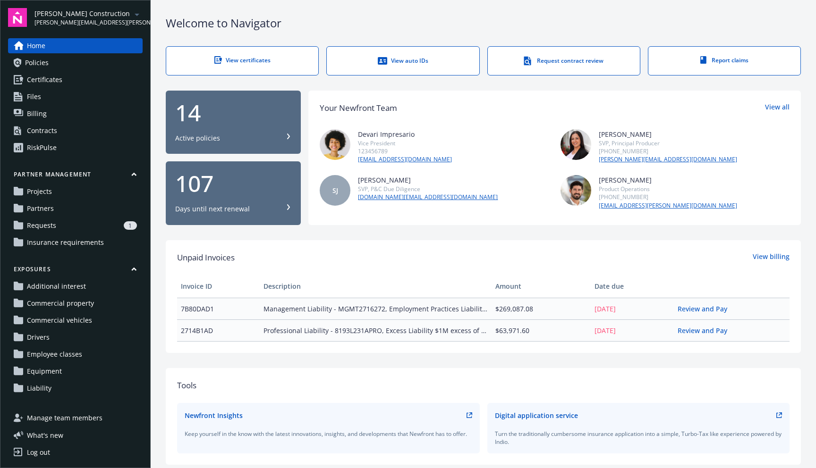
click at [58, 40] on link "Home" at bounding box center [75, 45] width 135 height 15
click at [48, 64] on link "Policies" at bounding box center [75, 62] width 135 height 15
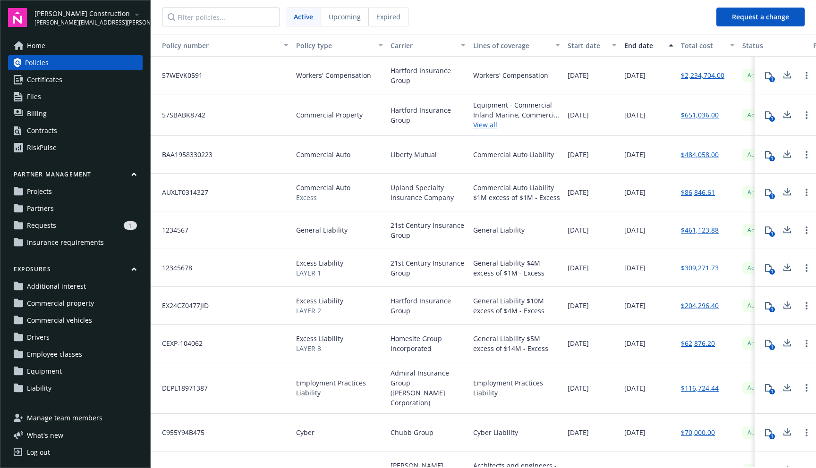
click at [55, 114] on link "Billing" at bounding box center [75, 113] width 135 height 15
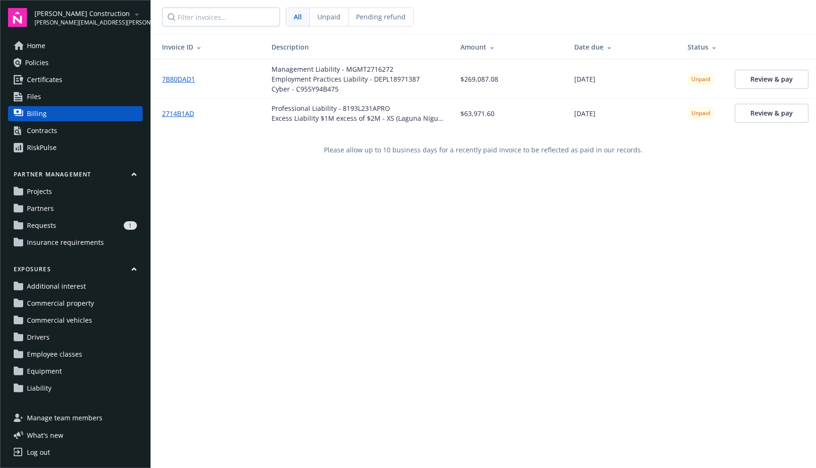
click at [55, 77] on span "Certificates" at bounding box center [44, 79] width 35 height 15
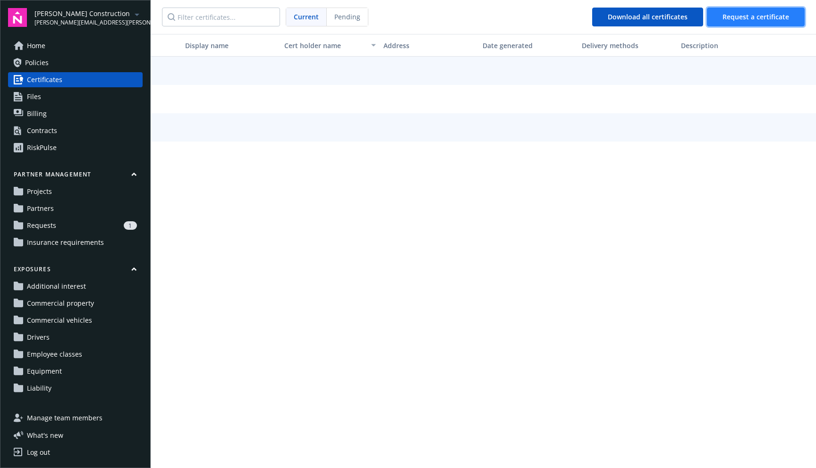
click at [752, 13] on span "Request a certificate" at bounding box center [755, 16] width 67 height 9
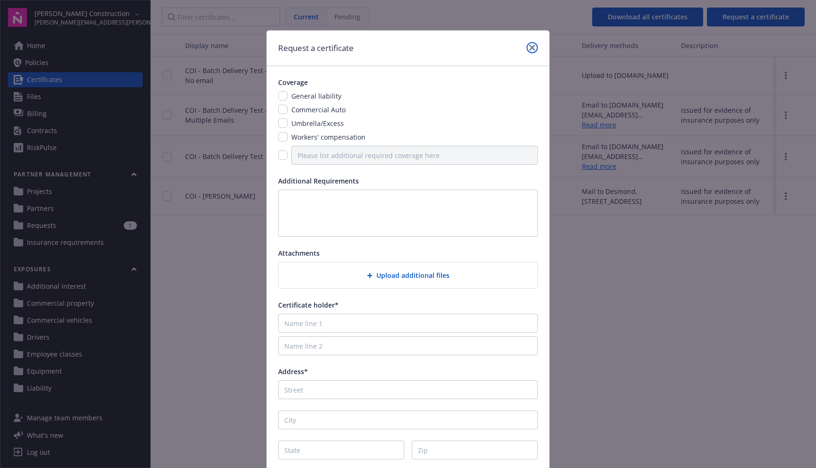
click at [529, 47] on icon "close" at bounding box center [532, 48] width 6 height 6
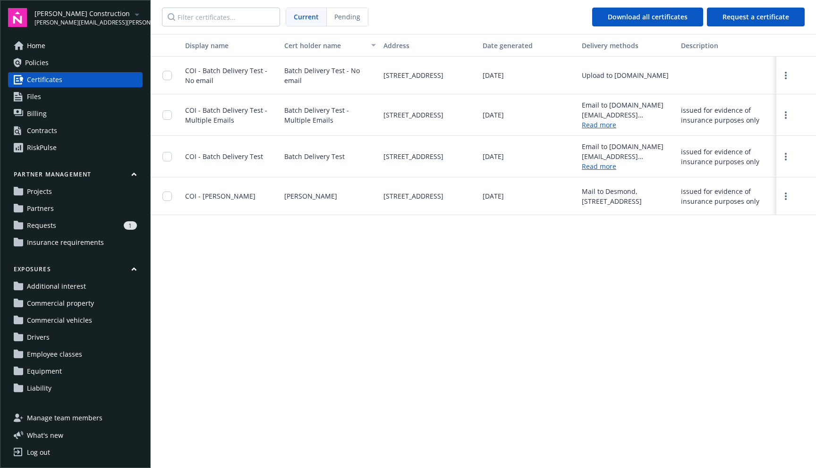
click at [72, 52] on link "Home" at bounding box center [75, 45] width 135 height 15
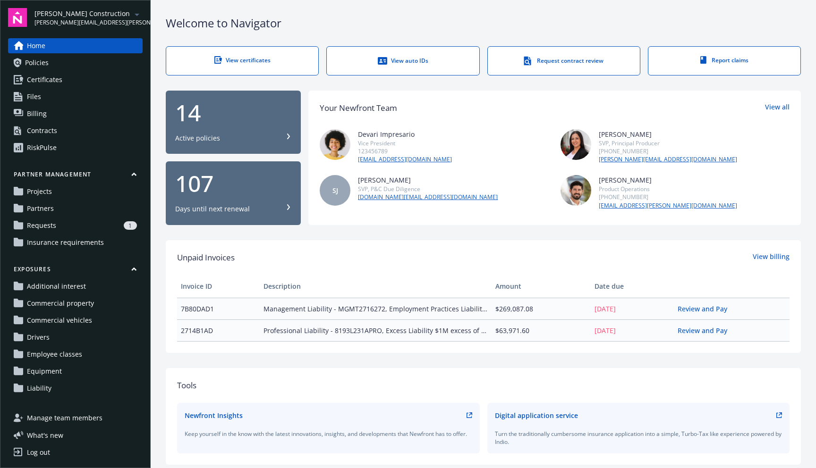
click at [396, 49] on link "View auto IDs" at bounding box center [402, 60] width 153 height 29
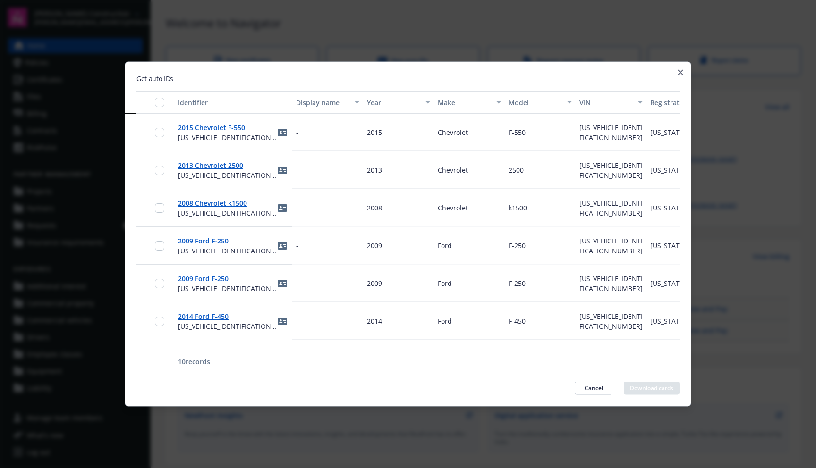
click at [633, 44] on div at bounding box center [408, 234] width 816 height 468
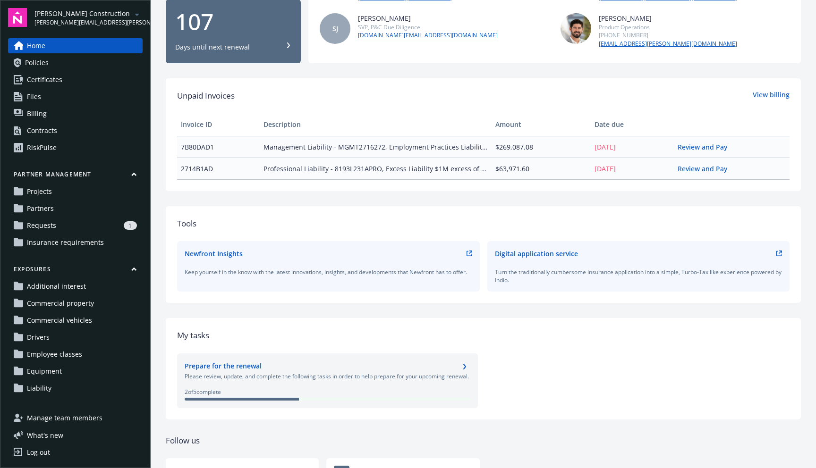
scroll to position [221, 0]
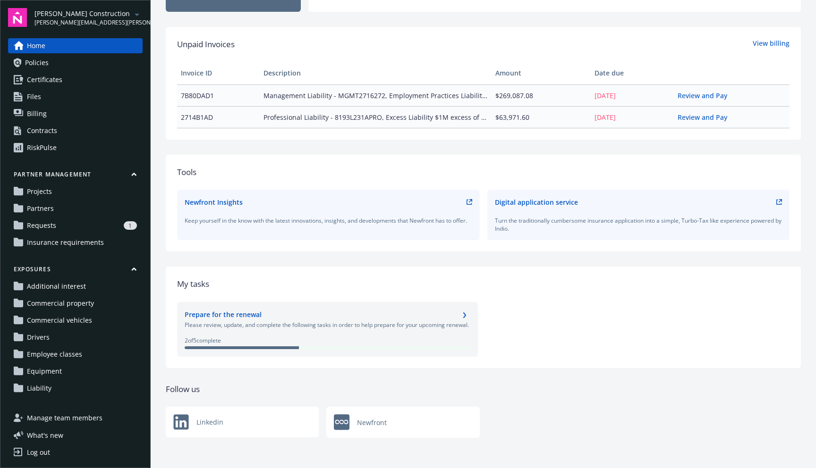
click at [462, 313] on icon "chevronRight" at bounding box center [465, 316] width 6 height 6
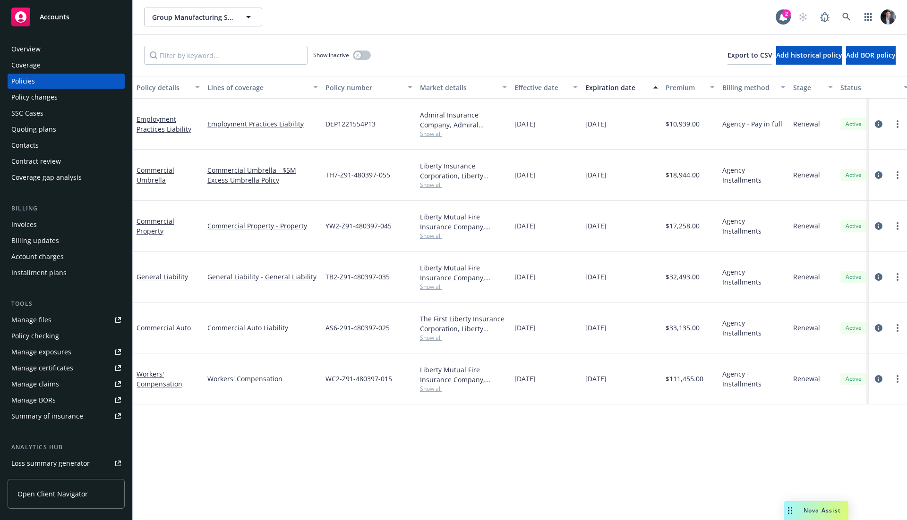
click at [849, 13] on div at bounding box center [844, 17] width 102 height 19
click at [828, 16] on div at bounding box center [844, 17] width 102 height 19
click at [846, 26] on span at bounding box center [846, 17] width 19 height 19
click at [842, 20] on icon at bounding box center [846, 17] width 8 height 8
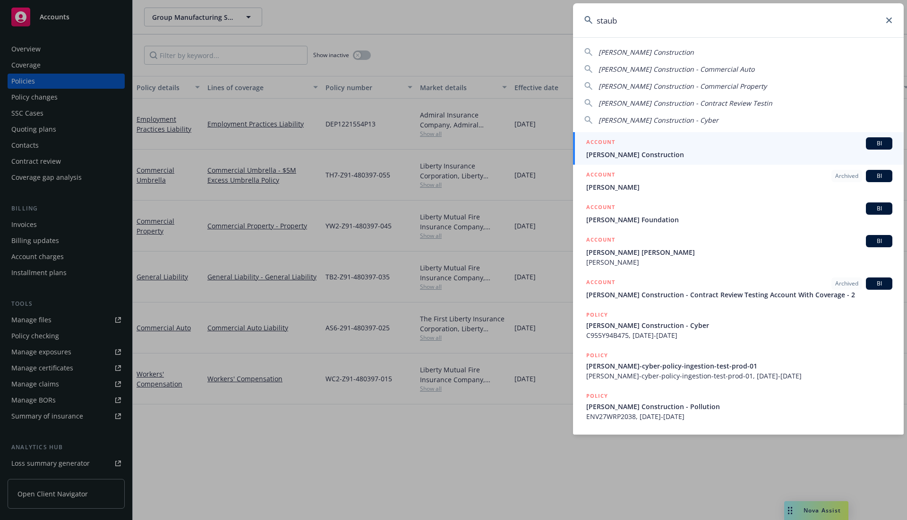
type input "staub"
click at [605, 139] on h5 "ACCOUNT" at bounding box center [600, 142] width 29 height 11
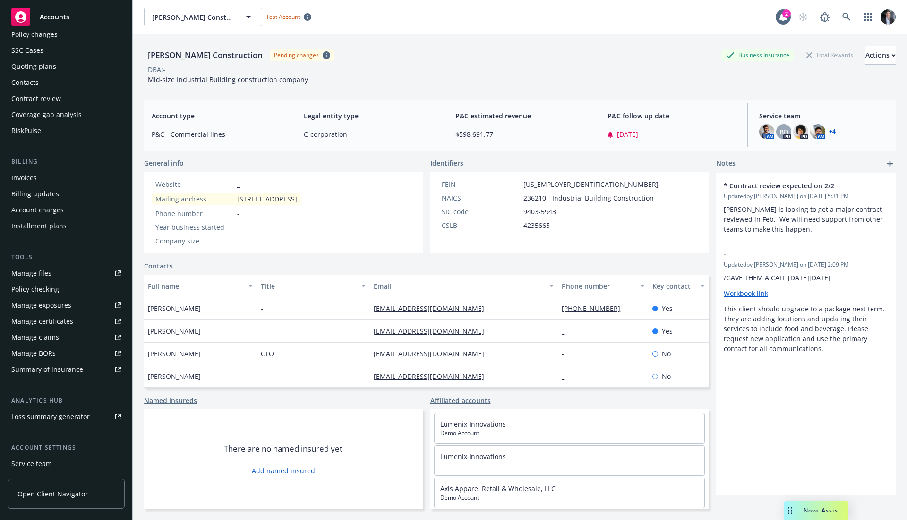
scroll to position [126, 0]
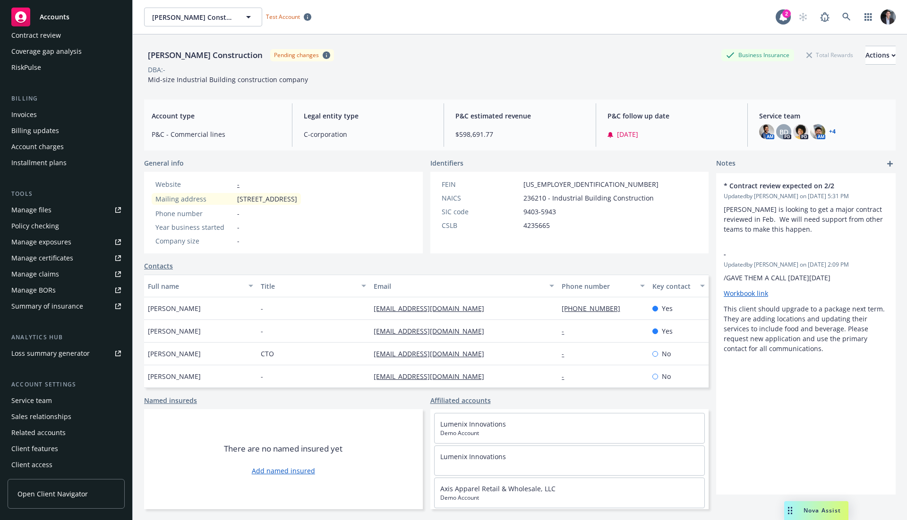
click at [59, 295] on link "Manage BORs" at bounding box center [66, 290] width 117 height 15
click at [62, 298] on div "Manage files Policy checking Manage exposures Manage certificates Manage claims…" at bounding box center [66, 258] width 117 height 111
click at [59, 302] on div "Summary of insurance" at bounding box center [47, 306] width 72 height 15
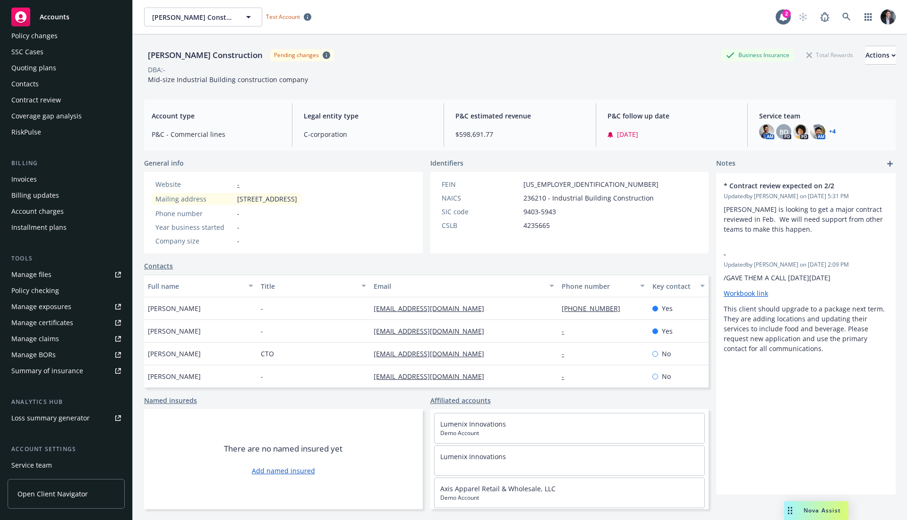
scroll to position [37, 0]
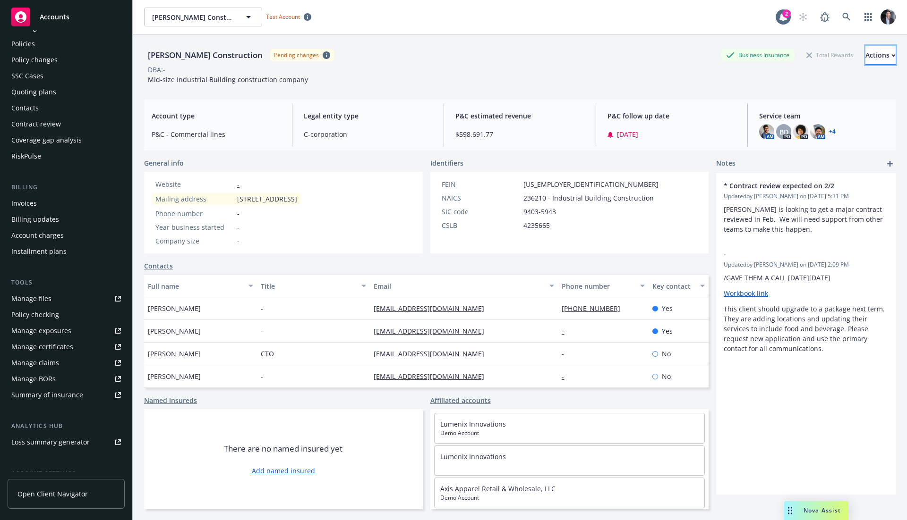
click at [865, 54] on div "Actions" at bounding box center [880, 55] width 30 height 18
drag, startPoint x: 855, startPoint y: 56, endPoint x: 833, endPoint y: 53, distance: 21.4
click at [865, 56] on div "Actions" at bounding box center [880, 55] width 30 height 18
click at [50, 126] on div "Contract review" at bounding box center [36, 124] width 50 height 15
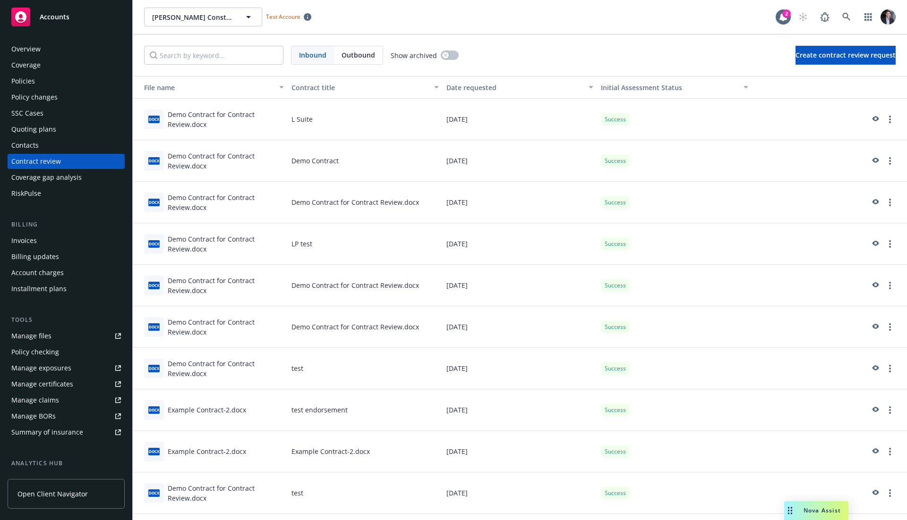
click at [39, 184] on div "Coverage gap analysis" at bounding box center [46, 177] width 70 height 15
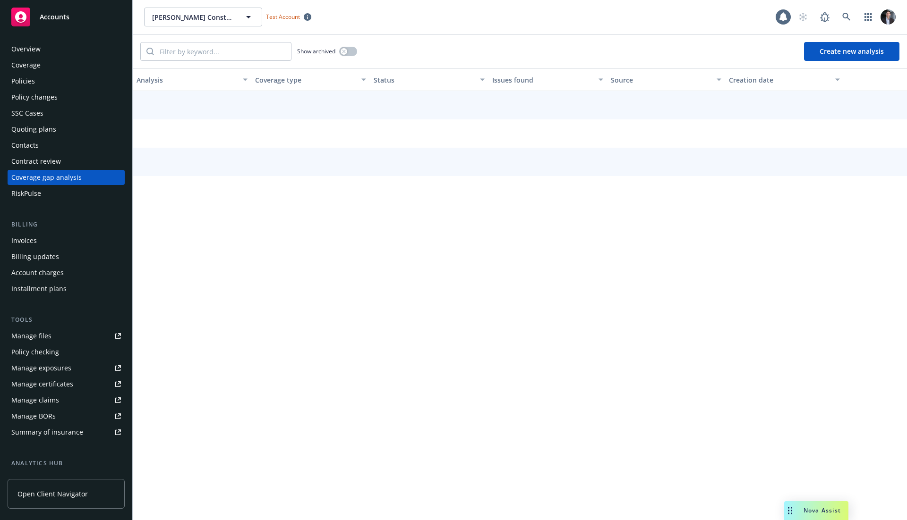
click at [831, 44] on button "Create new analysis" at bounding box center [851, 51] width 95 height 19
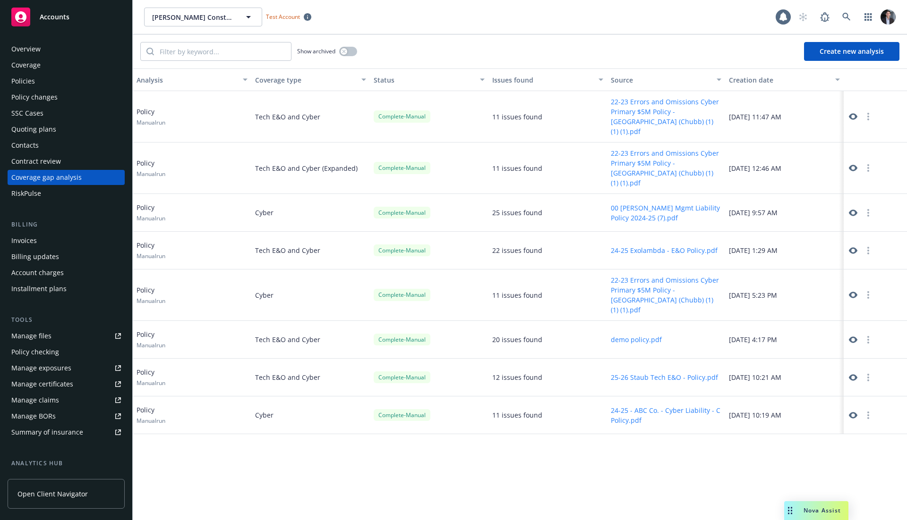
click at [851, 114] on icon at bounding box center [853, 116] width 8 height 7
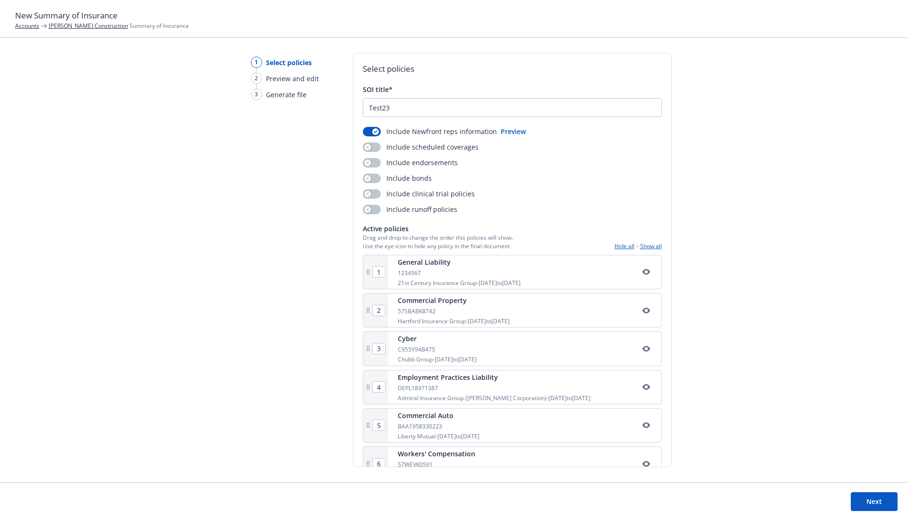
scroll to position [172, 0]
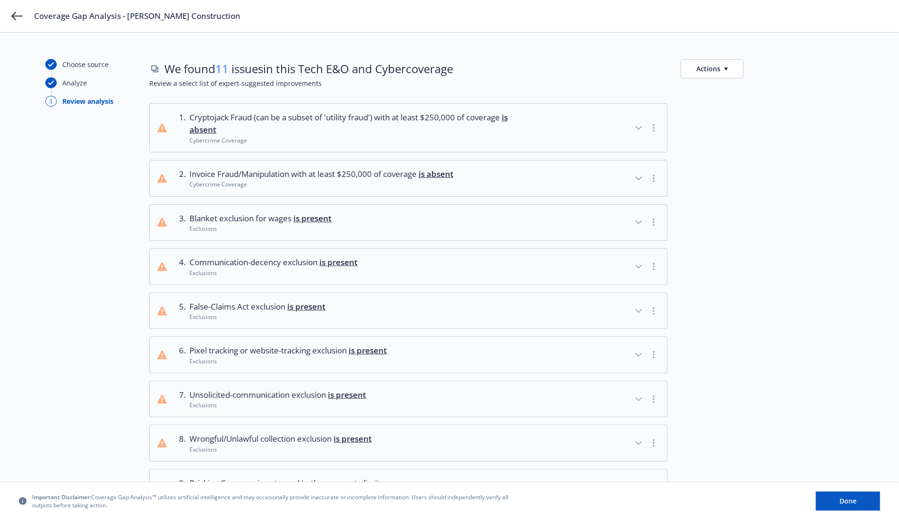
click at [156, 104] on button "1 . Cryptojack Fraud (can be a subset of 'utility fraud') with at least $250,00…" at bounding box center [408, 128] width 517 height 48
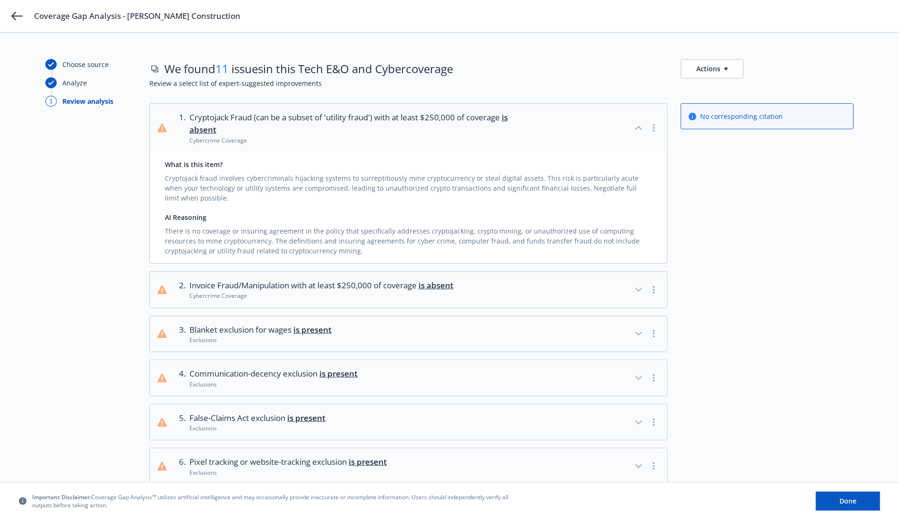
click at [157, 103] on div "1 . Cryptojack Fraud (can be a subset of 'utility fraud') with at least $250,00…" at bounding box center [408, 183] width 518 height 161
click at [165, 106] on button "1 . Cryptojack Fraud (can be a subset of 'utility fraud') with at least $250,00…" at bounding box center [408, 128] width 517 height 48
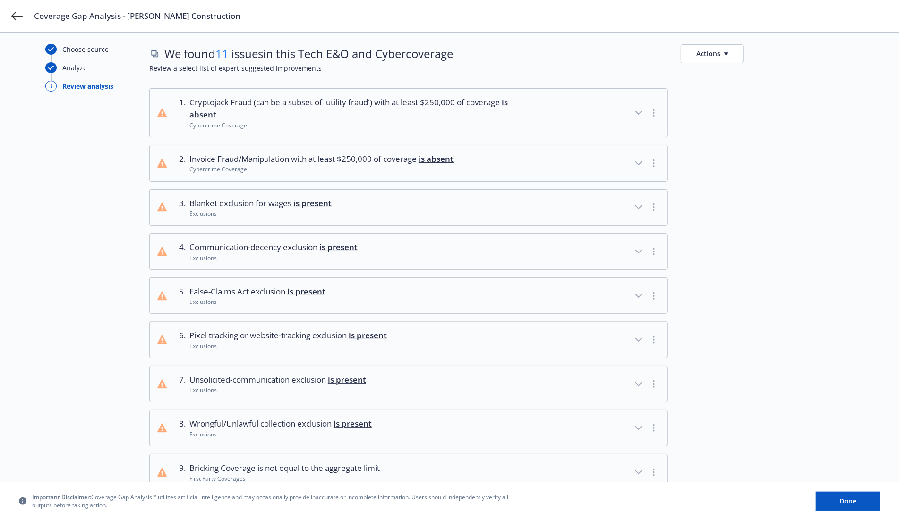
scroll to position [17, 0]
click at [246, 432] on div "Exclusions" at bounding box center [280, 433] width 182 height 8
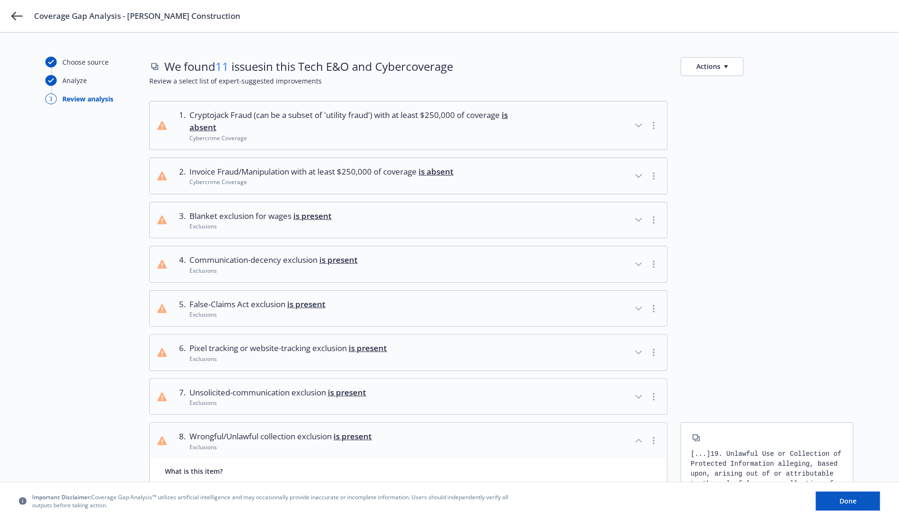
scroll to position [0, 0]
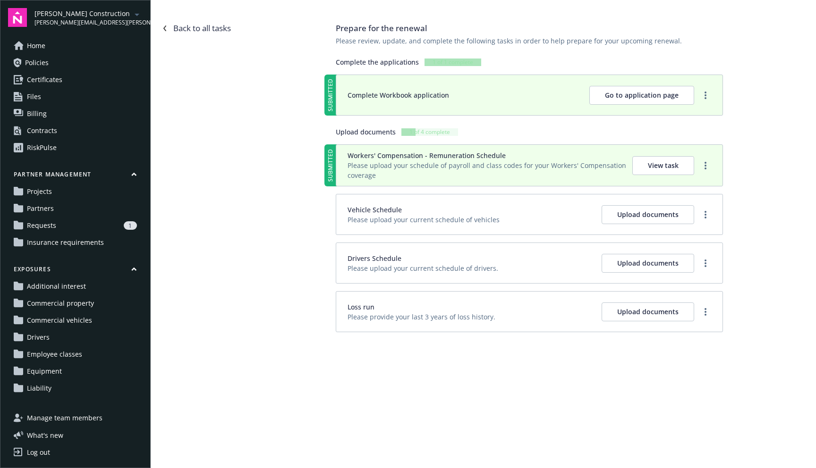
click at [65, 48] on link "Home" at bounding box center [75, 45] width 135 height 15
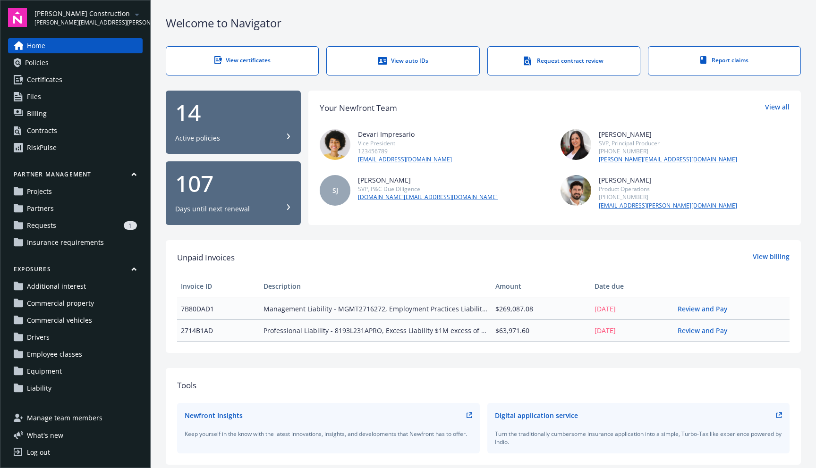
click at [76, 195] on link "Projects" at bounding box center [75, 191] width 135 height 15
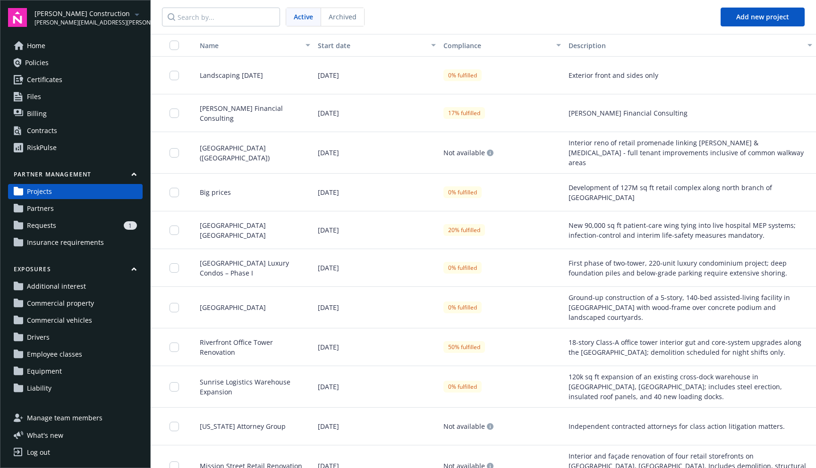
click at [65, 208] on link "Partners" at bounding box center [75, 208] width 135 height 15
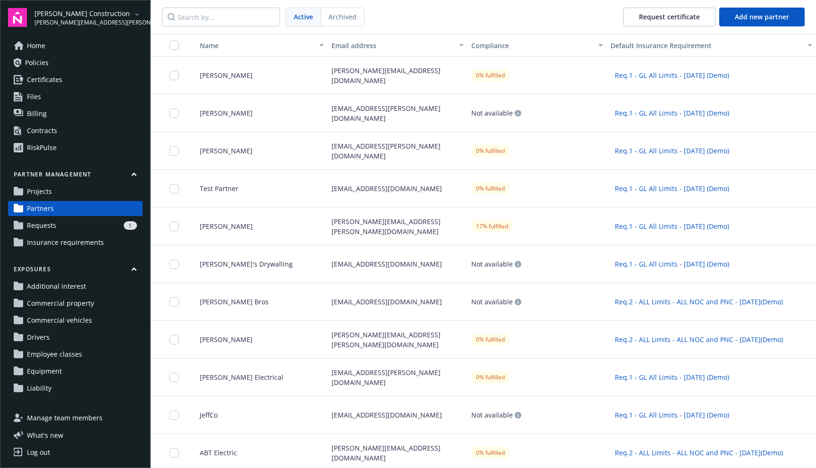
click at [52, 149] on div "RiskPulse" at bounding box center [42, 147] width 30 height 15
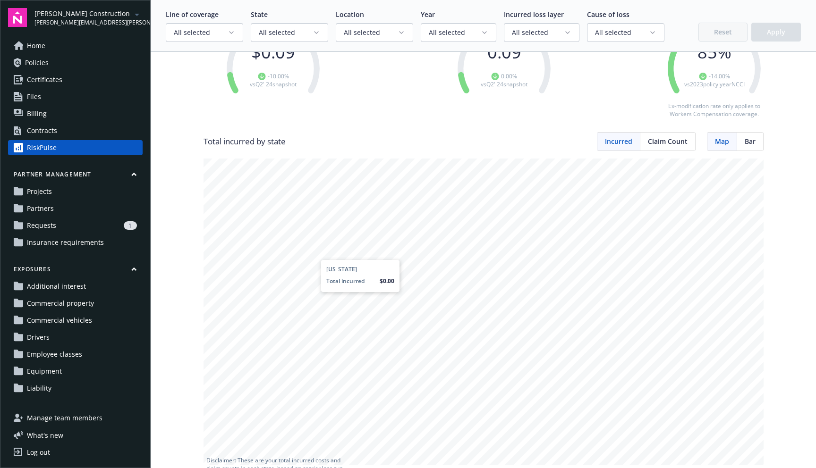
scroll to position [132, 0]
click at [59, 128] on link "Contracts" at bounding box center [75, 130] width 135 height 15
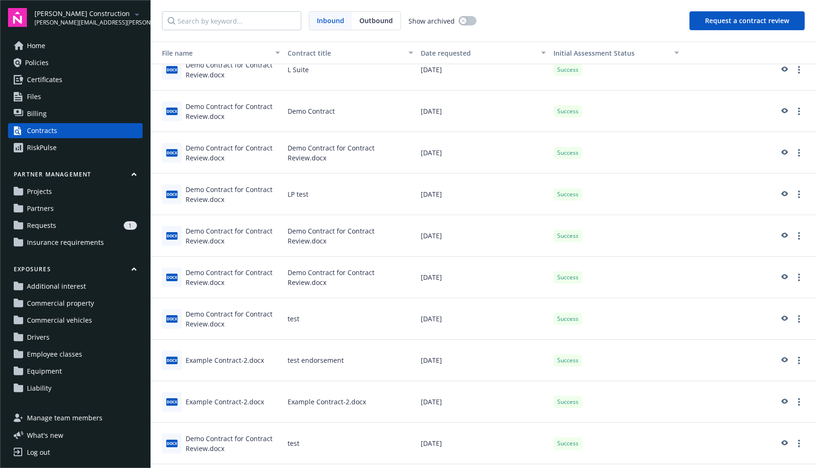
scroll to position [17, 0]
click at [766, 32] on div "Inbound Outbound Show archived Request a contract review" at bounding box center [483, 21] width 665 height 42
click at [771, 25] on button "Request a contract review" at bounding box center [746, 20] width 115 height 19
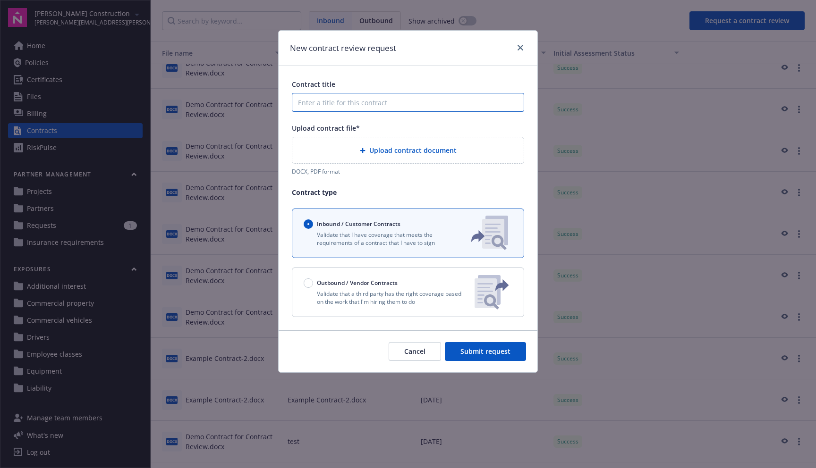
click at [388, 104] on input "Contract title" at bounding box center [408, 102] width 232 height 19
type input "L Suite"
click at [385, 147] on span "Upload contract document" at bounding box center [412, 150] width 87 height 10
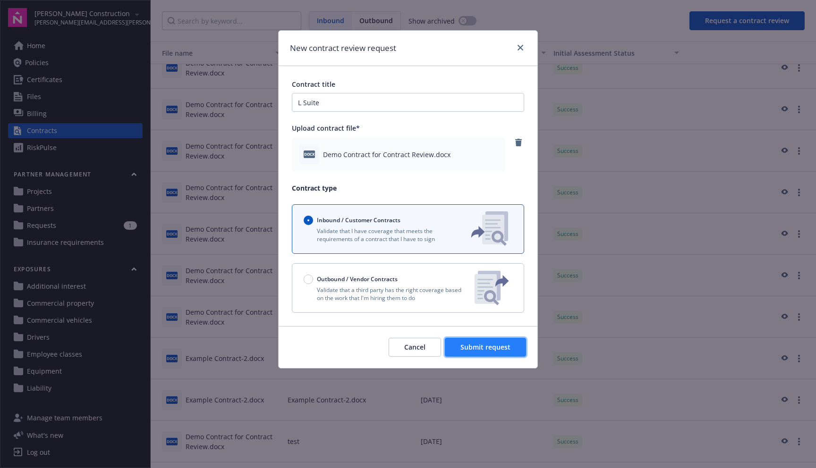
click at [515, 349] on button "Submit request" at bounding box center [485, 347] width 81 height 19
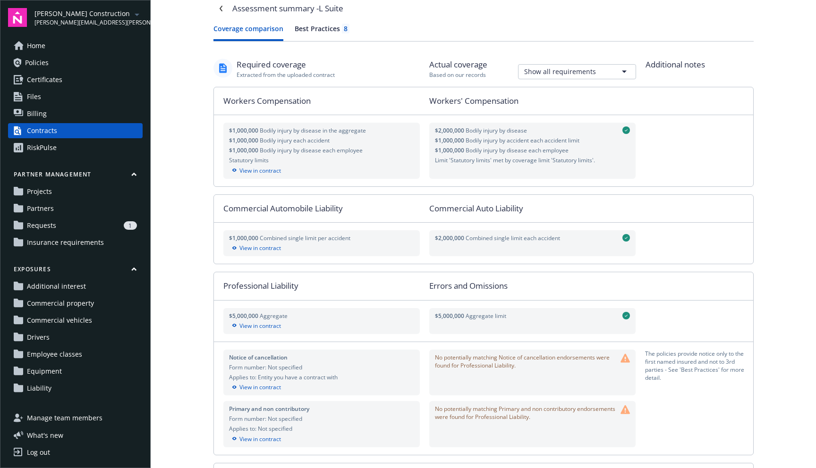
scroll to position [11, 0]
click at [543, 69] on html "Staub-Eckert Construction patrick.miller@newfront.com Home Policies Certificate…" at bounding box center [408, 234] width 816 height 468
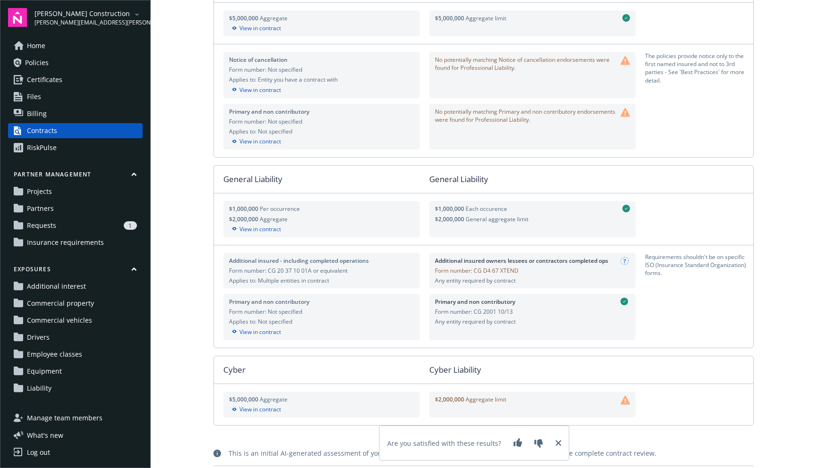
scroll to position [168, 0]
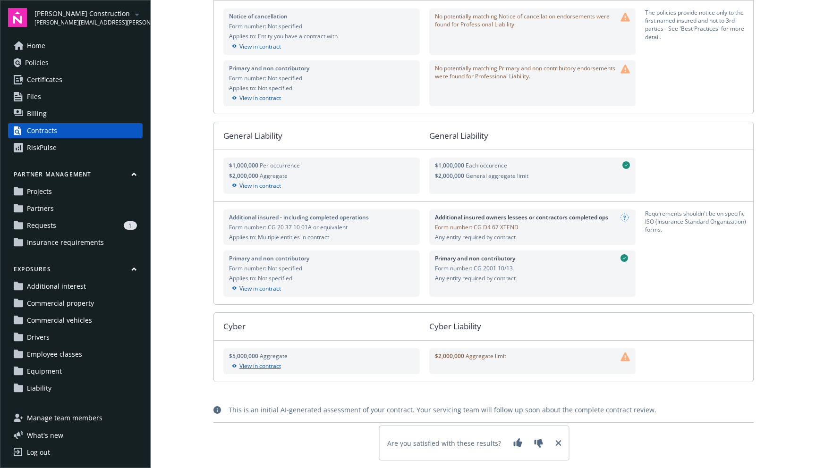
click at [266, 368] on div "View in contract" at bounding box center [322, 366] width 186 height 8
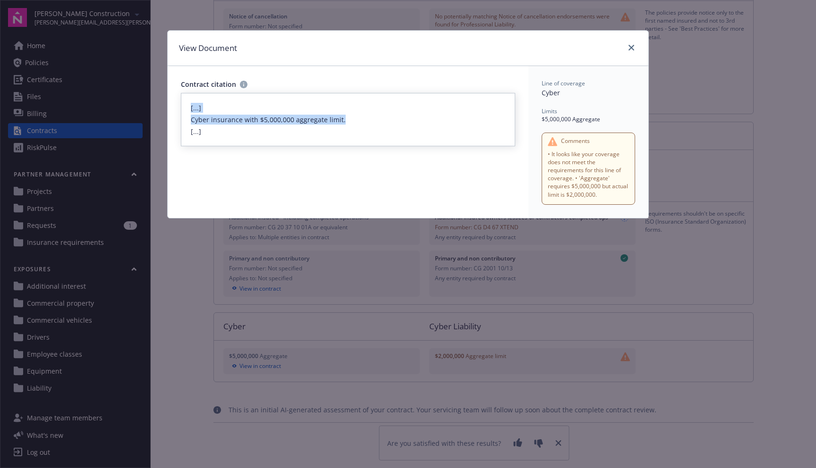
drag, startPoint x: 367, startPoint y: 119, endPoint x: 183, endPoint y: 110, distance: 184.4
click at [184, 110] on div "[...] Cyber insurance with $5,000,000 aggregate limit. [...]" at bounding box center [348, 119] width 334 height 53
click at [183, 110] on div "[...] Cyber insurance with $5,000,000 aggregate limit. [...]" at bounding box center [348, 119] width 334 height 53
click at [365, 292] on div "View Document Contract citation [...] Cyber insurance with $5,000,000 aggregate…" at bounding box center [408, 234] width 816 height 468
click at [631, 48] on icon "close" at bounding box center [631, 48] width 6 height 6
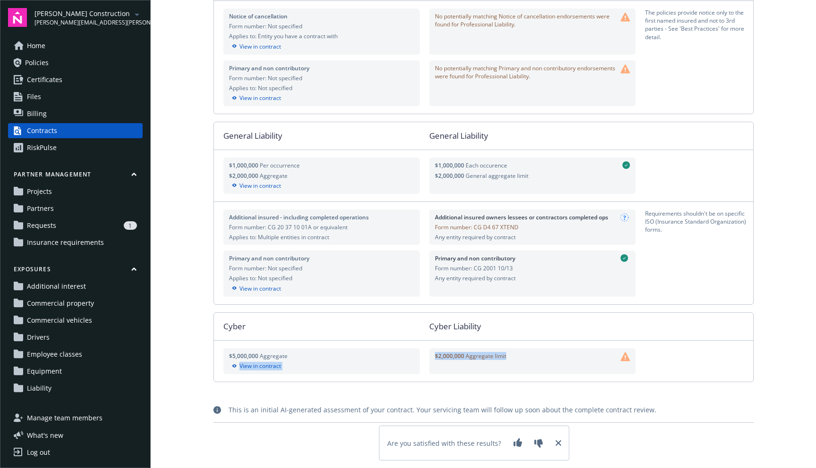
drag, startPoint x: 561, startPoint y: 360, endPoint x: 407, endPoint y: 356, distance: 154.5
click at [407, 356] on div "$5,000,000 Aggregate View in contract $2,000,000 Aggregate limit" at bounding box center [483, 361] width 539 height 41
click at [491, 367] on div "$2,000,000 Aggregate limit" at bounding box center [532, 361] width 195 height 18
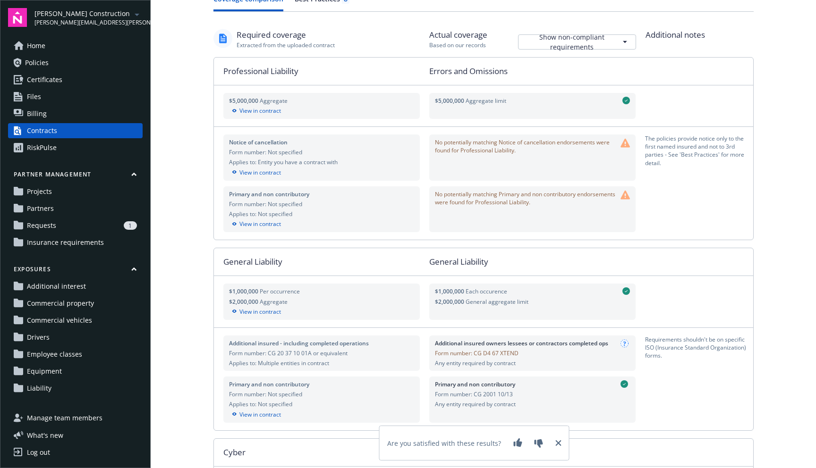
scroll to position [41, 0]
click at [280, 177] on div "View in contract" at bounding box center [322, 174] width 186 height 8
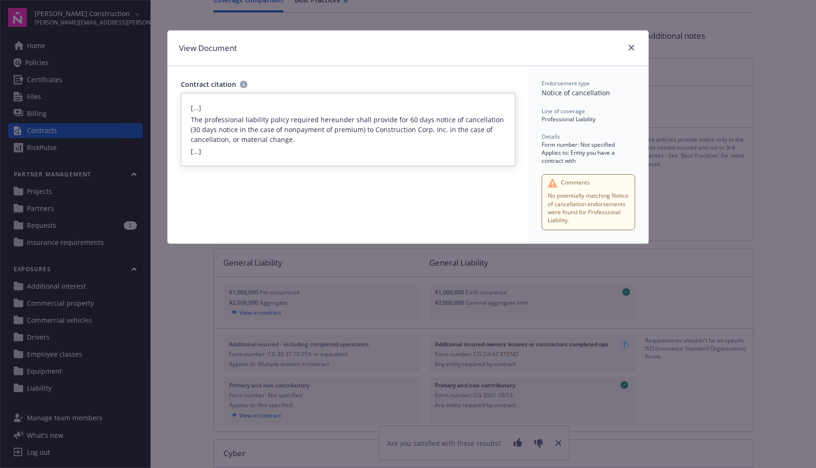
click at [416, 228] on div "Contract citation [...] The professional liability policy required hereunder sh…" at bounding box center [348, 155] width 361 height 178
click at [420, 263] on div "View Document Contract citation [...] The professional liability policy require…" at bounding box center [408, 234] width 816 height 468
click at [636, 49] on link "close" at bounding box center [631, 47] width 11 height 11
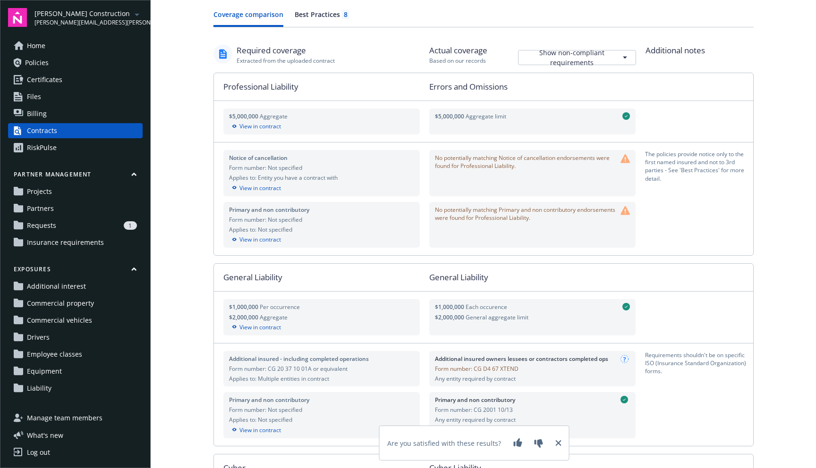
scroll to position [0, 0]
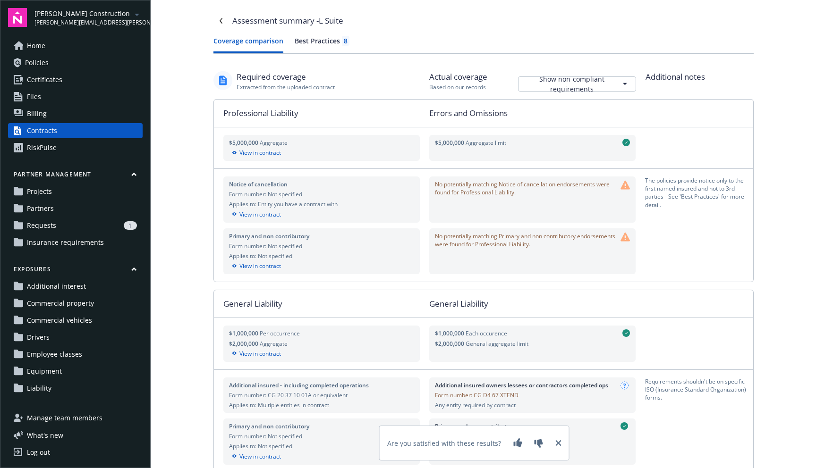
click at [313, 37] on div "Best Practices 8" at bounding box center [322, 41] width 55 height 10
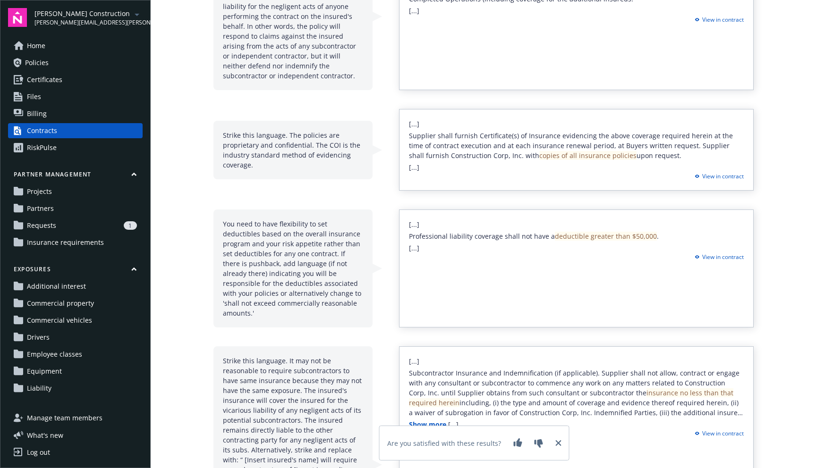
scroll to position [359, 0]
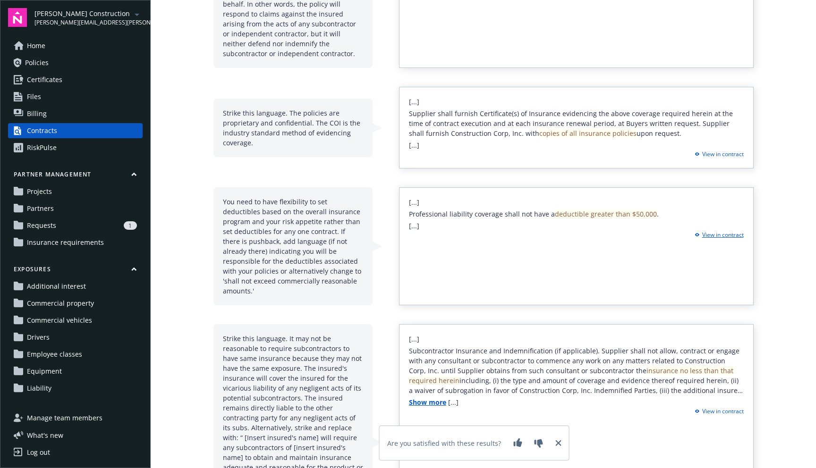
click at [715, 236] on div "View in contract" at bounding box center [718, 235] width 52 height 8
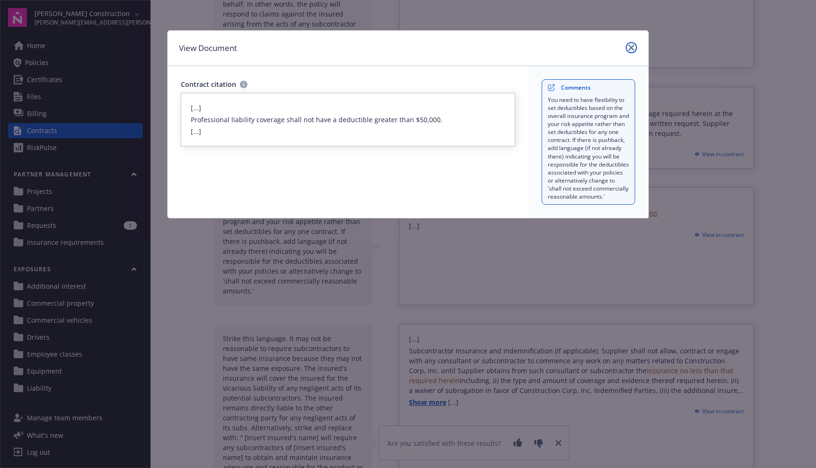
click at [629, 43] on link "close" at bounding box center [631, 47] width 11 height 11
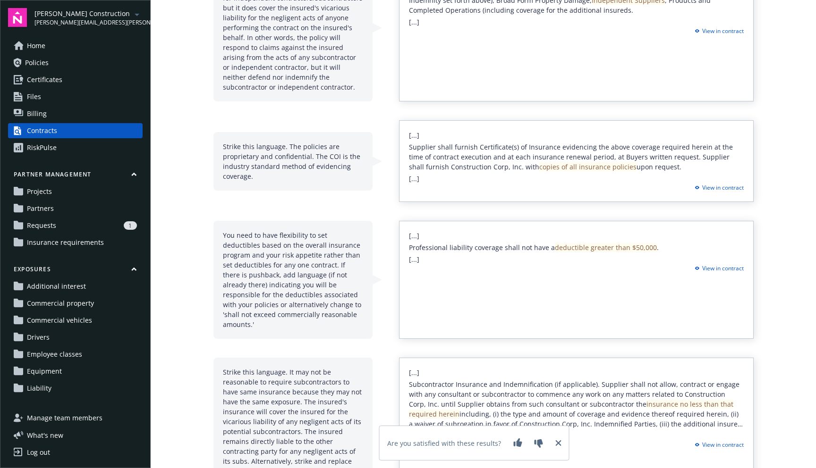
scroll to position [287, 0]
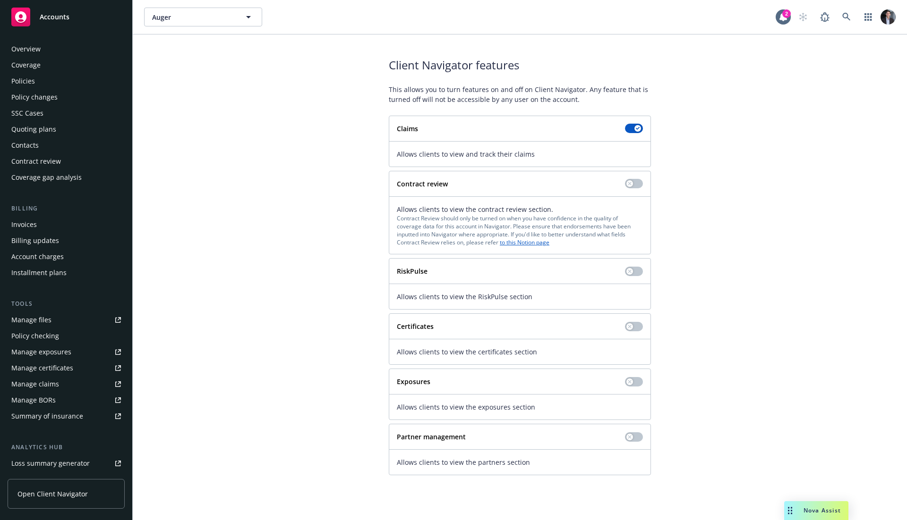
click at [44, 51] on div "Overview" at bounding box center [66, 49] width 110 height 15
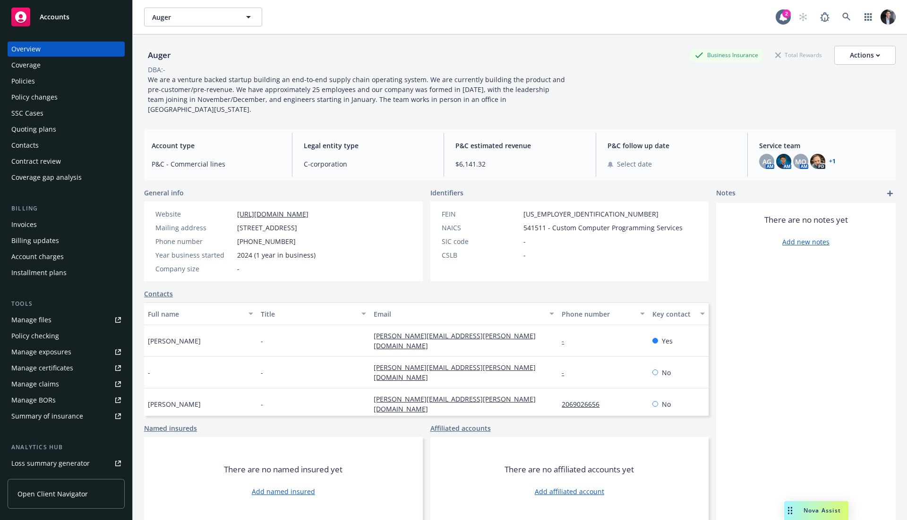
click at [310, 101] on span "We are a venture backed startup building an end-to-end supply chain operating s…" at bounding box center [357, 94] width 419 height 39
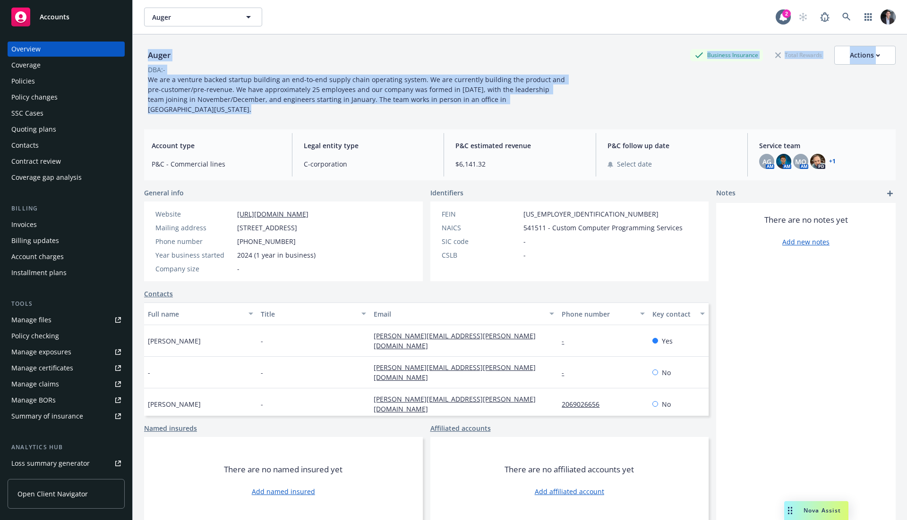
drag, startPoint x: 310, startPoint y: 101, endPoint x: 334, endPoint y: 61, distance: 46.8
click at [334, 61] on div "Auger Business Insurance Total Rewards Actions DBA: - We are a venture backed s…" at bounding box center [519, 80] width 751 height 68
click at [334, 61] on div "Auger Business Insurance Total Rewards Actions" at bounding box center [519, 55] width 751 height 19
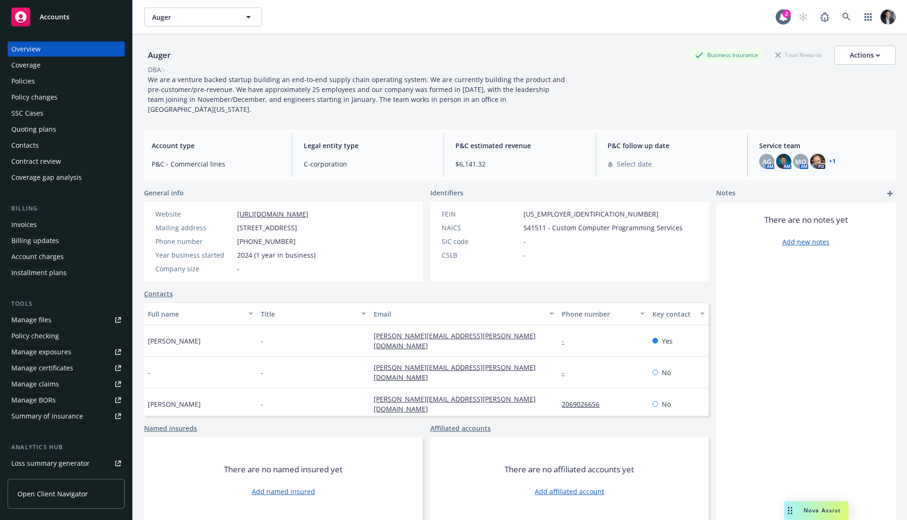
click at [334, 61] on div "Auger Business Insurance Total Rewards Actions" at bounding box center [519, 55] width 751 height 19
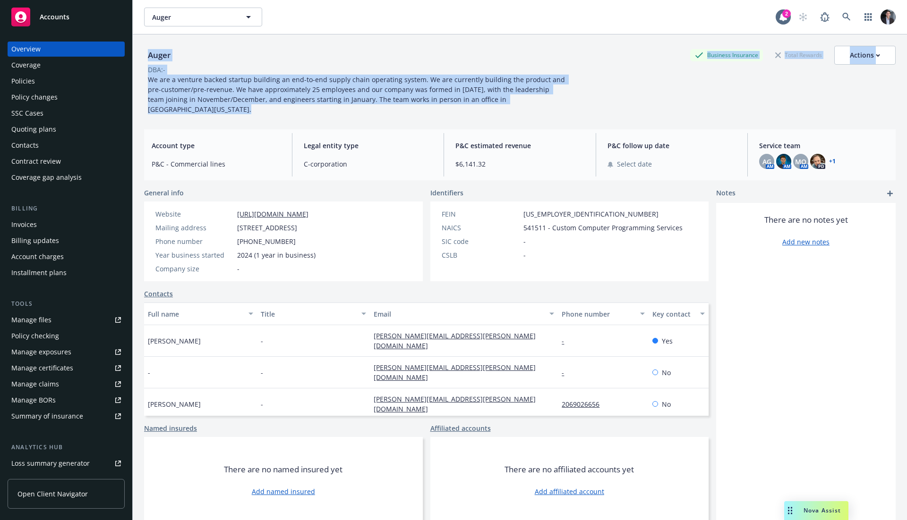
drag, startPoint x: 334, startPoint y: 62, endPoint x: 339, endPoint y: 100, distance: 38.5
click at [339, 100] on div "Auger Business Insurance Total Rewards Actions DBA: - We are a venture backed s…" at bounding box center [519, 80] width 751 height 68
click at [339, 100] on span "We are a venture backed startup building an end-to-end supply chain operating s…" at bounding box center [357, 94] width 419 height 39
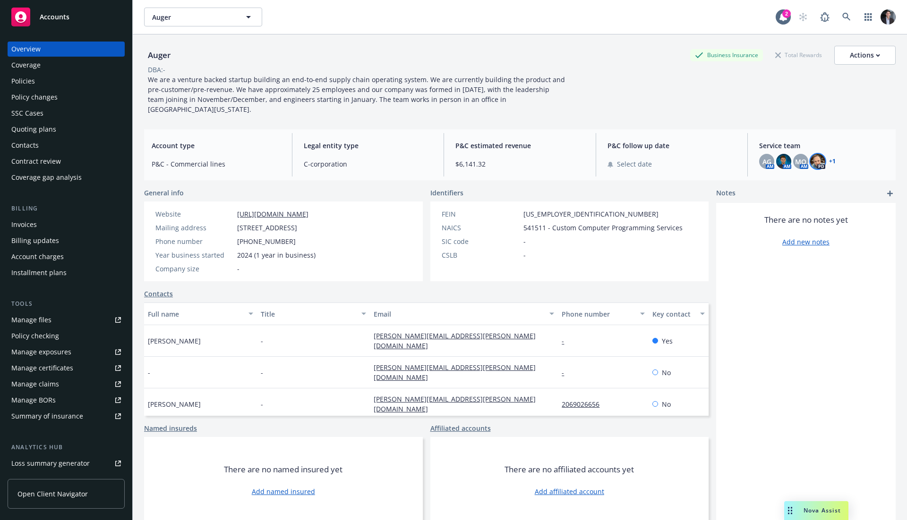
click at [817, 154] on img at bounding box center [817, 161] width 15 height 15
click at [824, 141] on span "Service team" at bounding box center [823, 146] width 129 height 10
click at [828, 154] on div "AG AM AM MQ AM PD + 1" at bounding box center [823, 161] width 129 height 15
click at [829, 159] on link "+ 1" at bounding box center [832, 162] width 7 height 6
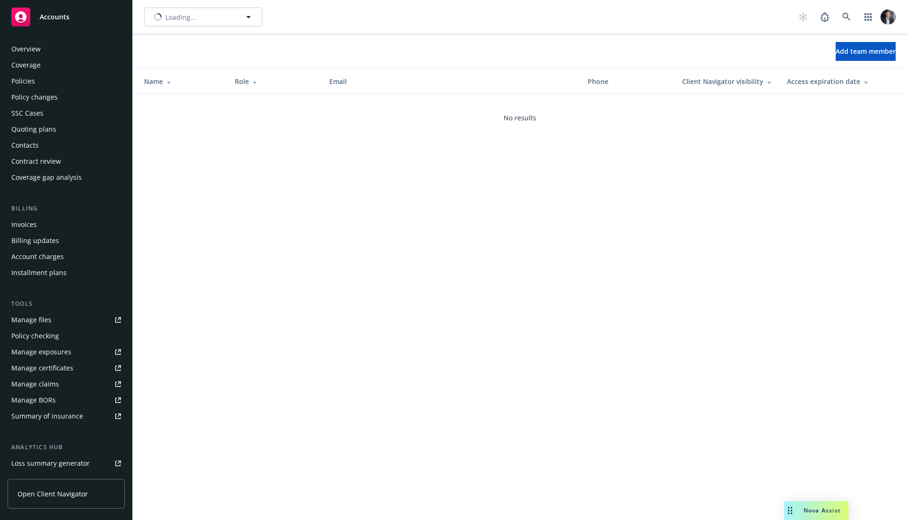
scroll to position [110, 0]
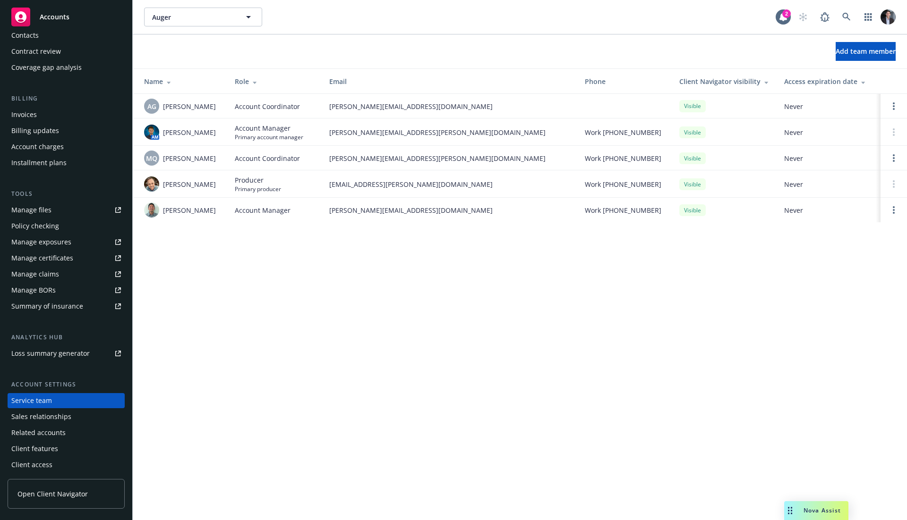
drag, startPoint x: 310, startPoint y: 244, endPoint x: 321, endPoint y: 133, distance: 111.0
